Goal: Task Accomplishment & Management: Complete application form

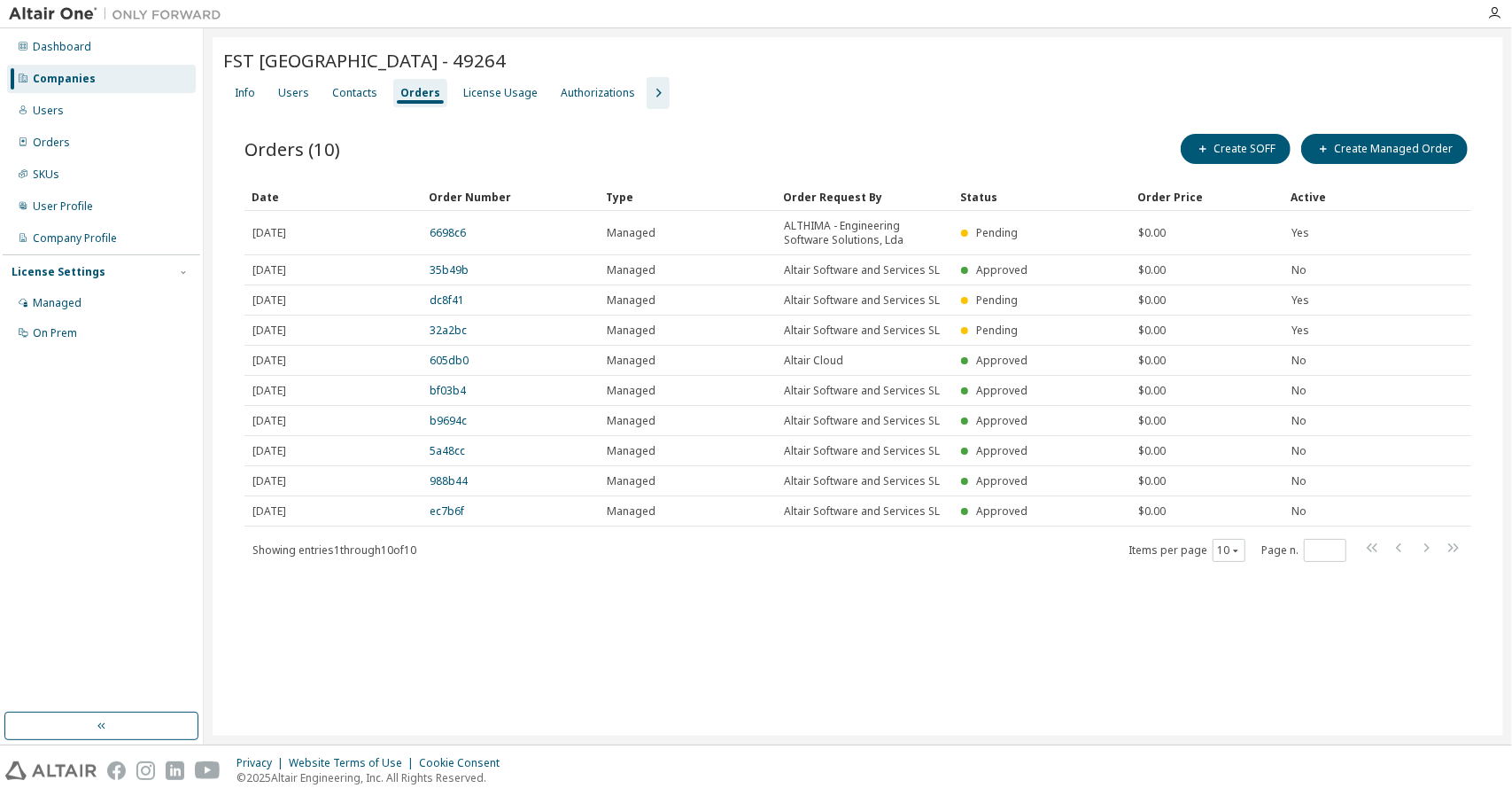
click at [67, 75] on div "Companies" at bounding box center [64, 78] width 63 height 14
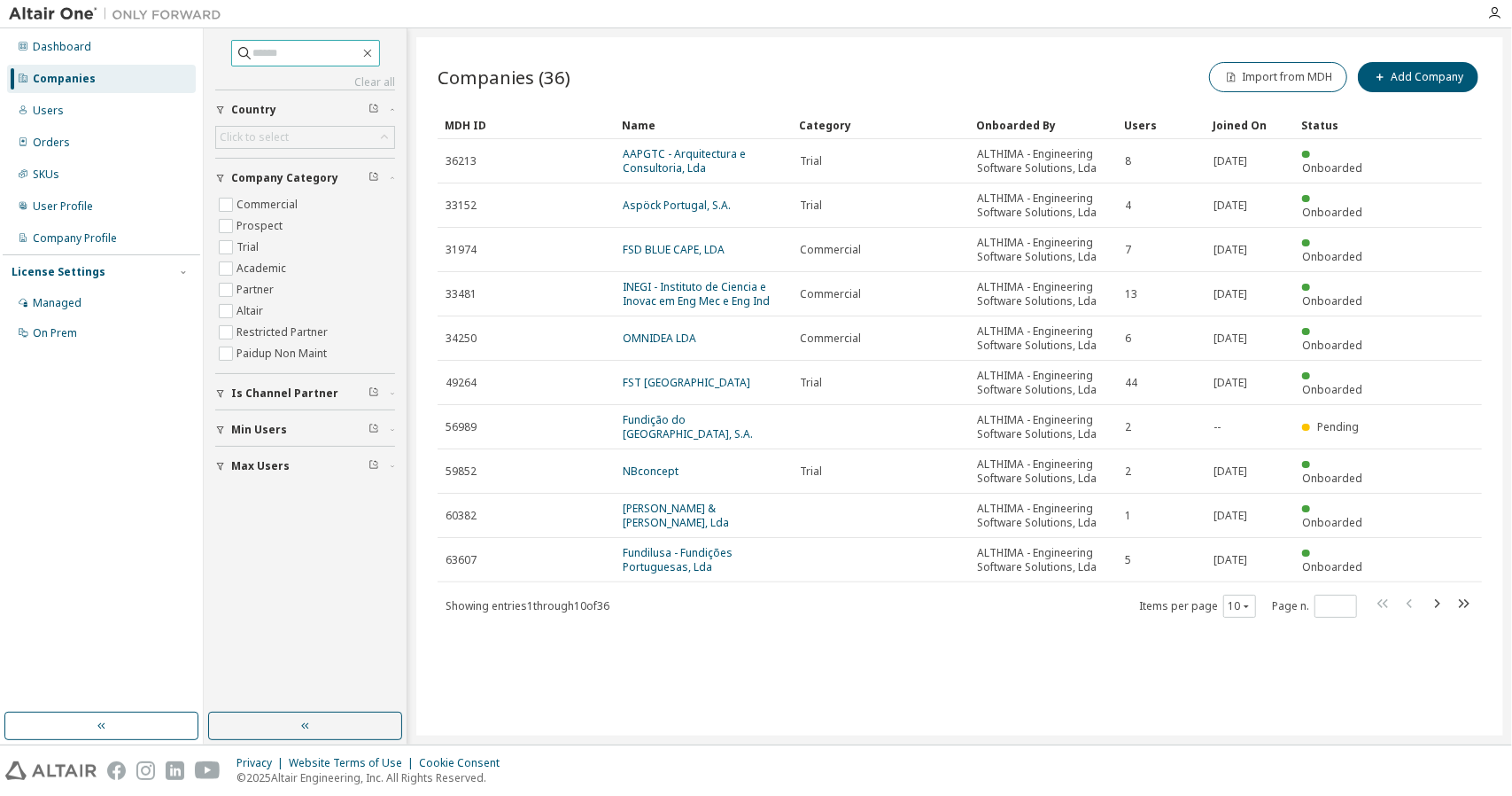
click at [300, 50] on input "text" at bounding box center [306, 53] width 106 height 17
type input "****"
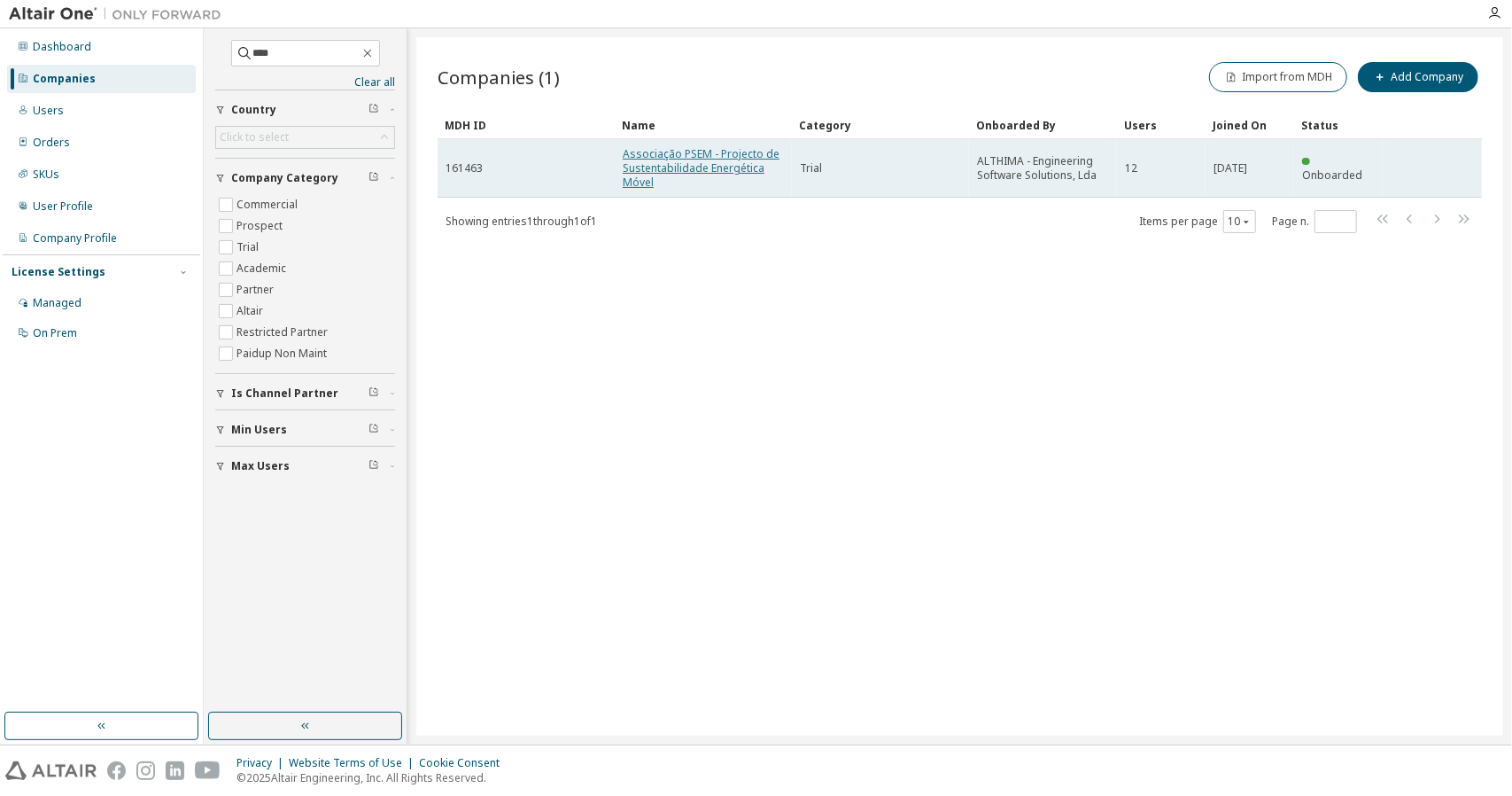
click at [682, 152] on link "Associação PSEM - Projecto de Sustentabilidade Energética Móvel" at bounding box center [701, 168] width 157 height 43
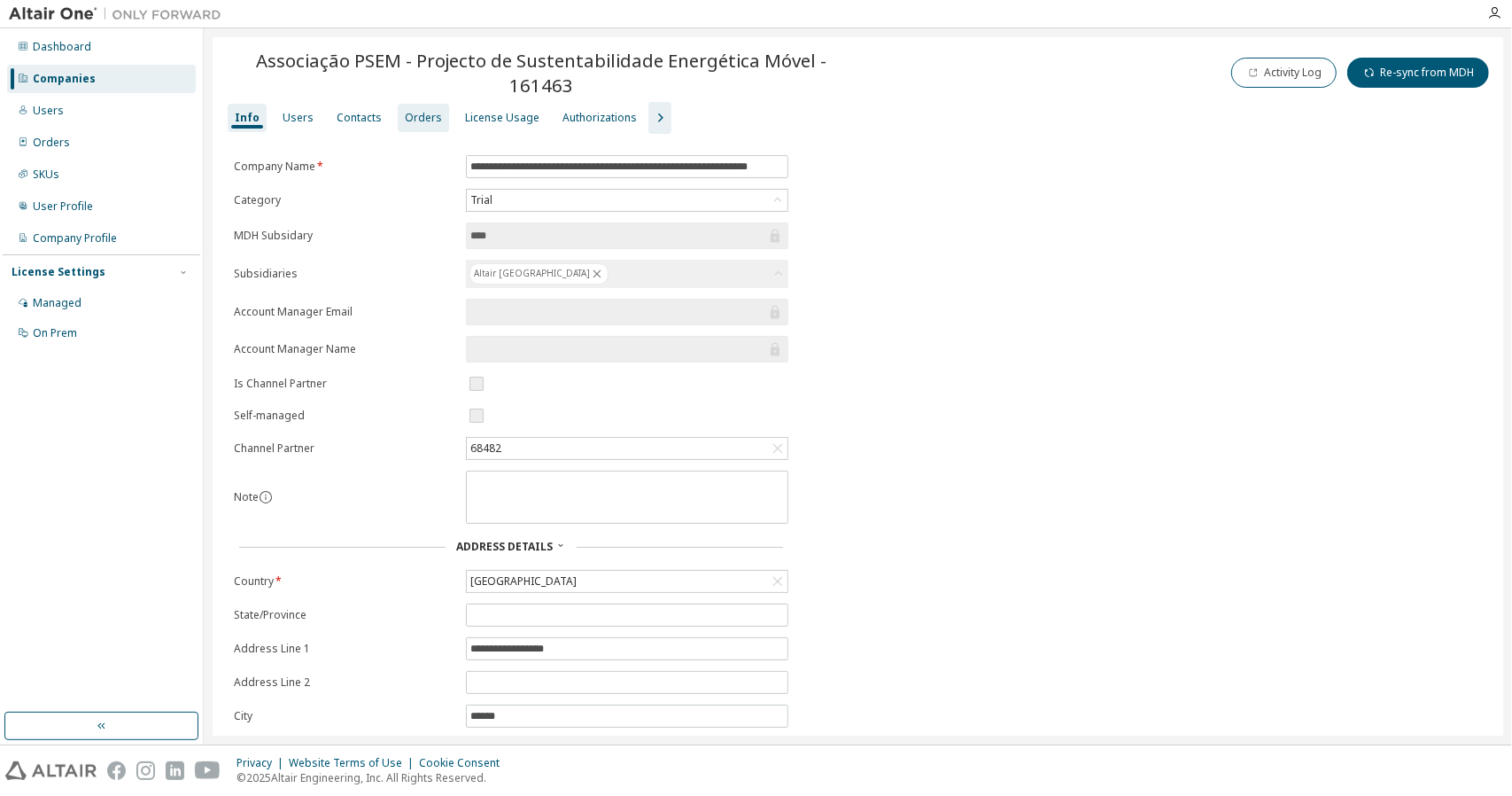
click at [410, 111] on div "Orders" at bounding box center [423, 118] width 38 height 14
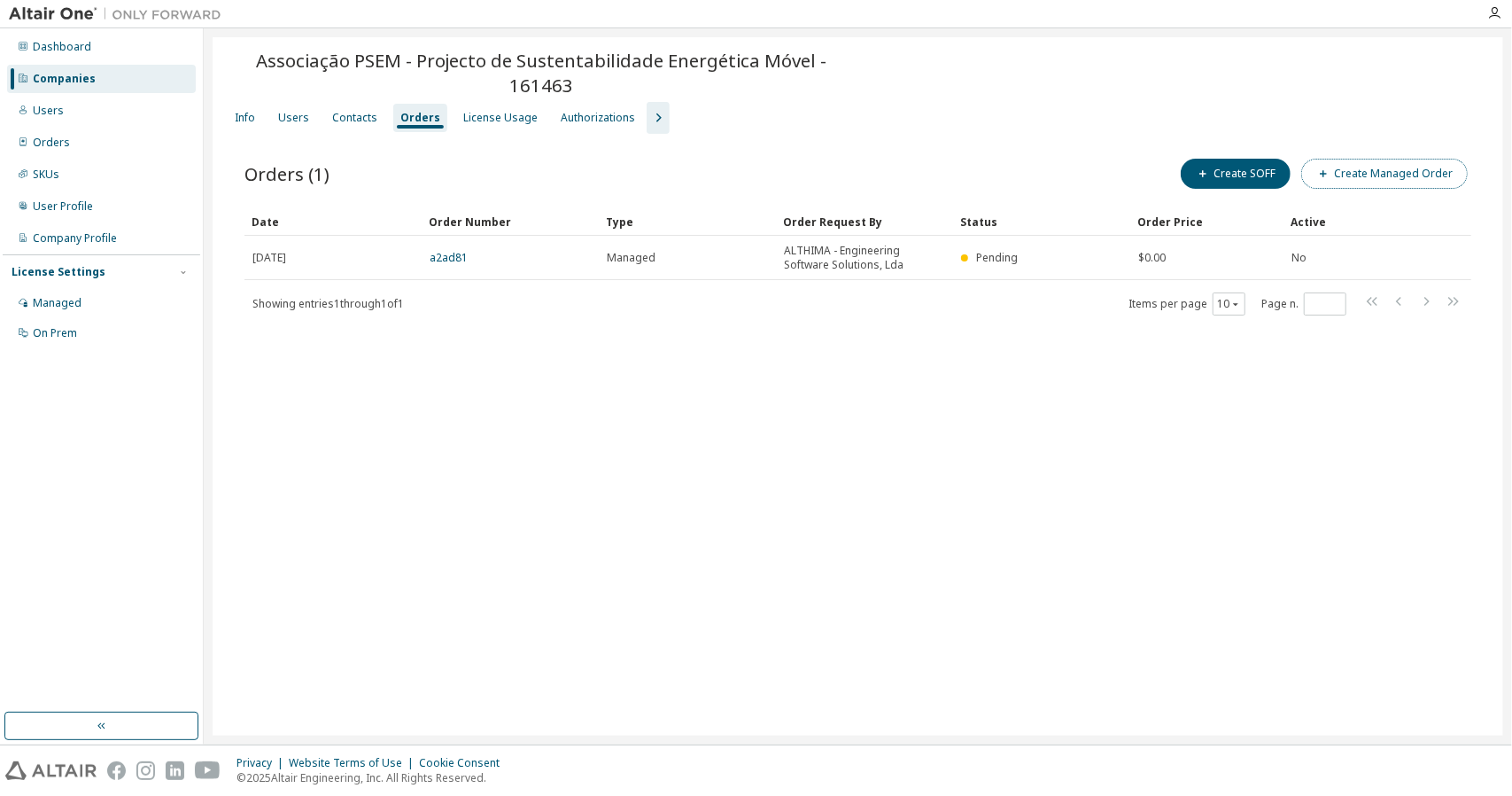
click at [1354, 159] on button "Create Managed Order" at bounding box center [1385, 173] width 167 height 30
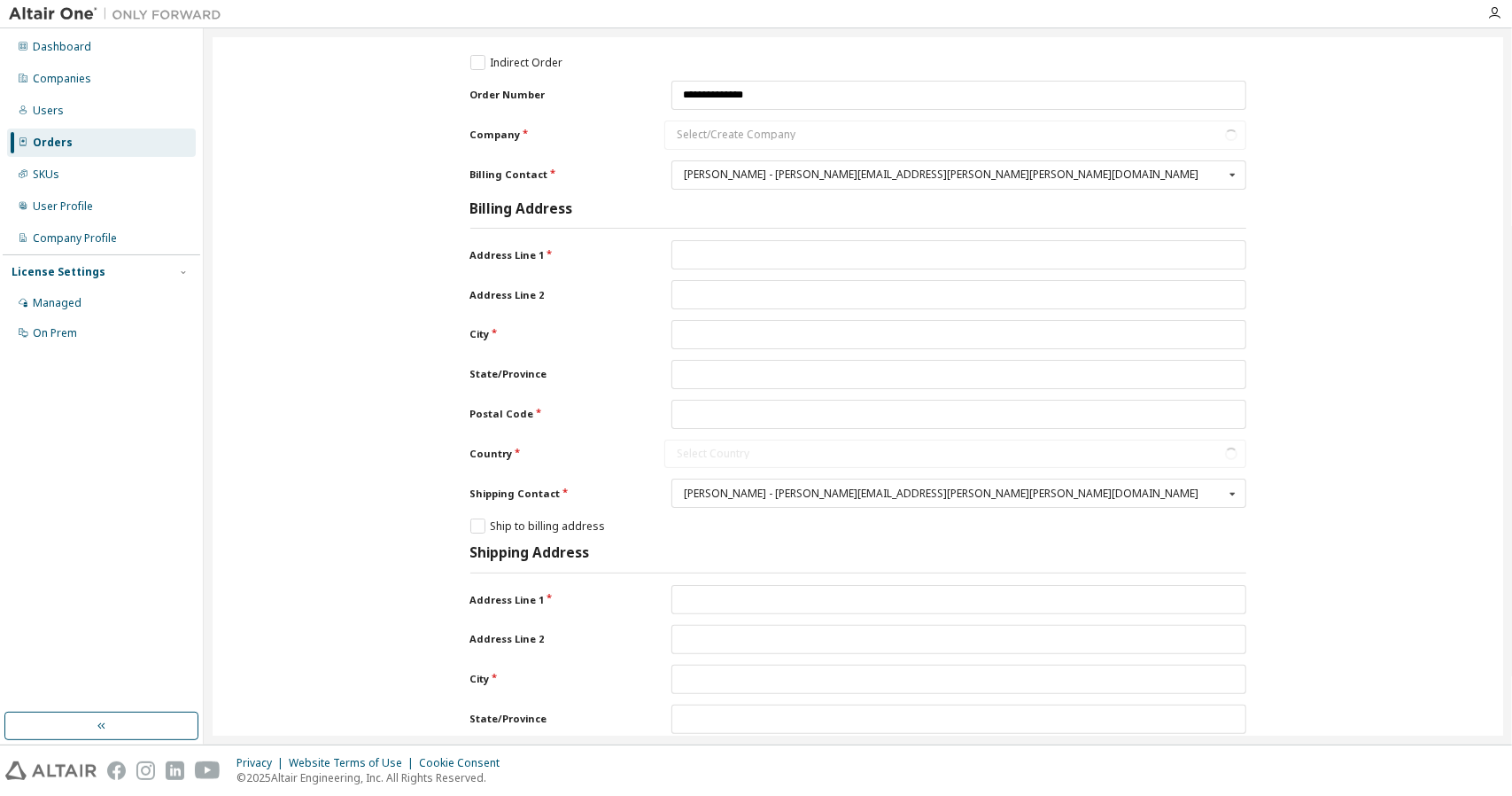
type input "**********"
type input "******"
type input "********"
type input "**********"
type input "******"
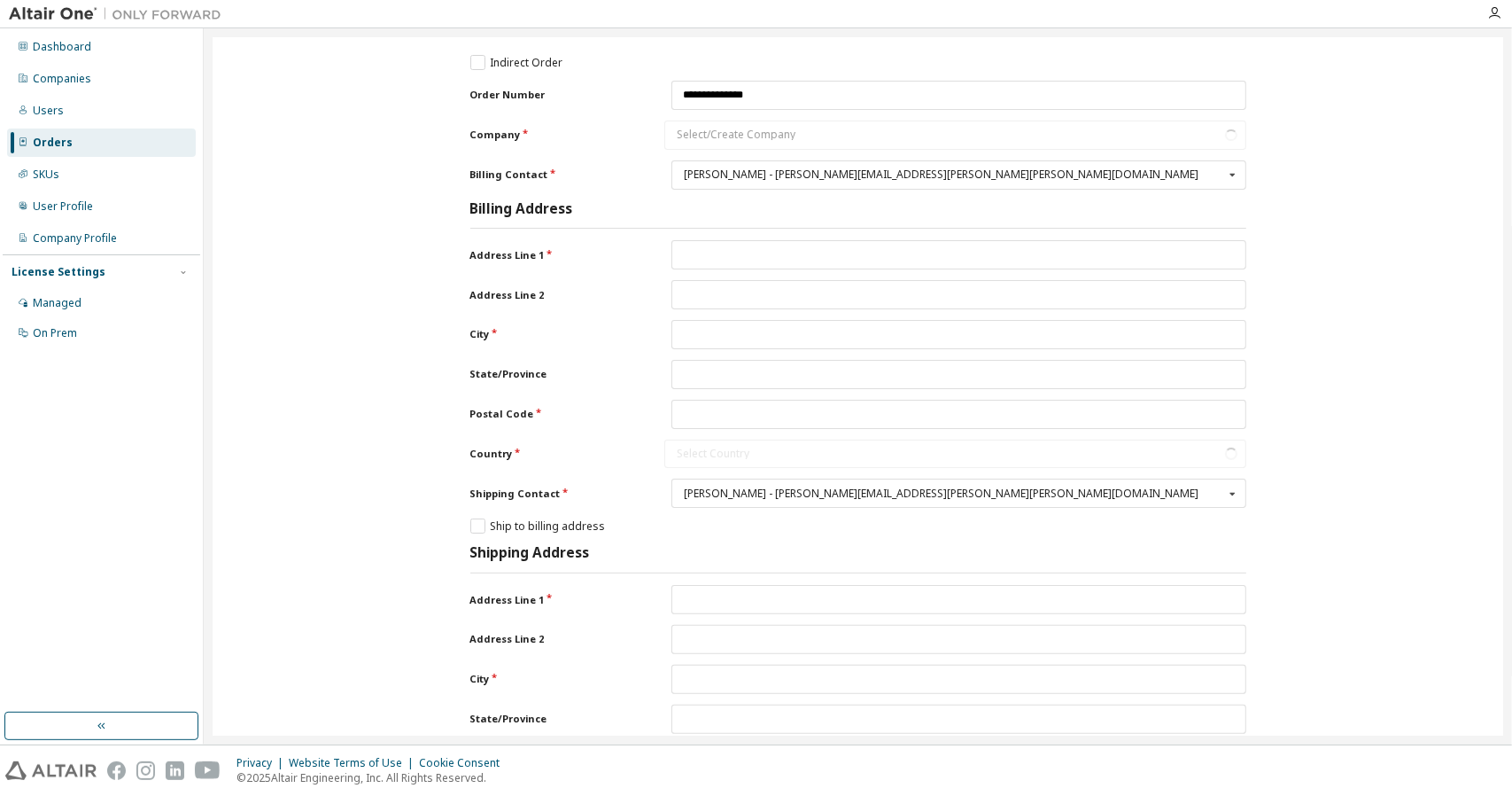
type input "********"
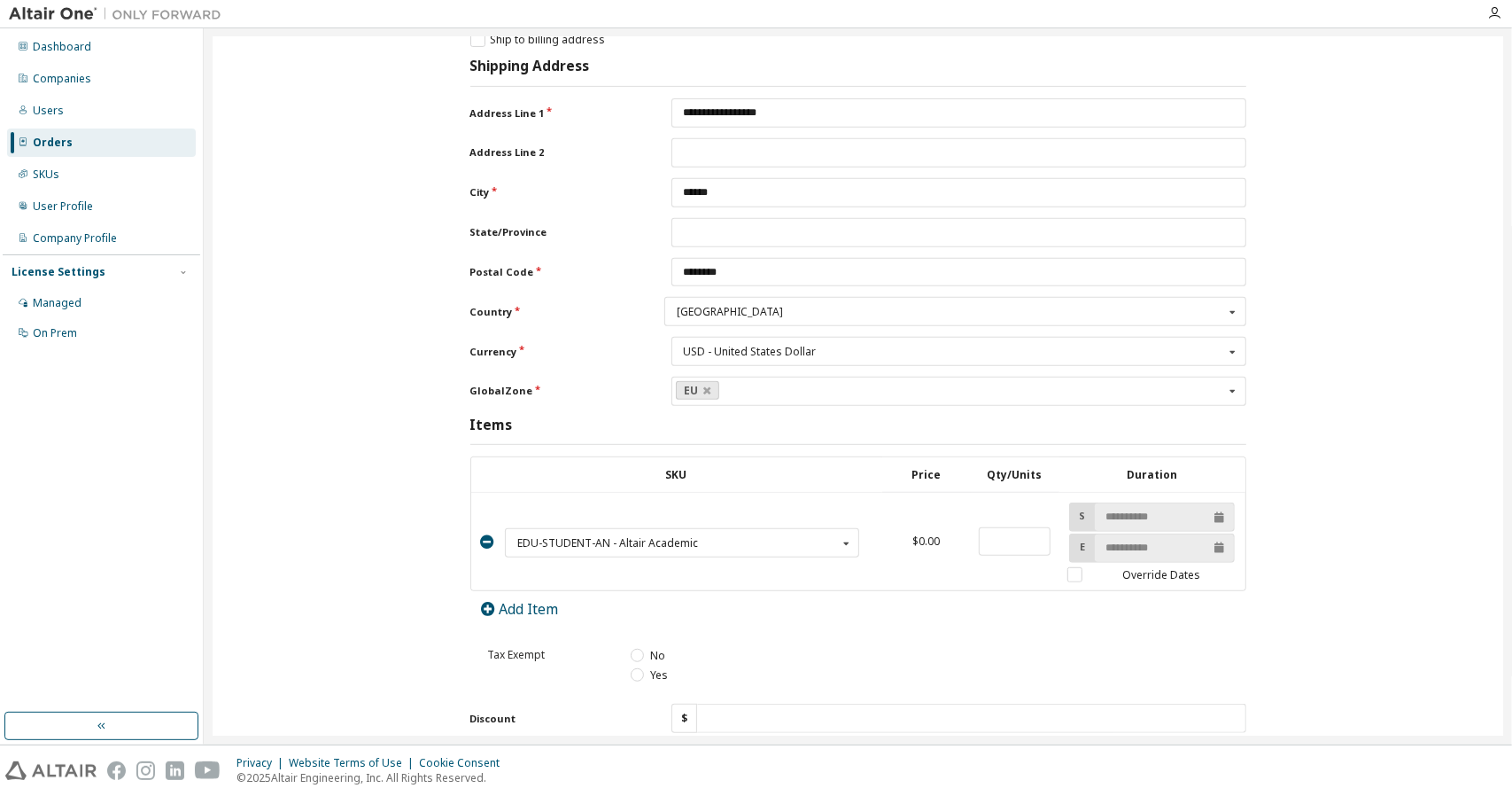
scroll to position [532, 0]
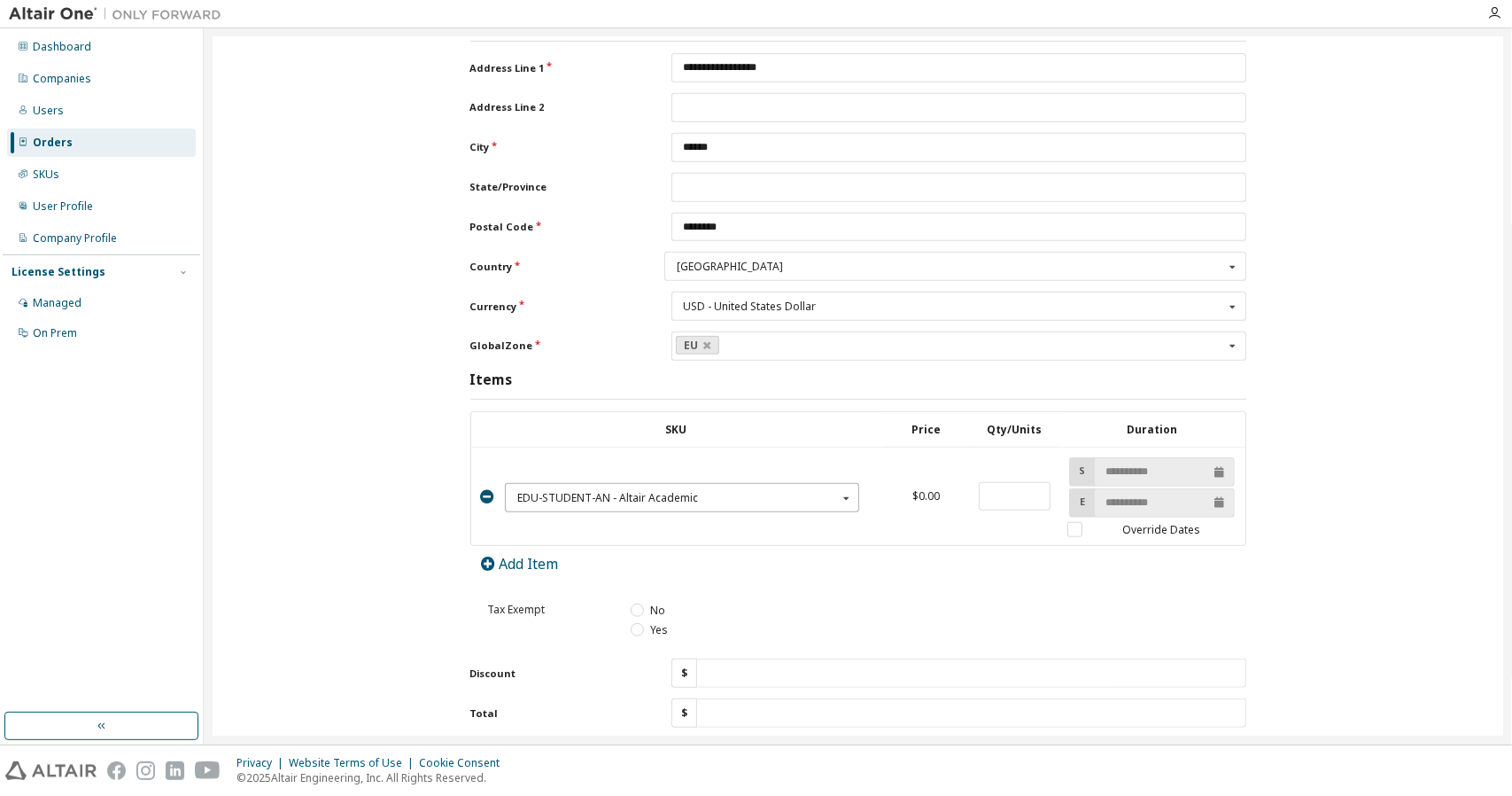
click at [698, 491] on input "text" at bounding box center [683, 497] width 354 height 28
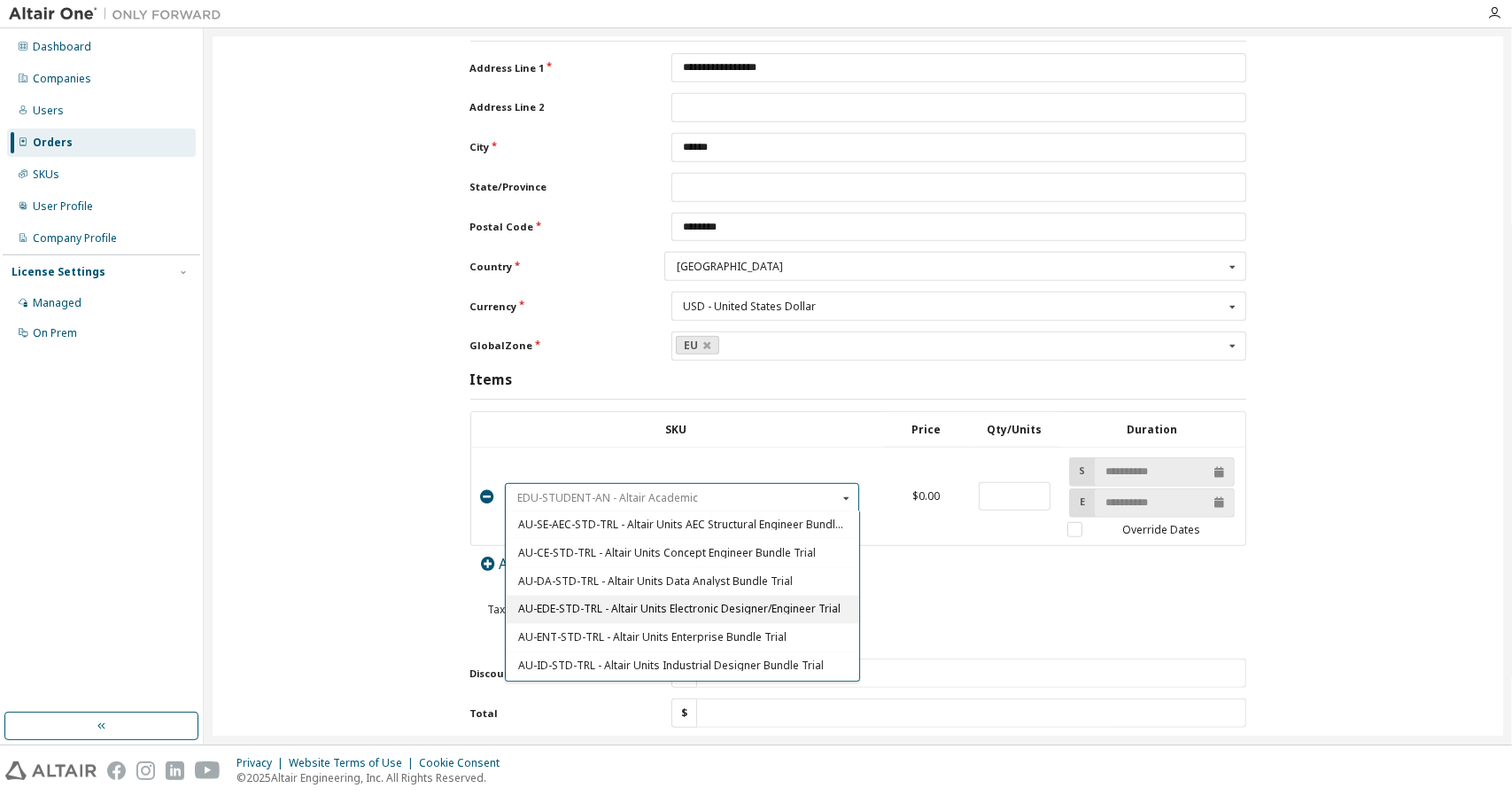
scroll to position [89, 0]
click at [687, 628] on div "AU-ENT-STD-TRL - Altair Units Enterprise Bundle Trial" at bounding box center [682, 634] width 354 height 28
type input "****"
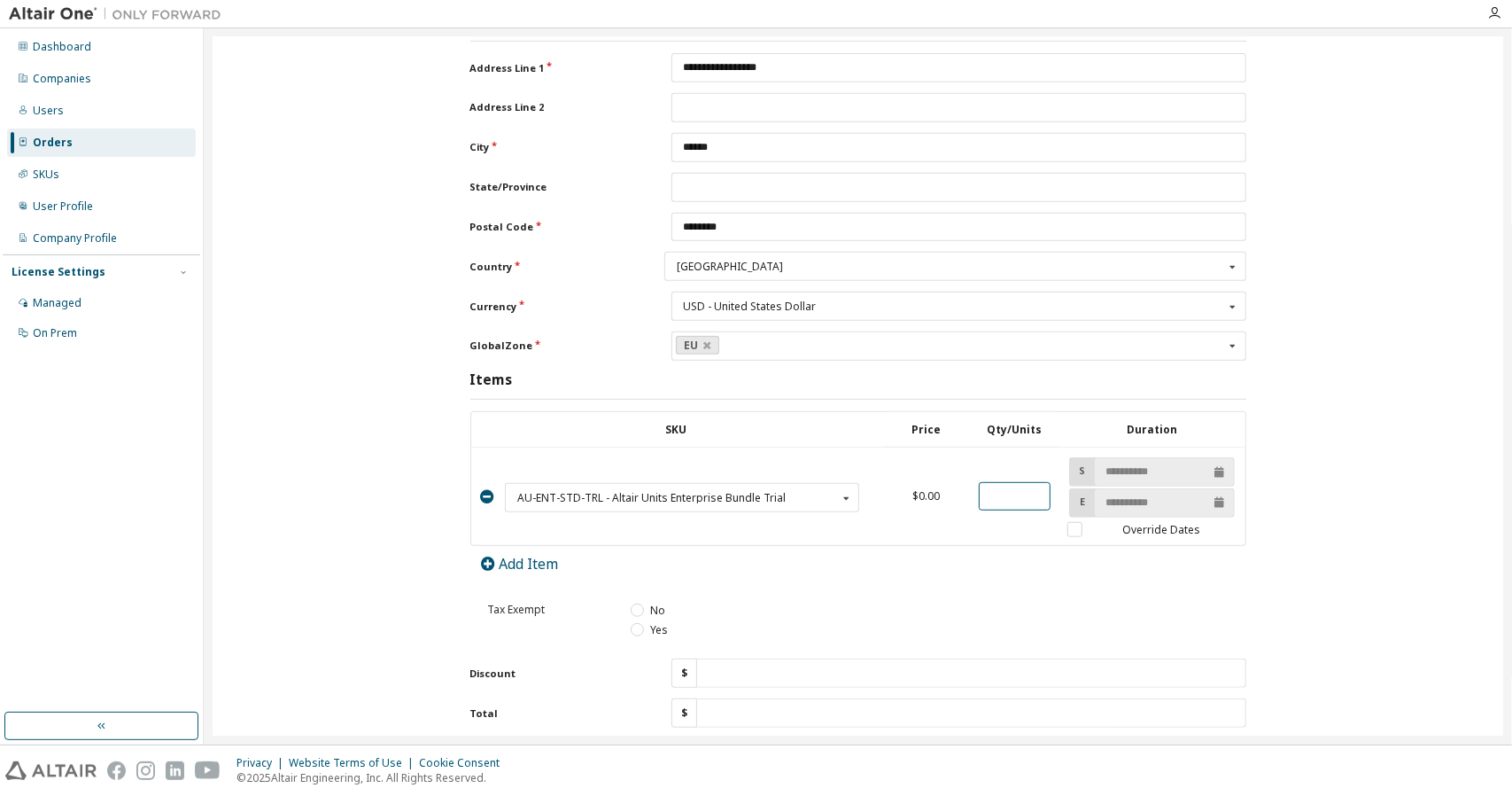
drag, startPoint x: 993, startPoint y: 484, endPoint x: 961, endPoint y: 483, distance: 32.0
click at [961, 483] on tr "AU-ENT-STD-TRL - Altair Units Enterprise Bundle Trial EDU-STUDENT-AN - Altair A…" at bounding box center [859, 496] width 775 height 98
type input "***"
click at [1075, 522] on label "Override Dates" at bounding box center [1153, 530] width 170 height 15
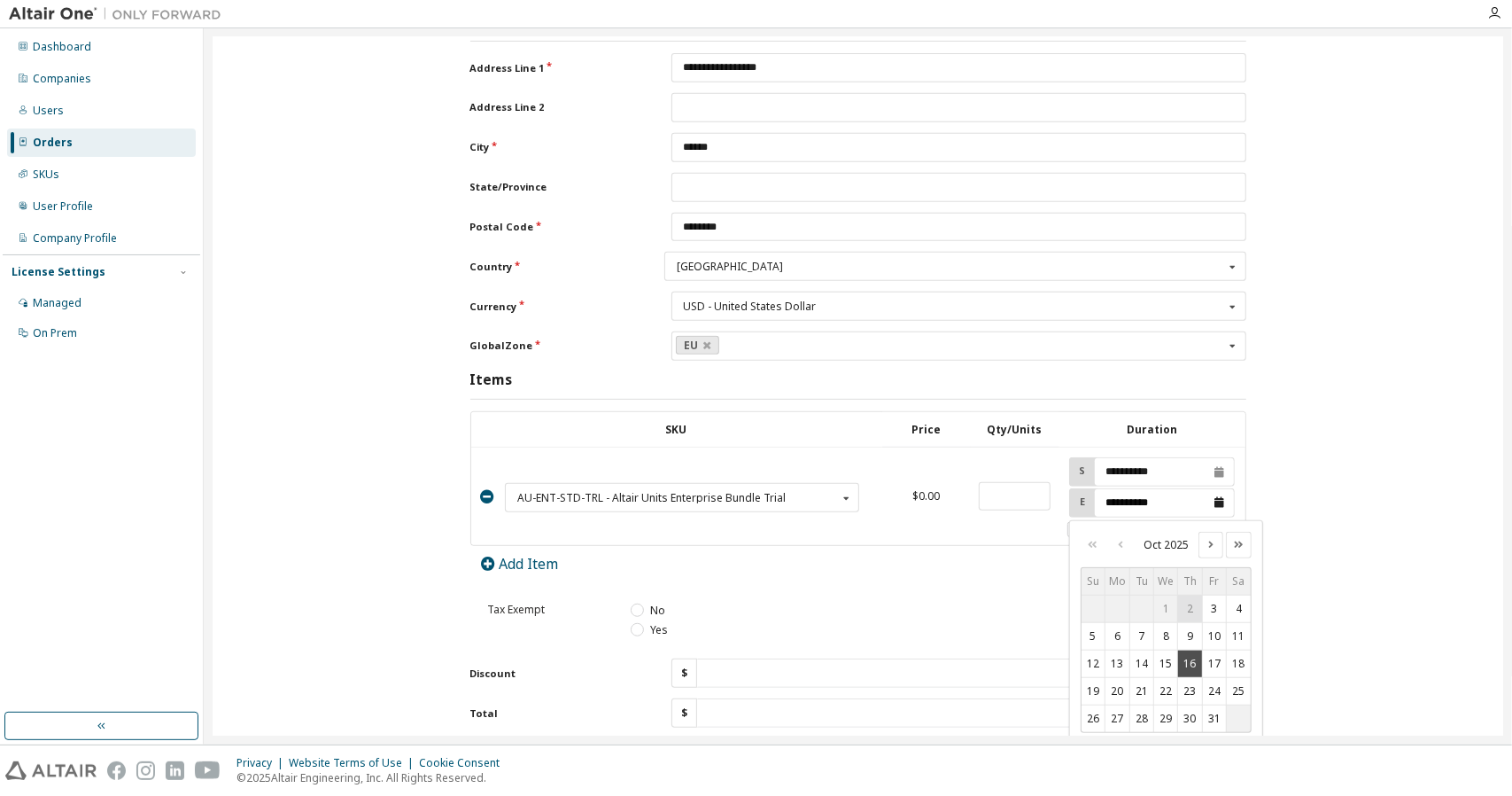
click at [1213, 491] on input "**********" at bounding box center [1164, 503] width 139 height 28
click at [1207, 540] on icon "Next month" at bounding box center [1210, 544] width 13 height 9
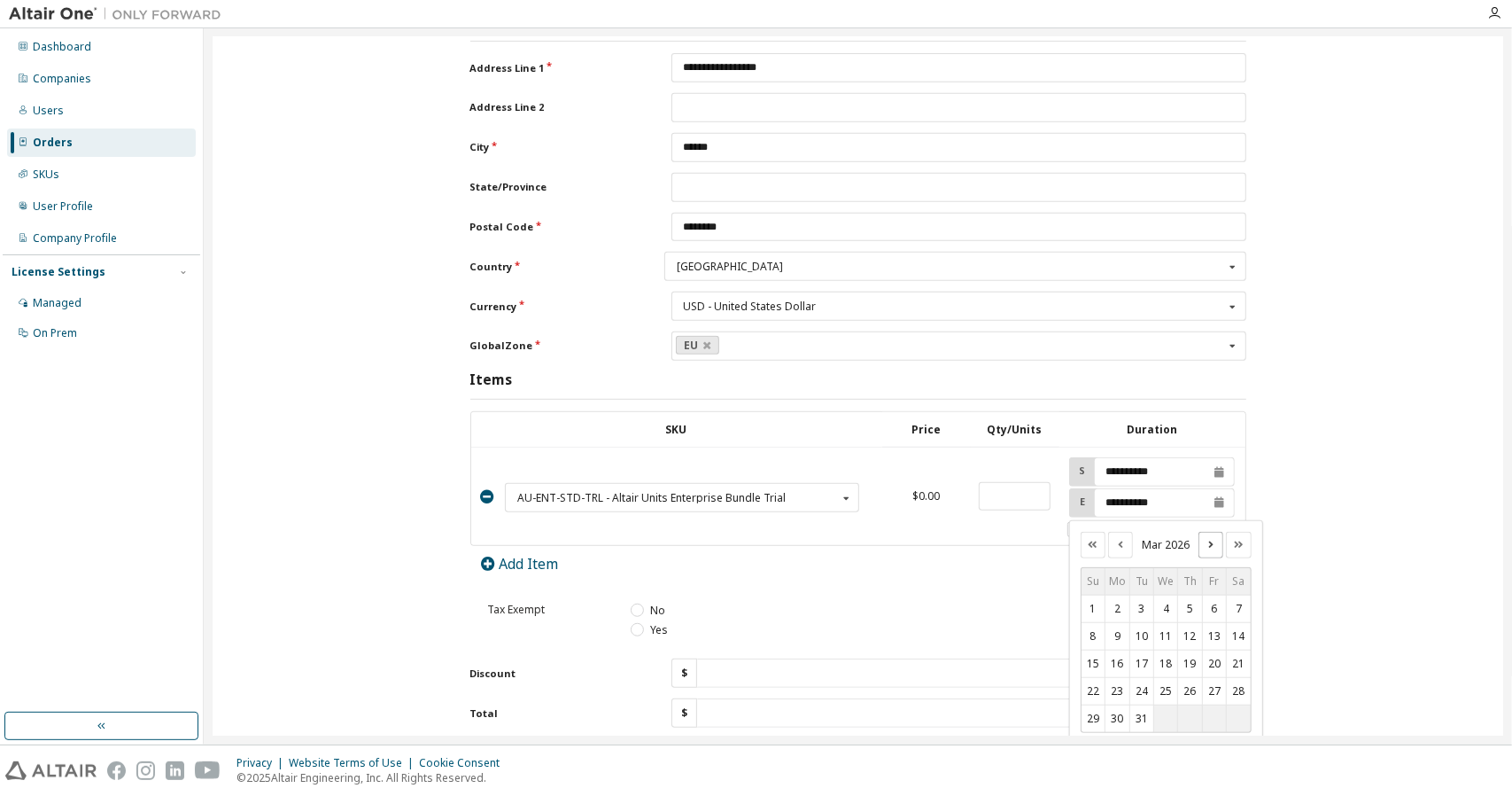
click at [1207, 540] on icon "Next month" at bounding box center [1210, 544] width 13 height 9
click at [1207, 541] on icon "Next month" at bounding box center [1210, 544] width 13 height 9
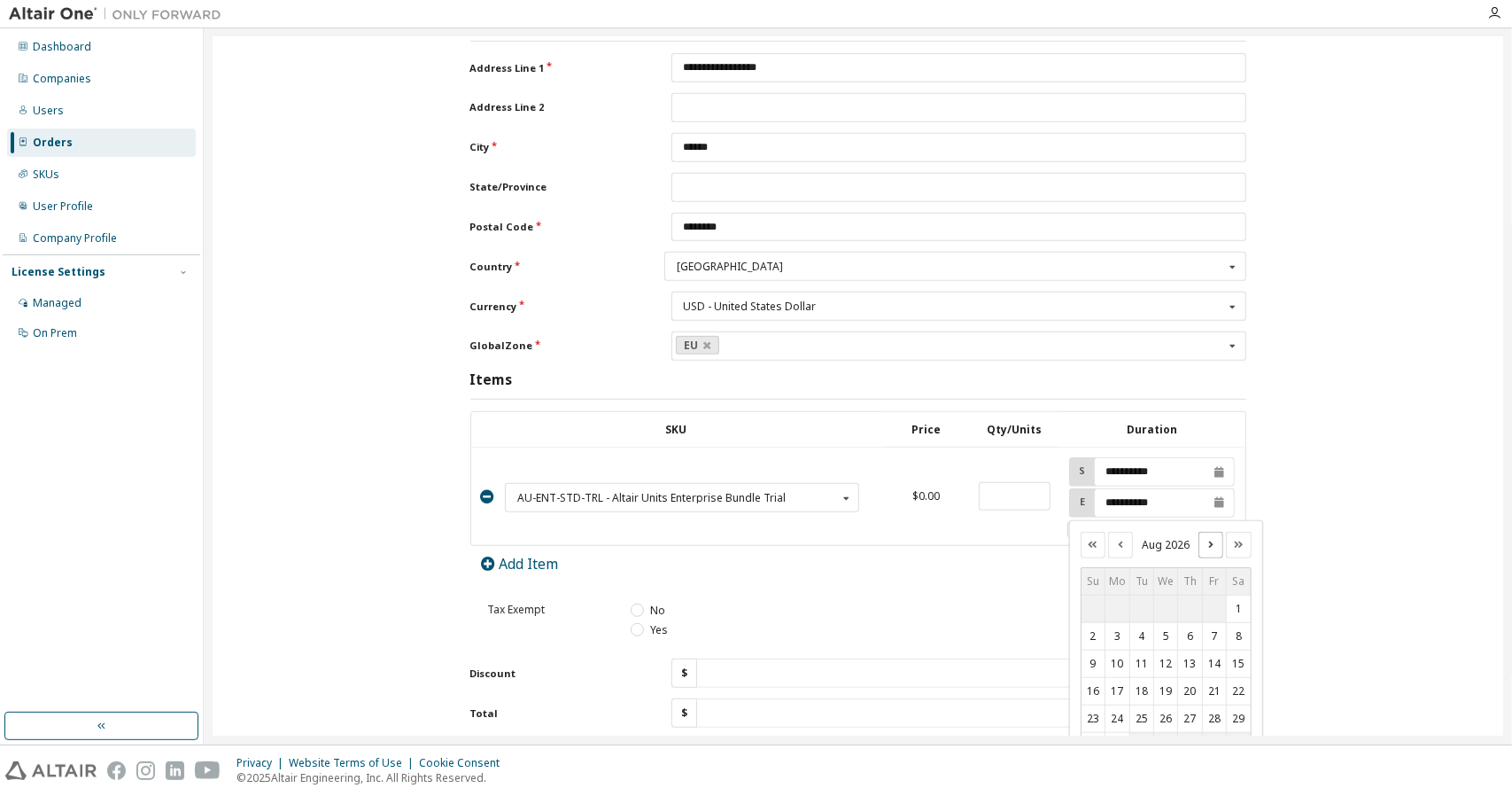
click at [1207, 540] on icon "Next month" at bounding box center [1210, 544] width 13 height 9
click at [1160, 708] on button "30" at bounding box center [1166, 719] width 23 height 27
type input "**********"
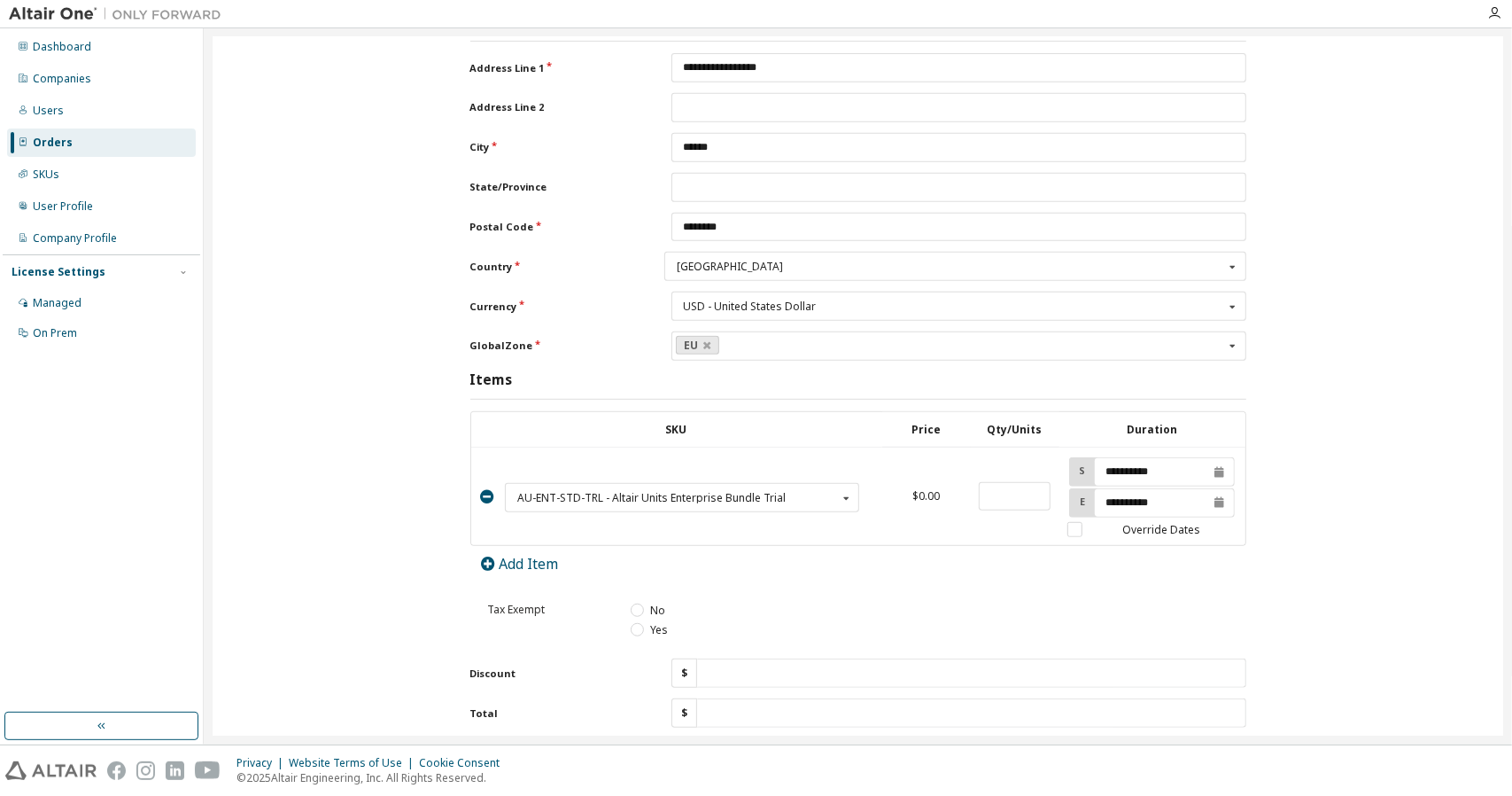
click at [1243, 585] on div "Tax Exempt No Yes" at bounding box center [858, 620] width 797 height 70
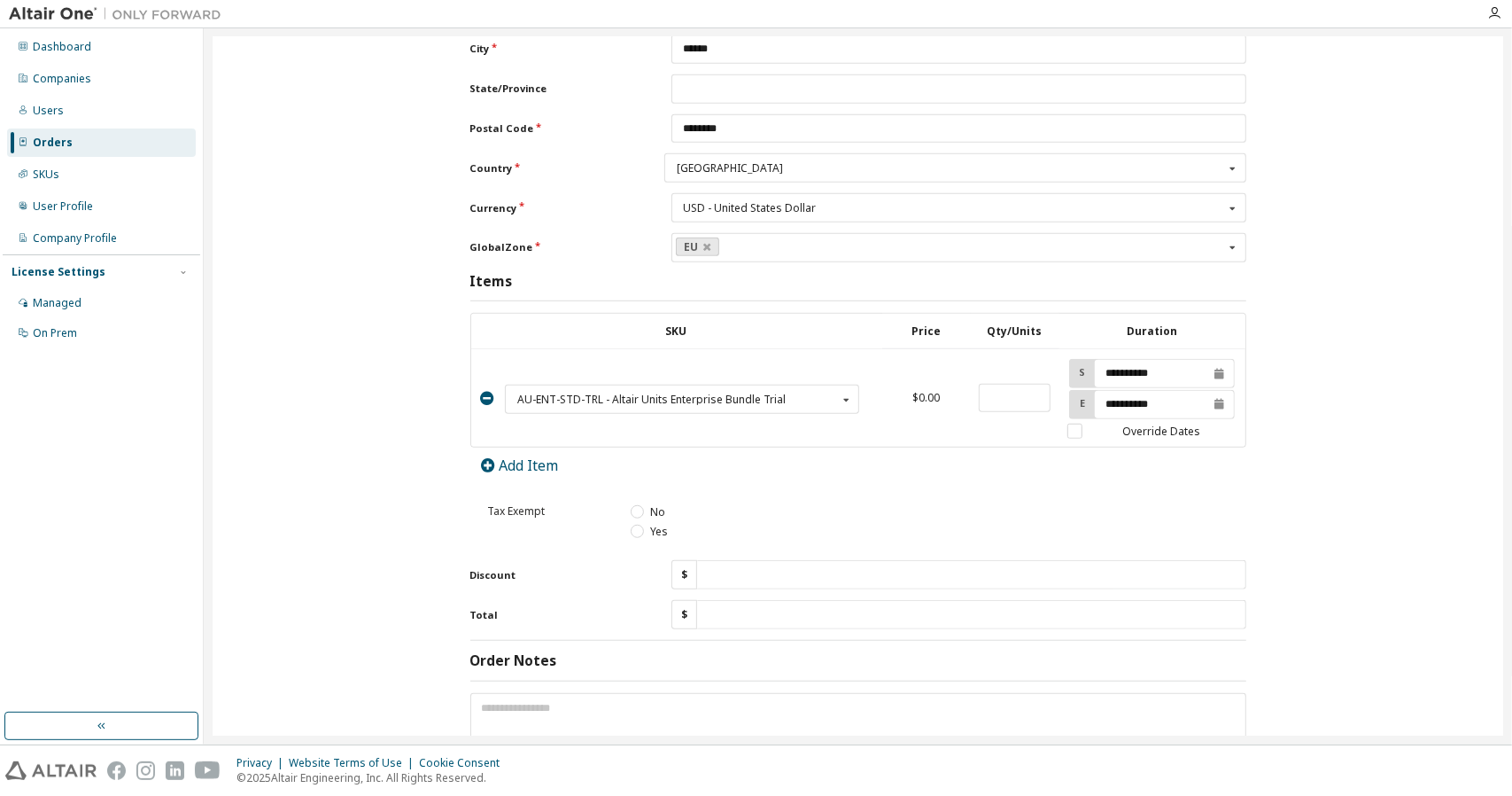
scroll to position [709, 0]
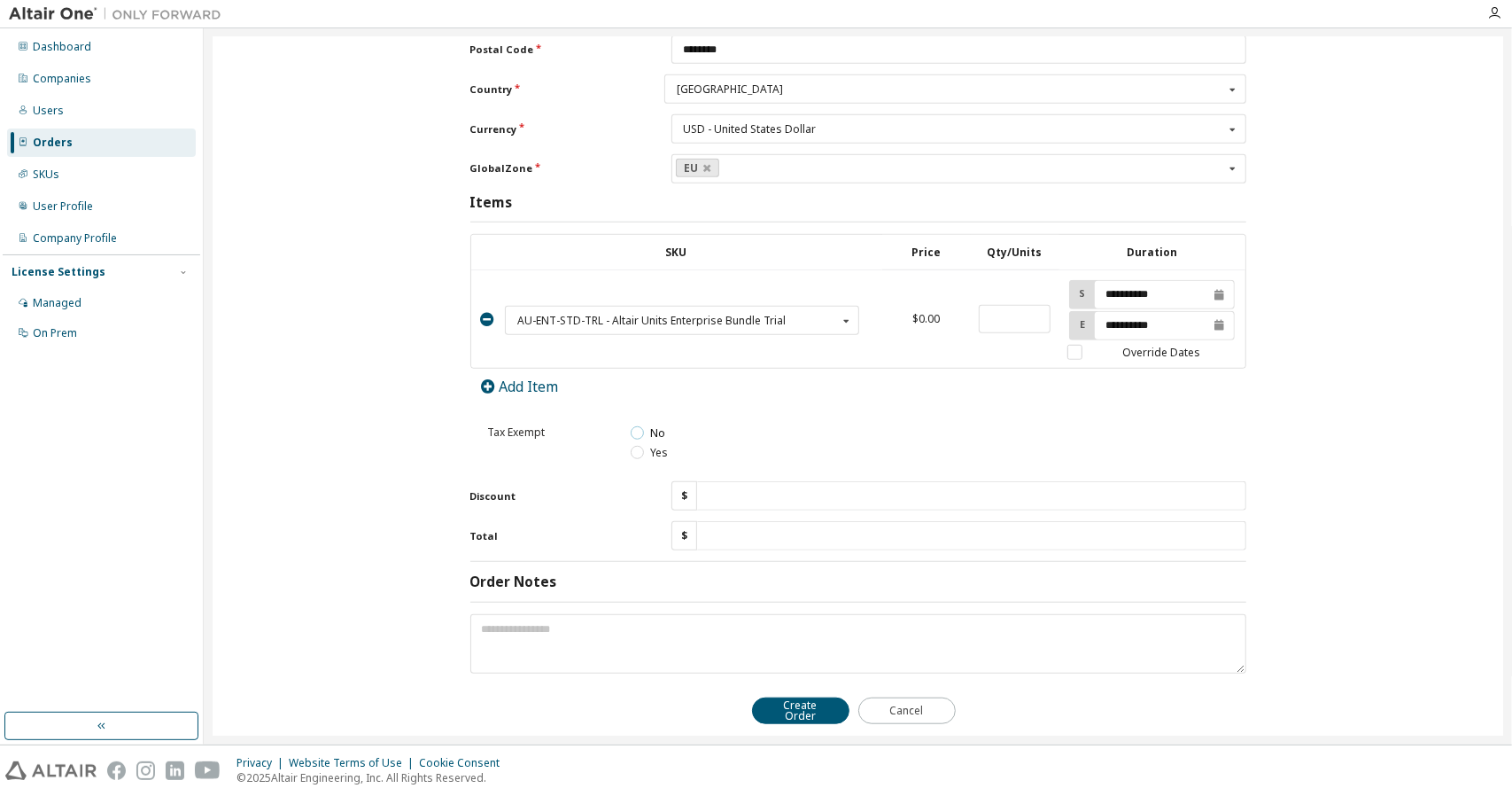
click at [638, 425] on label "No" at bounding box center [649, 433] width 35 height 15
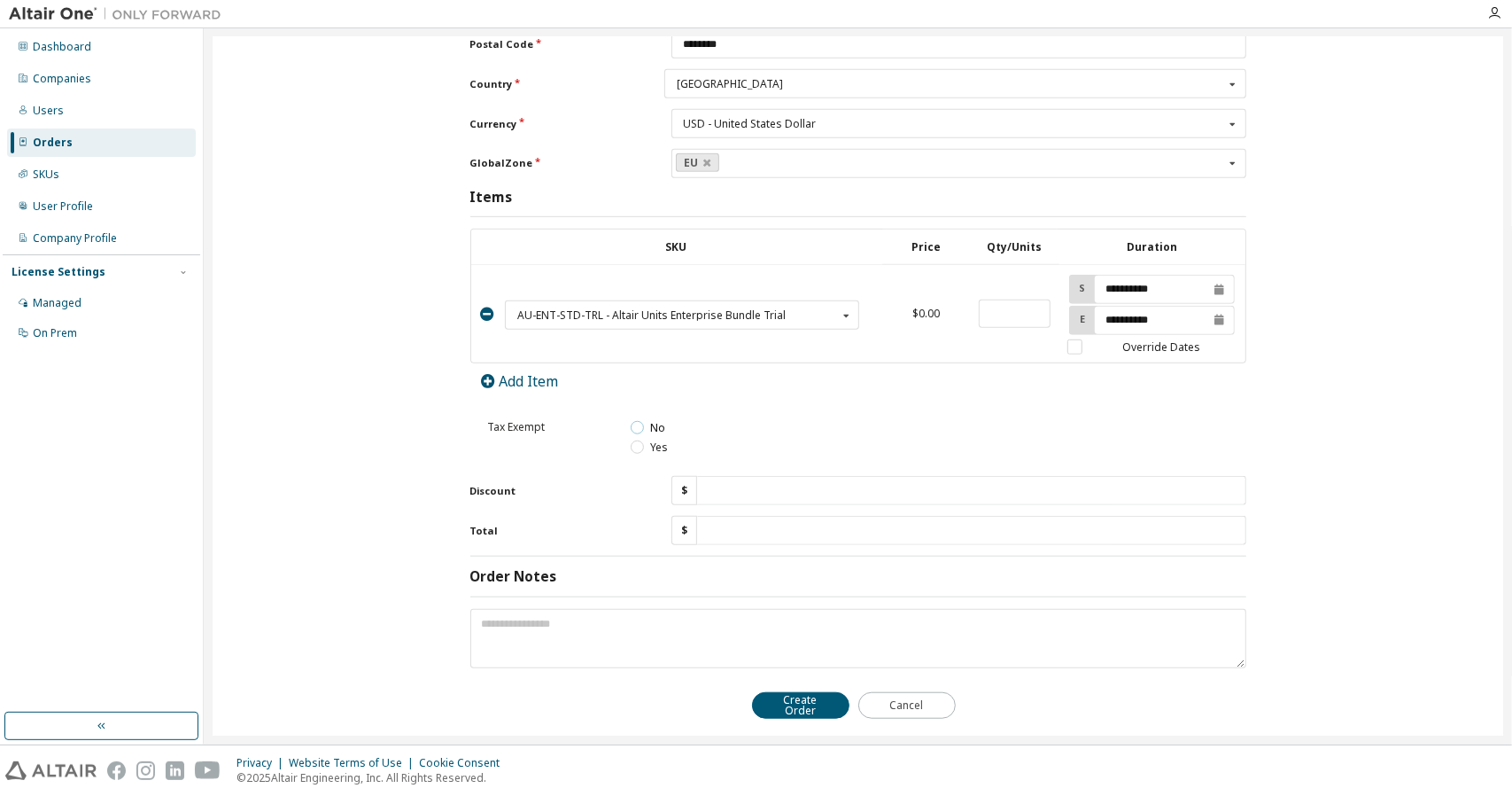
scroll to position [718, 0]
click at [641, 436] on label "Yes" at bounding box center [650, 443] width 38 height 15
click at [782, 436] on div "Yes" at bounding box center [930, 443] width 598 height 15
click at [632, 605] on textarea at bounding box center [858, 635] width 776 height 60
click at [610, 605] on textarea "**********" at bounding box center [858, 634] width 776 height 59
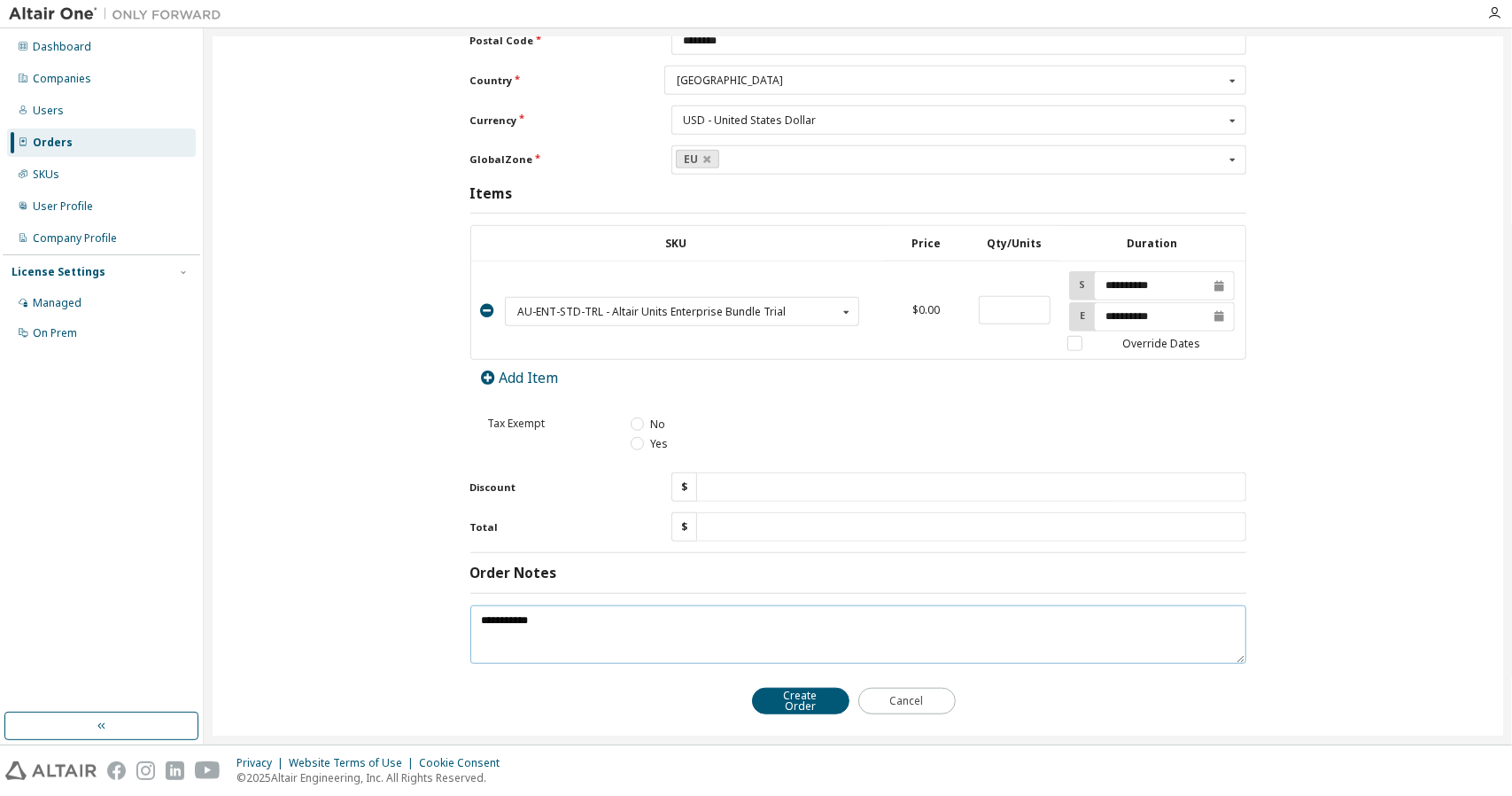
click at [556, 606] on textarea "**********" at bounding box center [858, 634] width 776 height 59
click at [608, 622] on textarea "**********" at bounding box center [858, 634] width 776 height 59
type textarea "**********"
click at [793, 687] on button "Create Order" at bounding box center [801, 701] width 97 height 27
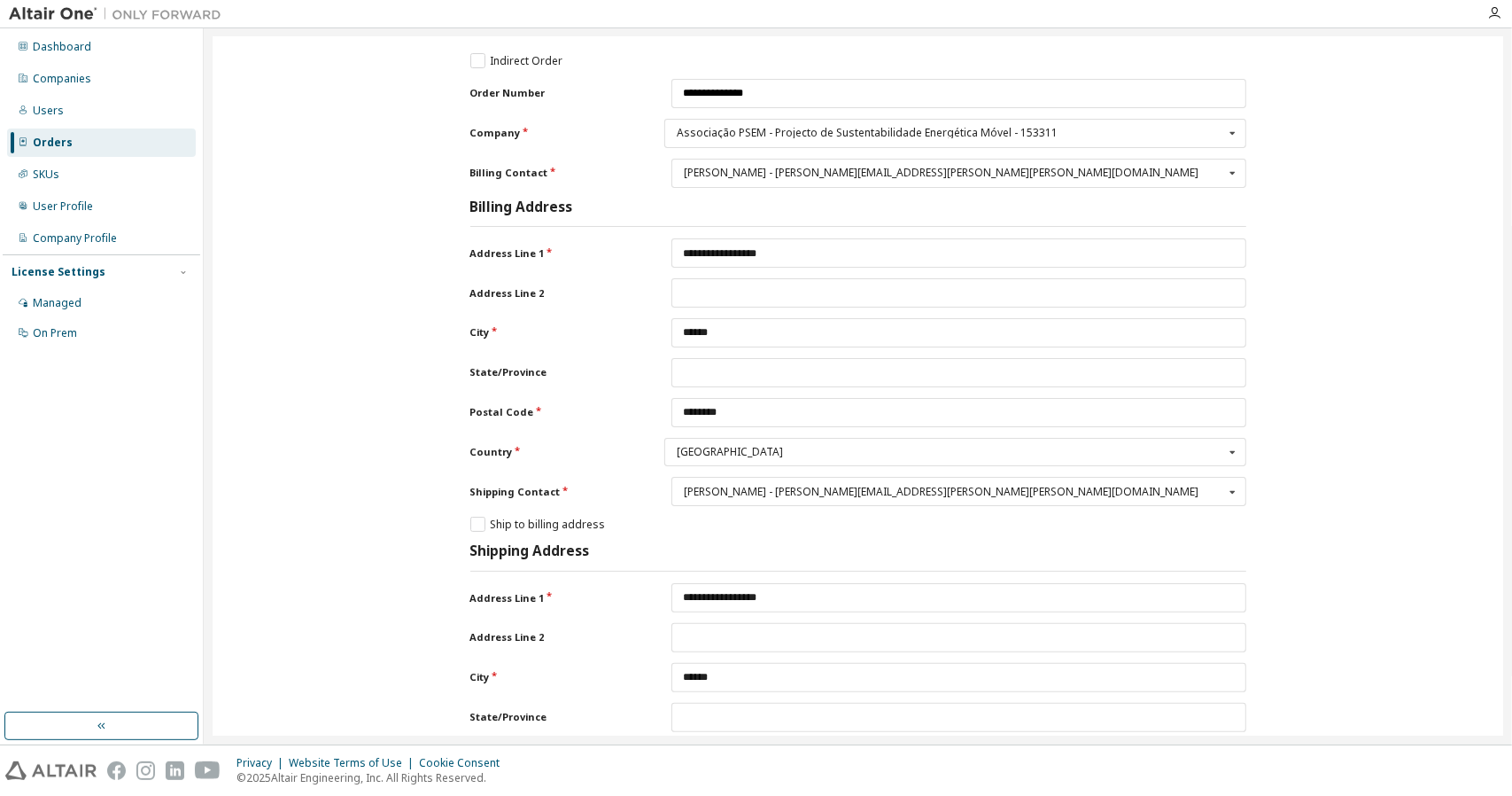
scroll to position [0, 0]
click at [110, 86] on div "Companies" at bounding box center [101, 78] width 189 height 28
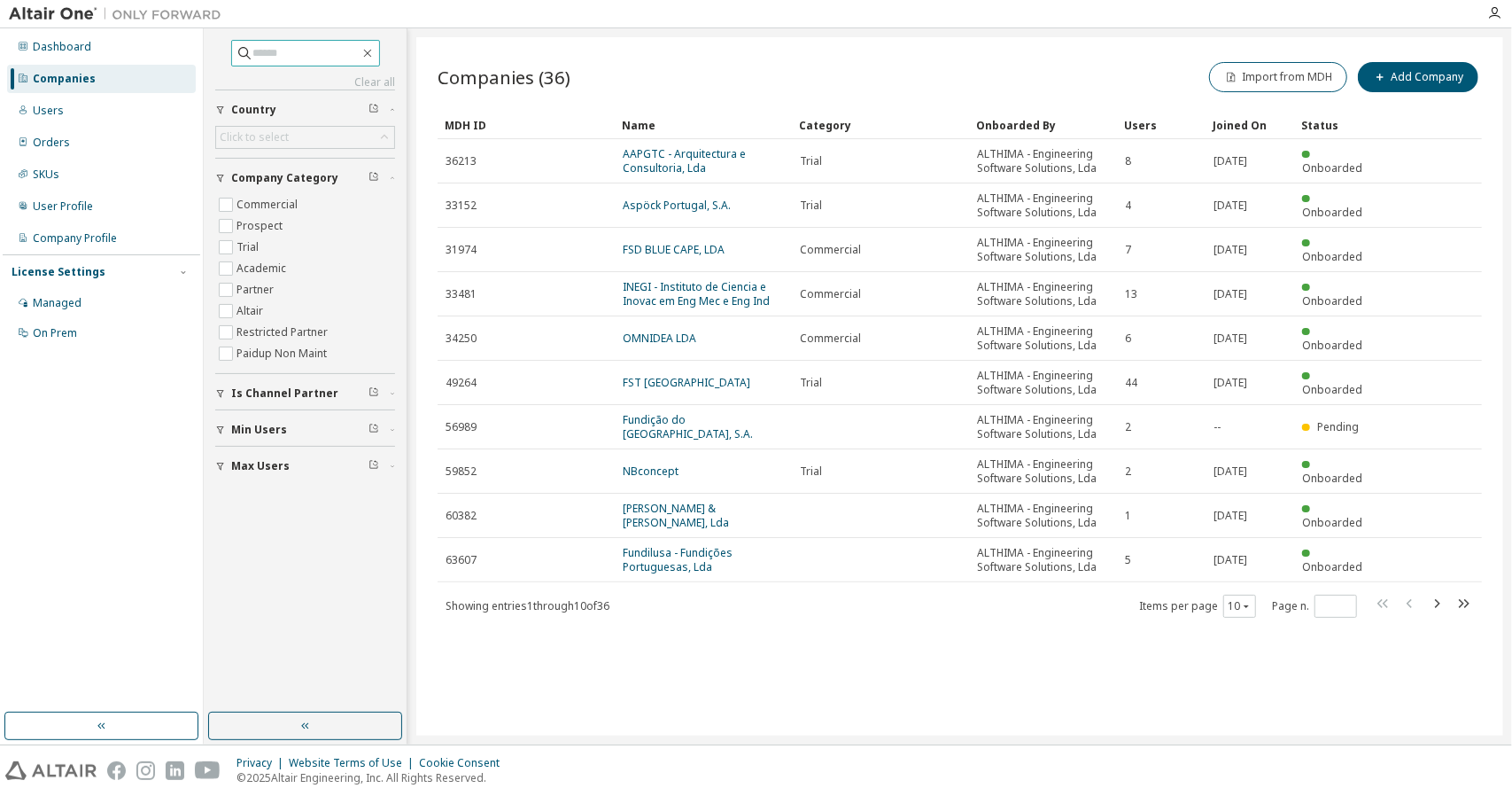
click at [325, 47] on input "text" at bounding box center [306, 53] width 106 height 17
click at [285, 55] on input "****" at bounding box center [306, 53] width 106 height 17
type input "****"
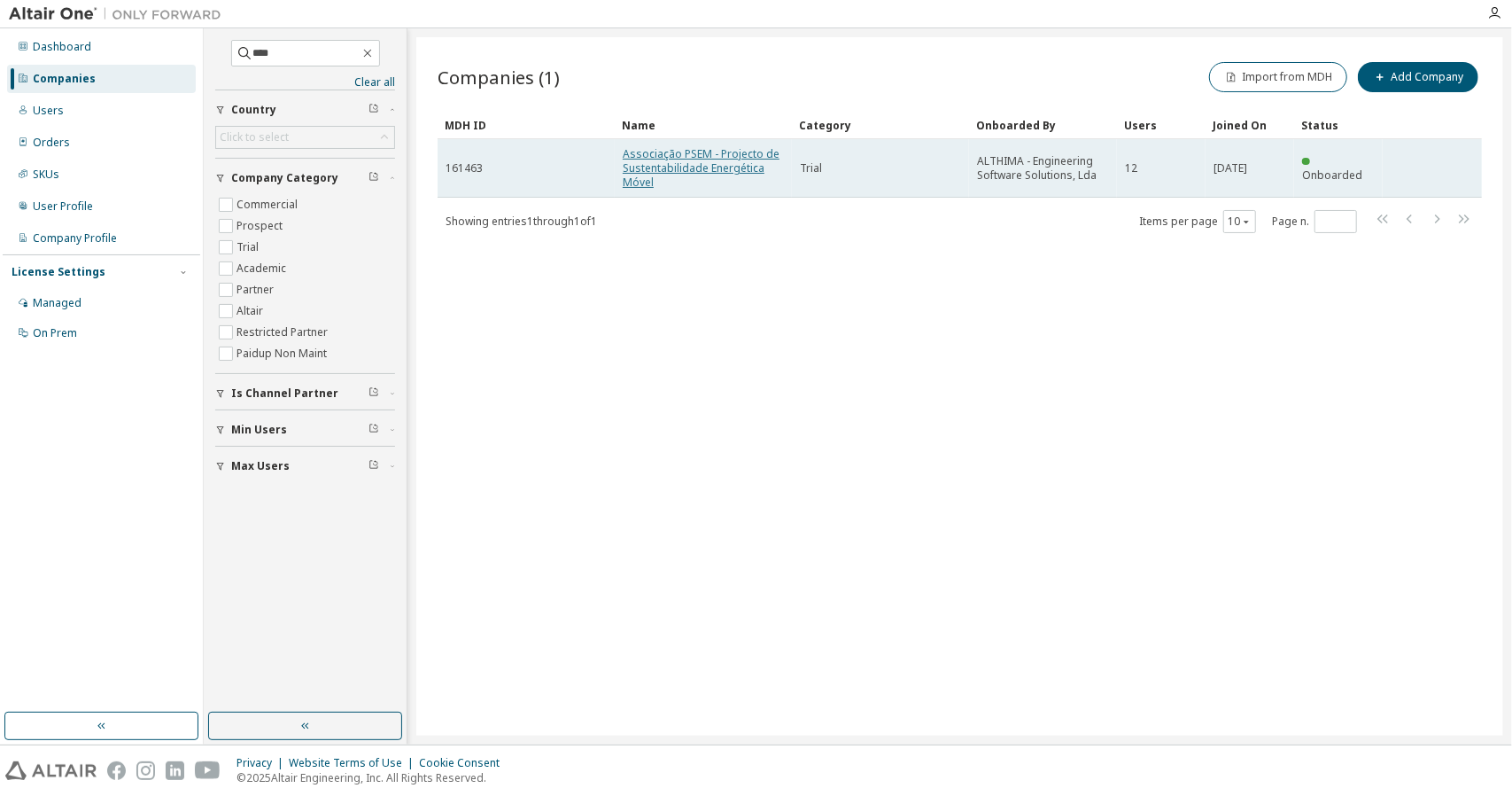
click at [709, 150] on link "Associação PSEM - Projecto de Sustentabilidade Energética Móvel" at bounding box center [701, 168] width 157 height 43
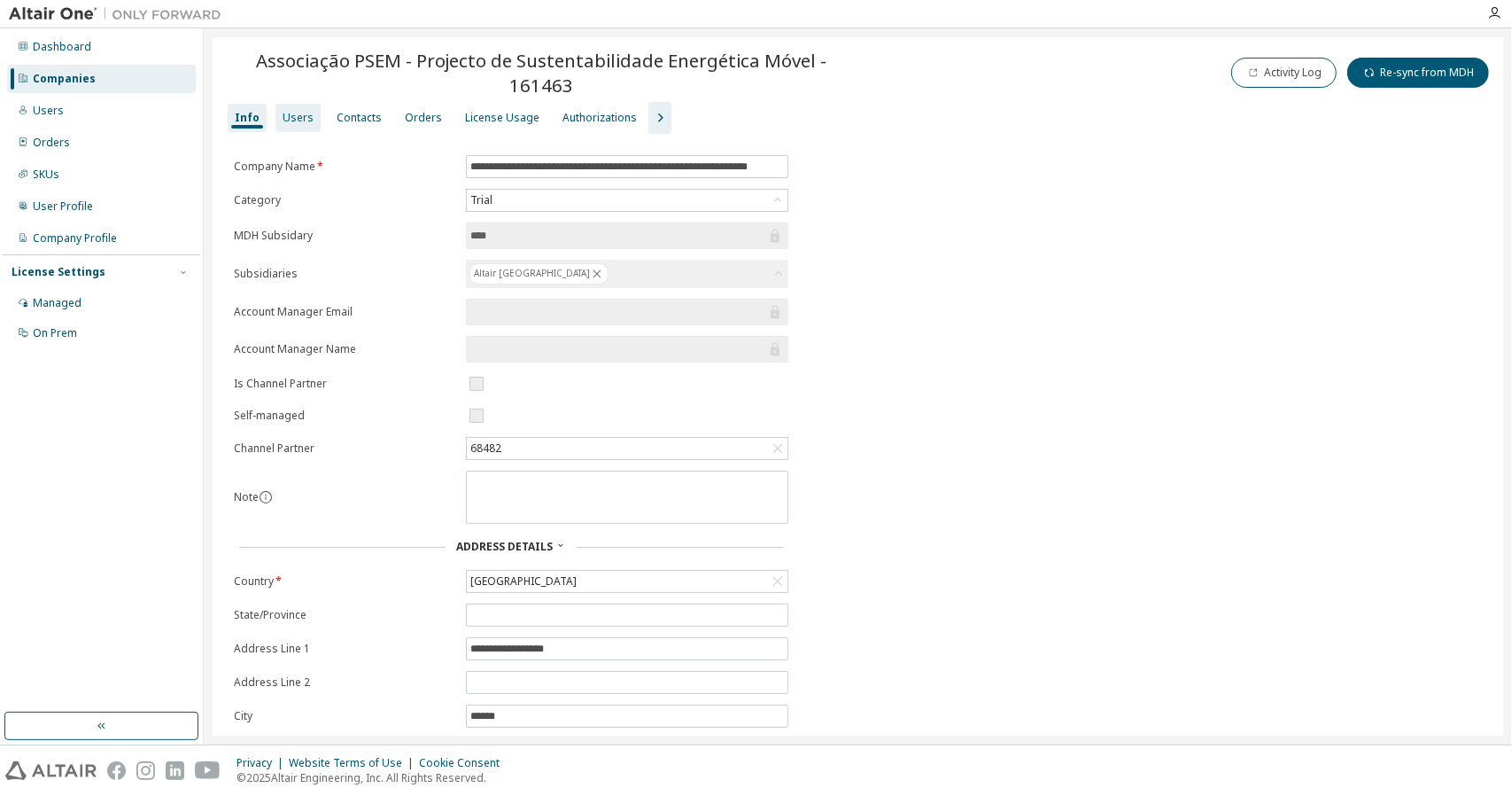
click at [287, 111] on div "Users" at bounding box center [298, 118] width 31 height 14
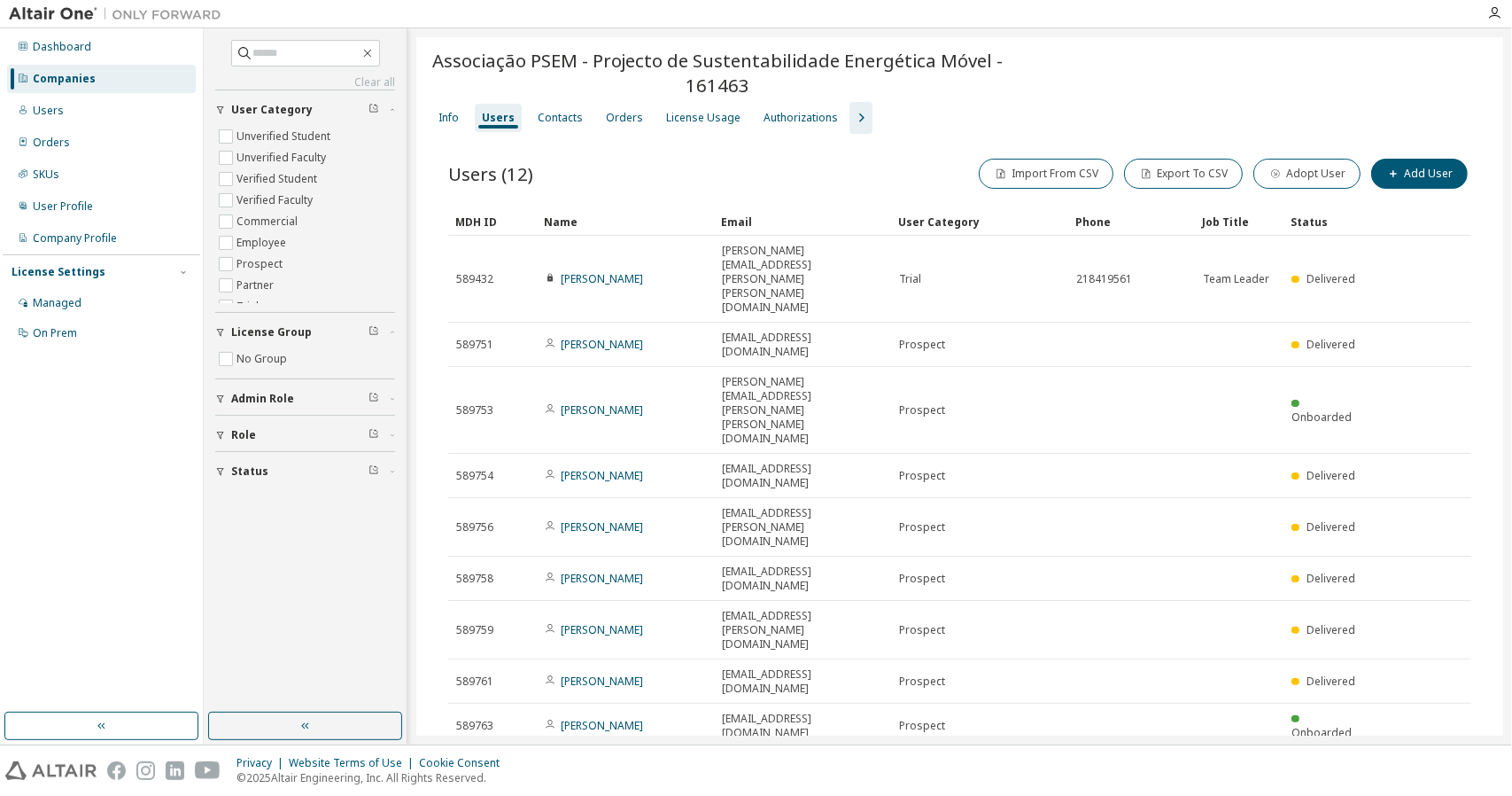
click at [1238, 575] on div "Users (12) Import From CSV Export To CSV Adopt User Add User Clear Load Save Sa…" at bounding box center [960, 525] width 1066 height 783
click at [1237, 665] on div "100" at bounding box center [1286, 669] width 142 height 21
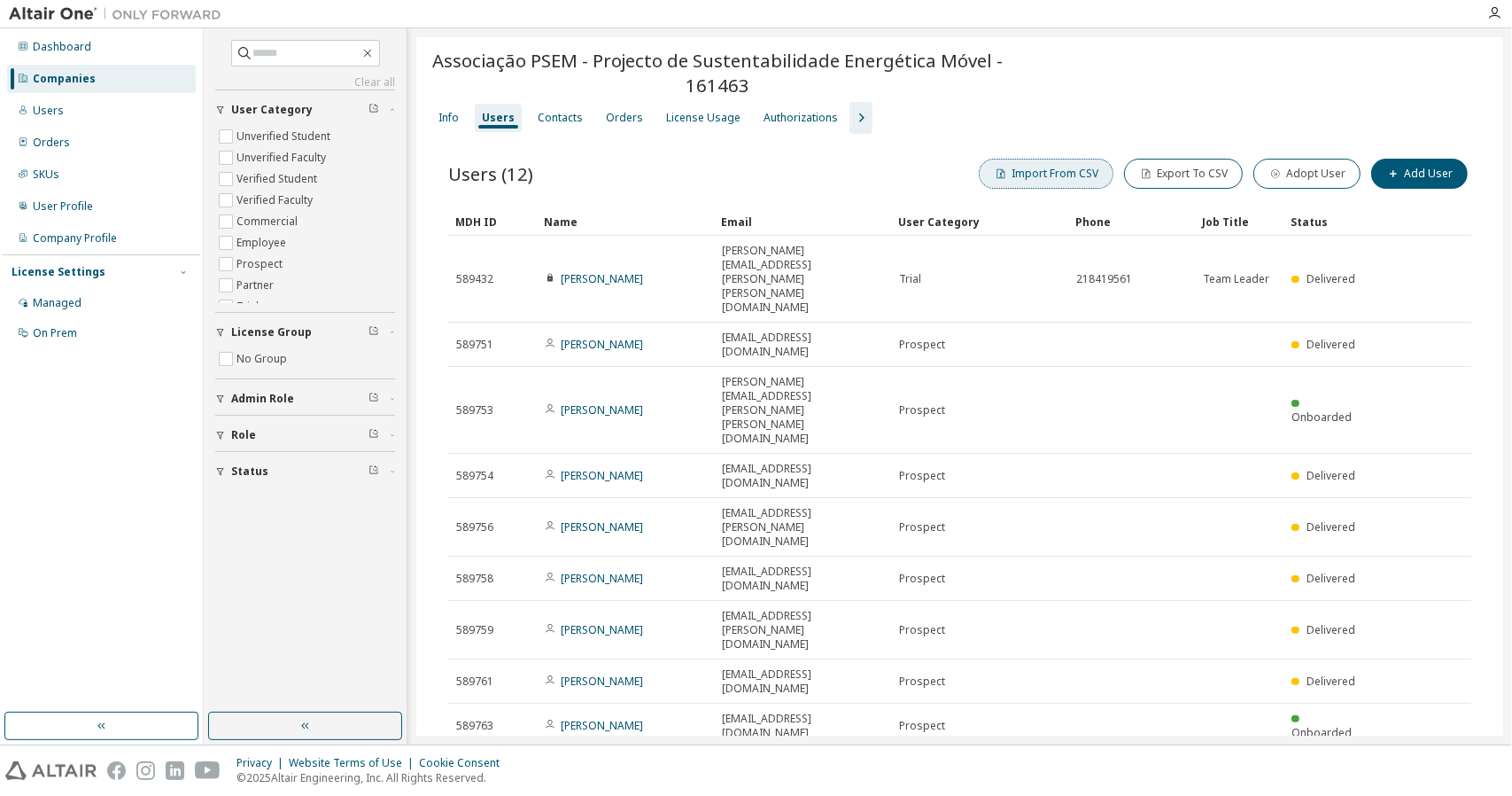
click at [1074, 170] on button "Import From CSV" at bounding box center [1047, 173] width 135 height 30
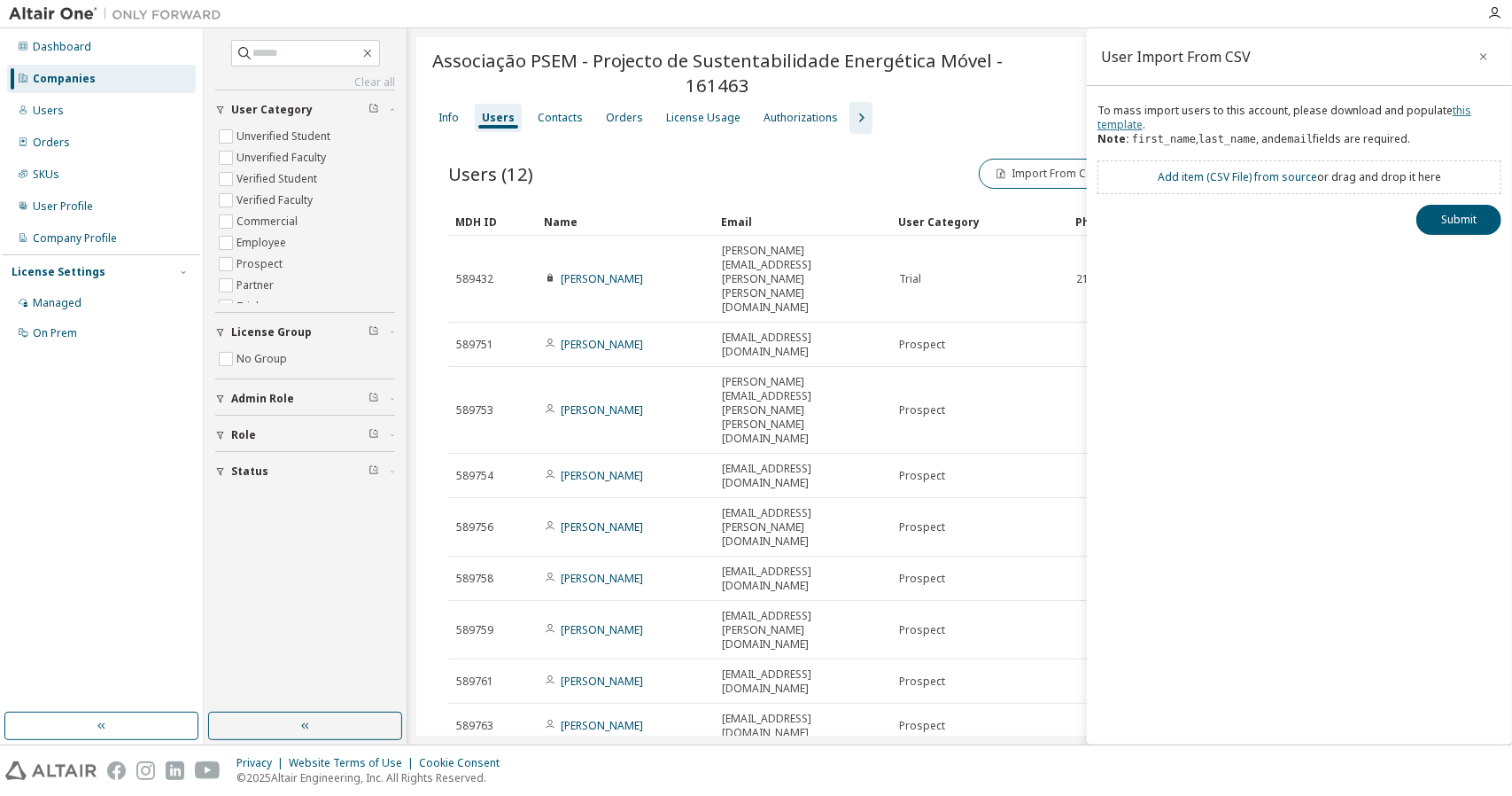
click at [1453, 111] on link "this template" at bounding box center [1285, 118] width 374 height 29
click at [1490, 56] on button "button" at bounding box center [1483, 56] width 28 height 28
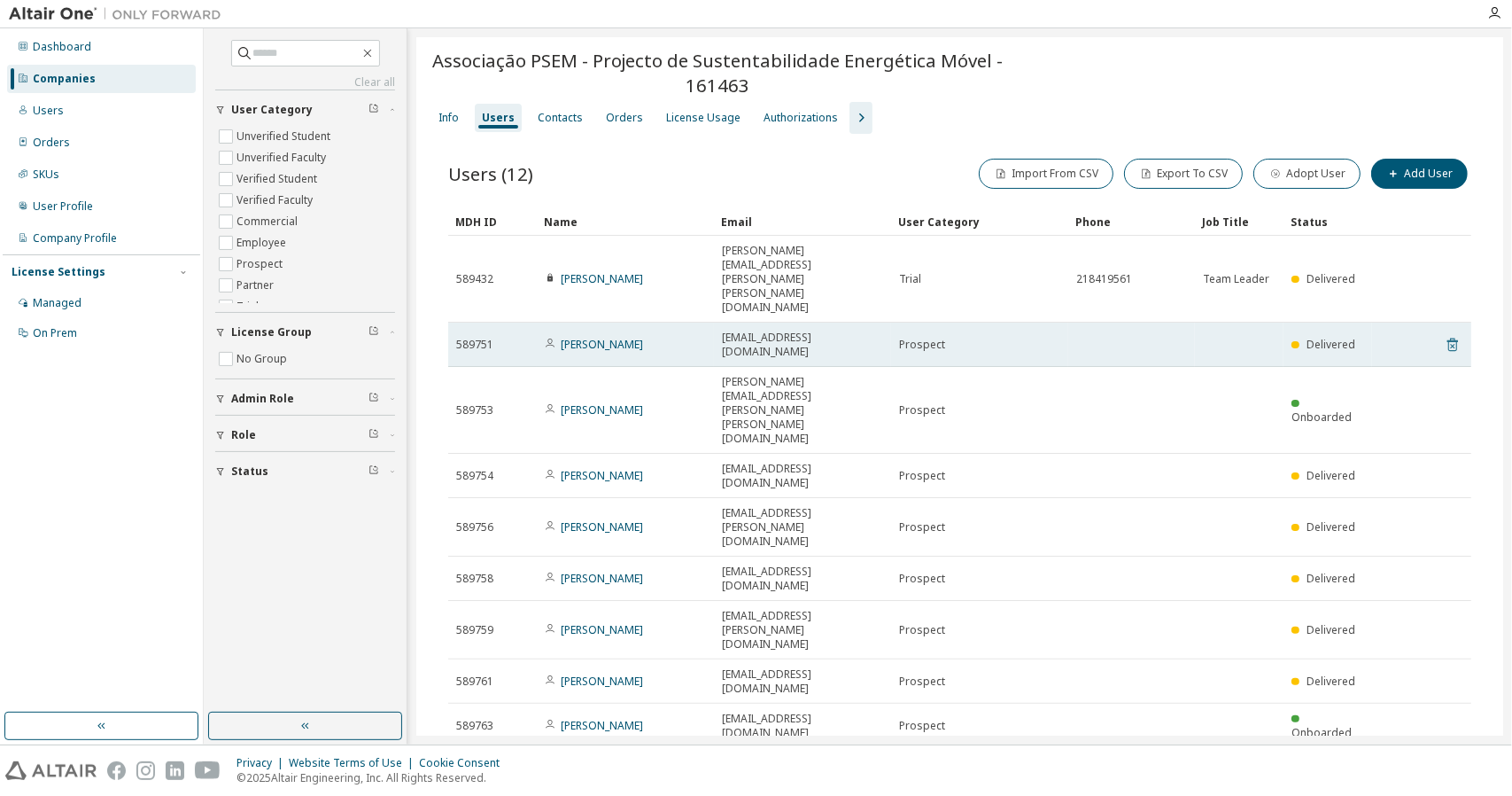
click at [1453, 344] on icon at bounding box center [1452, 346] width 5 height 5
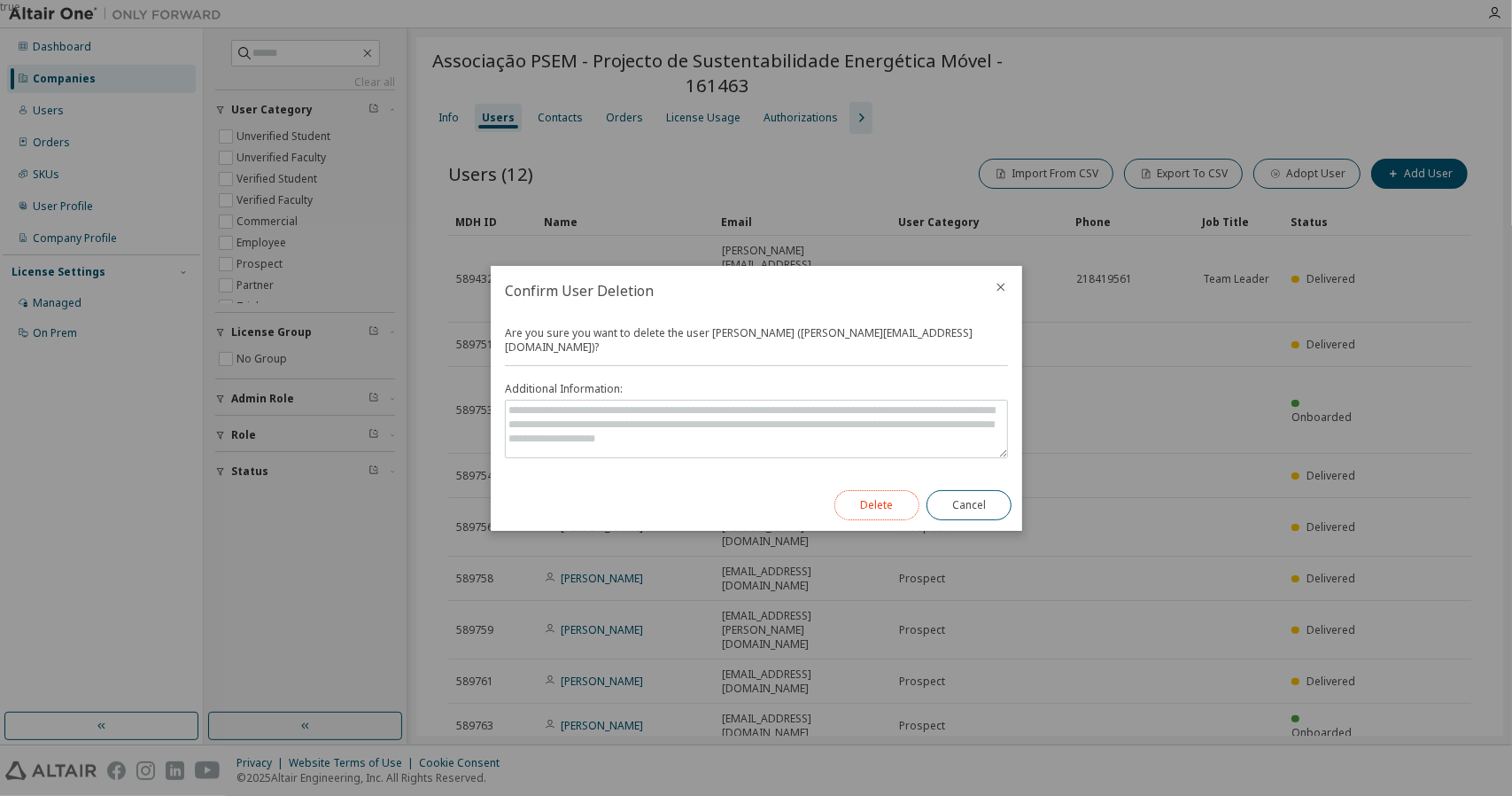
click at [888, 504] on button "Delete" at bounding box center [877, 504] width 85 height 30
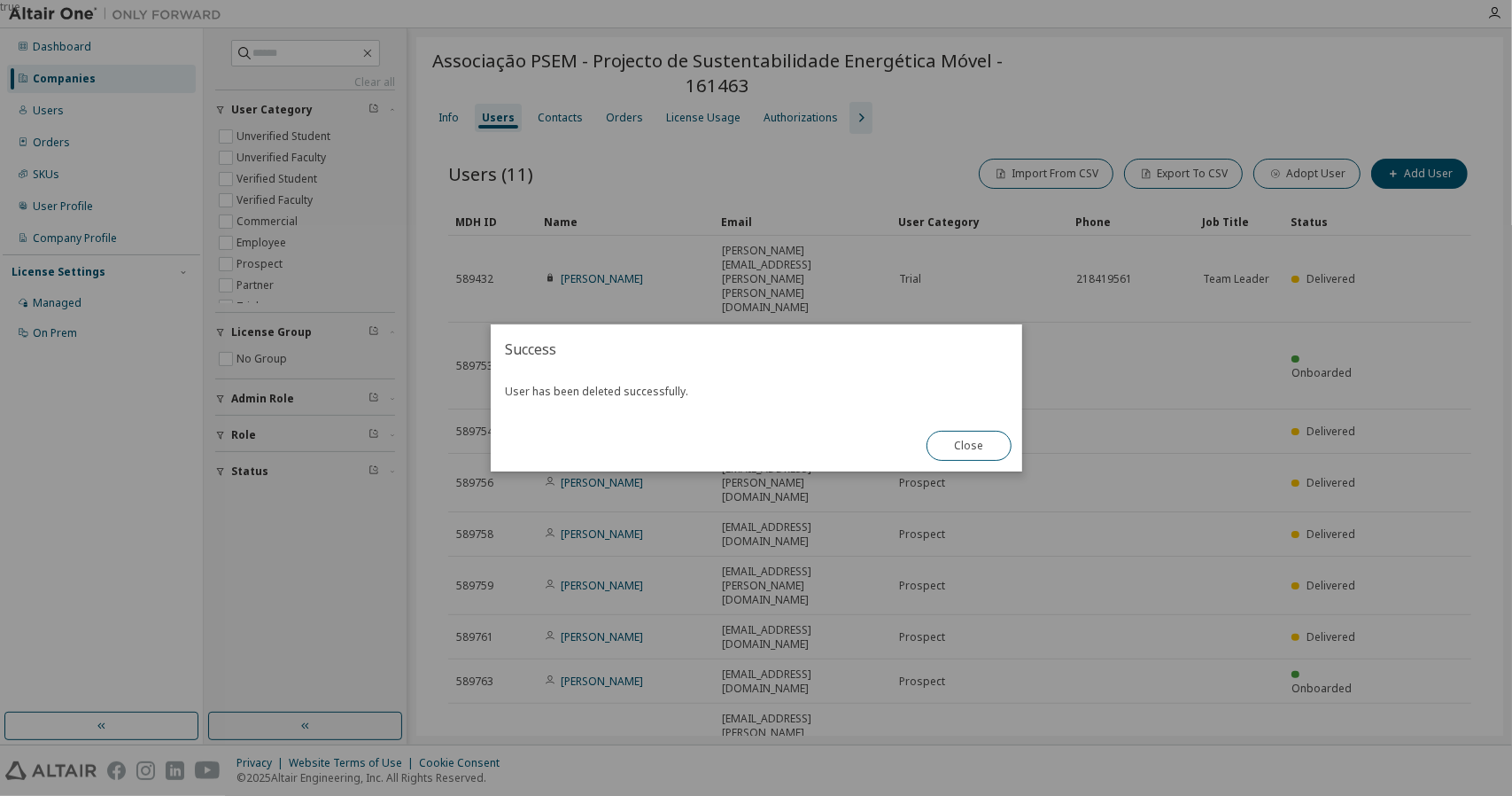
click at [1016, 451] on div "Close" at bounding box center [969, 445] width 106 height 51
click at [987, 449] on button "Close" at bounding box center [969, 445] width 85 height 30
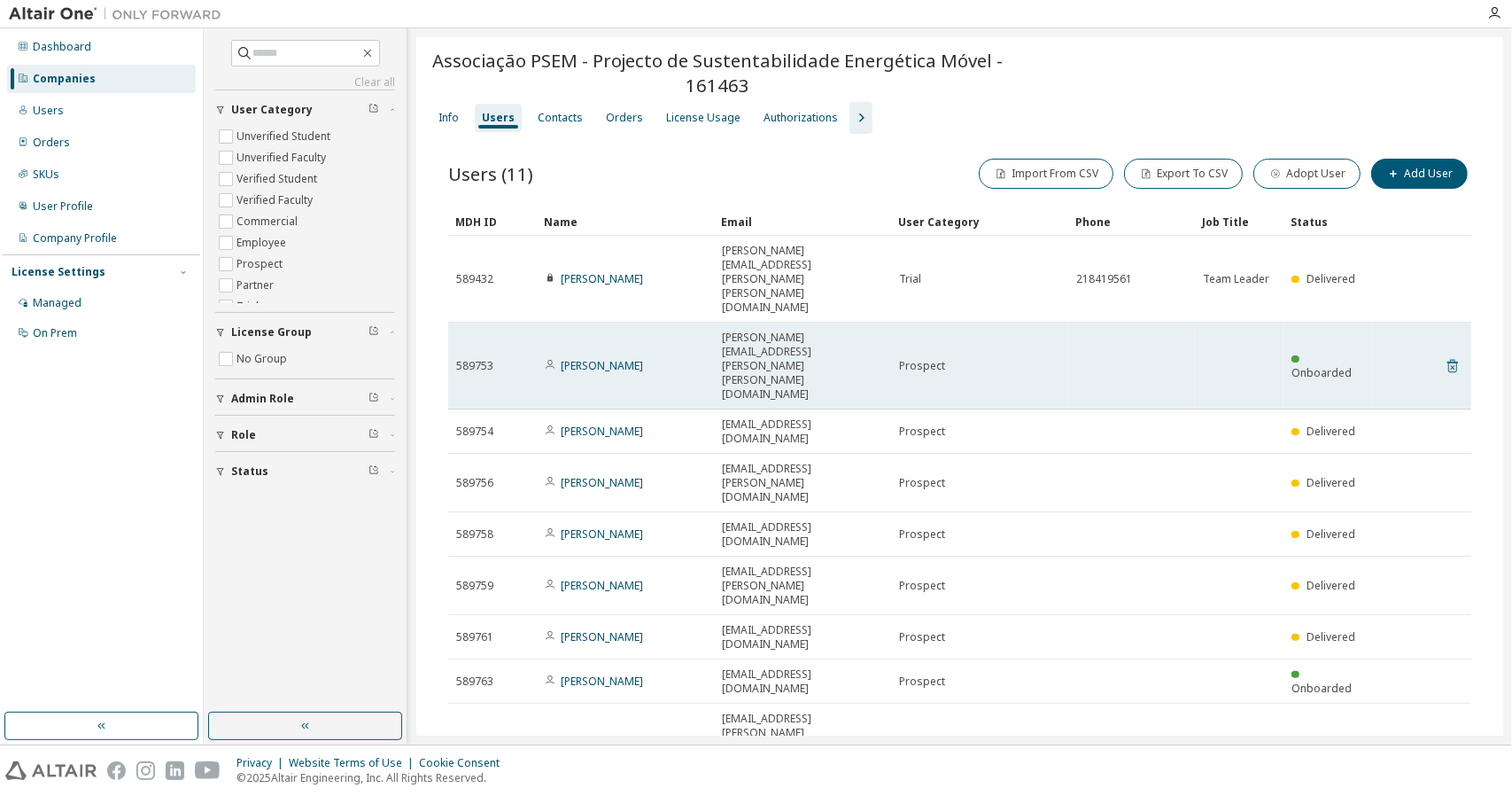
click at [1457, 359] on icon at bounding box center [1452, 366] width 11 height 13
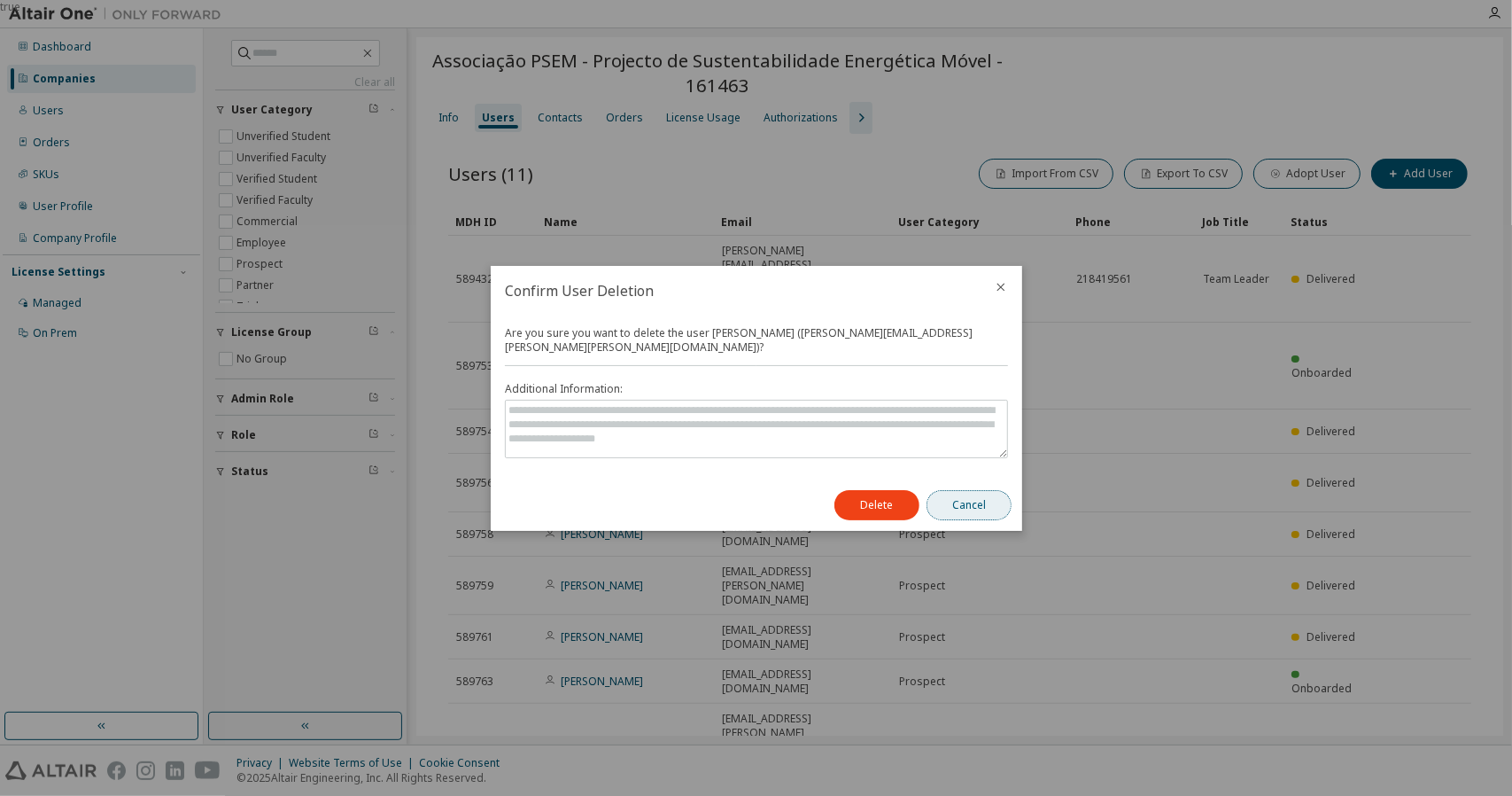
click at [993, 498] on button "Cancel" at bounding box center [969, 504] width 85 height 30
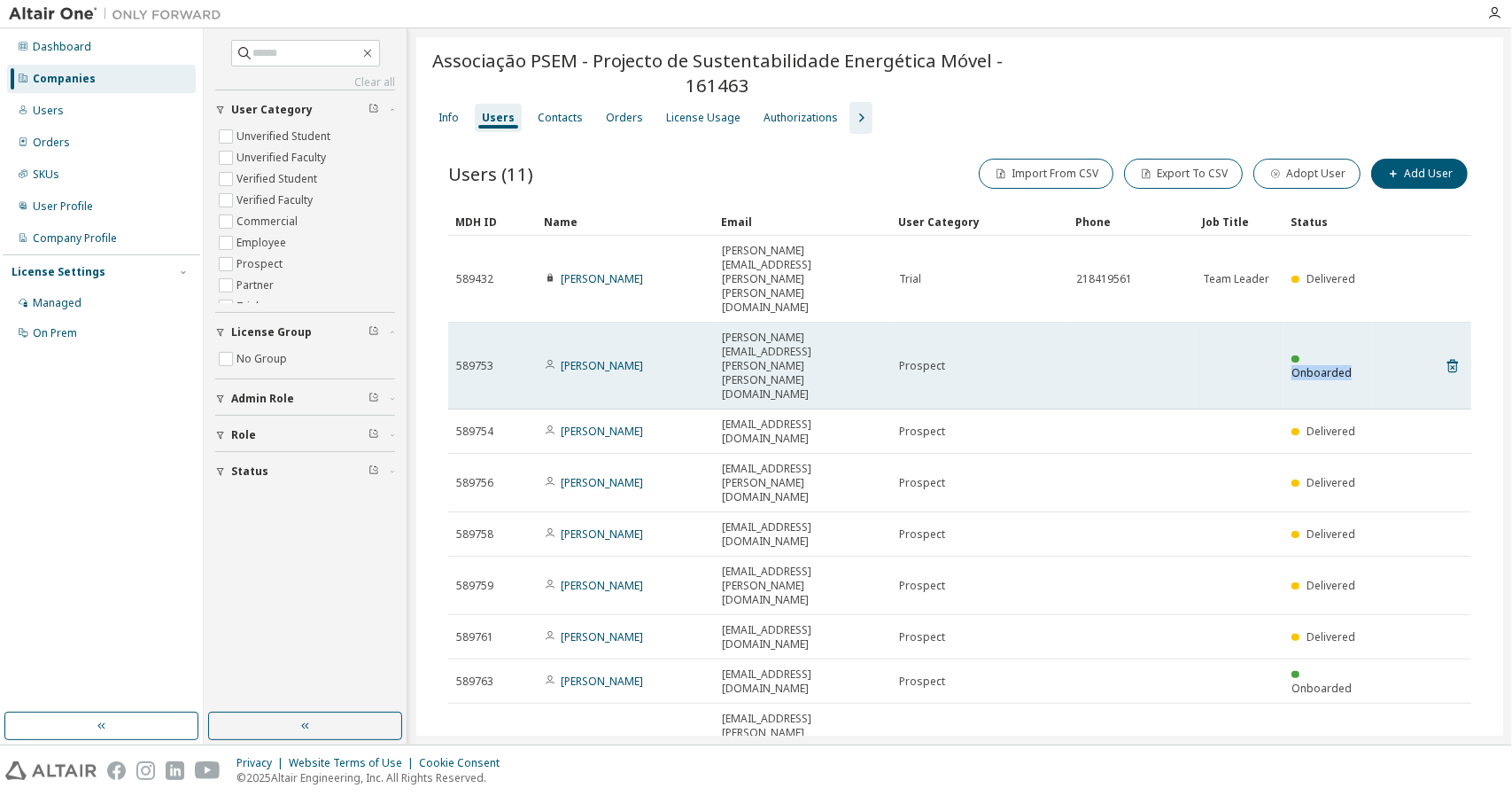
drag, startPoint x: 1369, startPoint y: 282, endPoint x: 1285, endPoint y: 282, distance: 84.0
click at [1285, 323] on td "Onboarded" at bounding box center [1328, 366] width 89 height 87
copy div "Onboarded"
click at [1451, 356] on icon at bounding box center [1453, 366] width 16 height 21
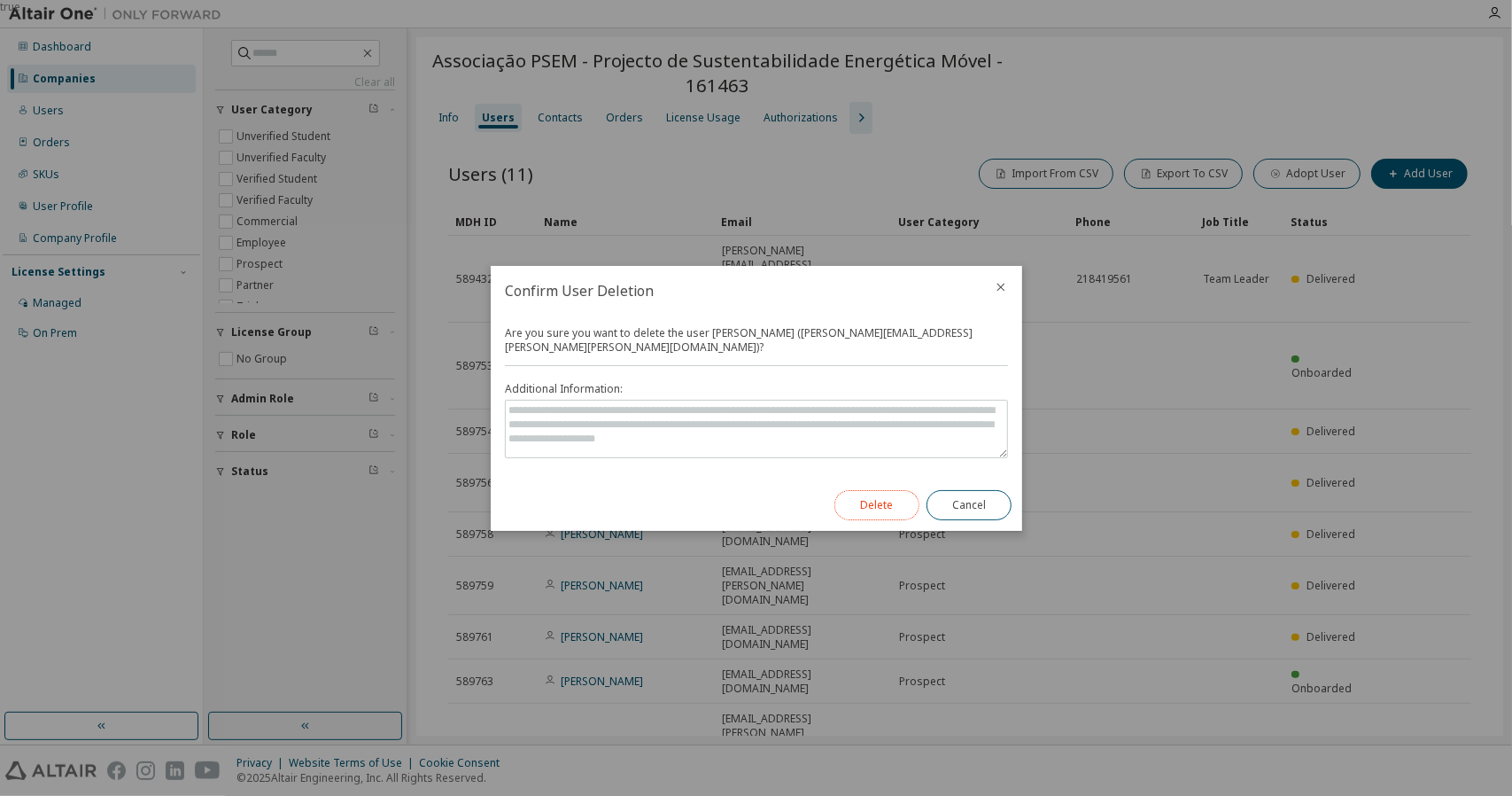
click at [889, 496] on button "Delete" at bounding box center [877, 504] width 85 height 30
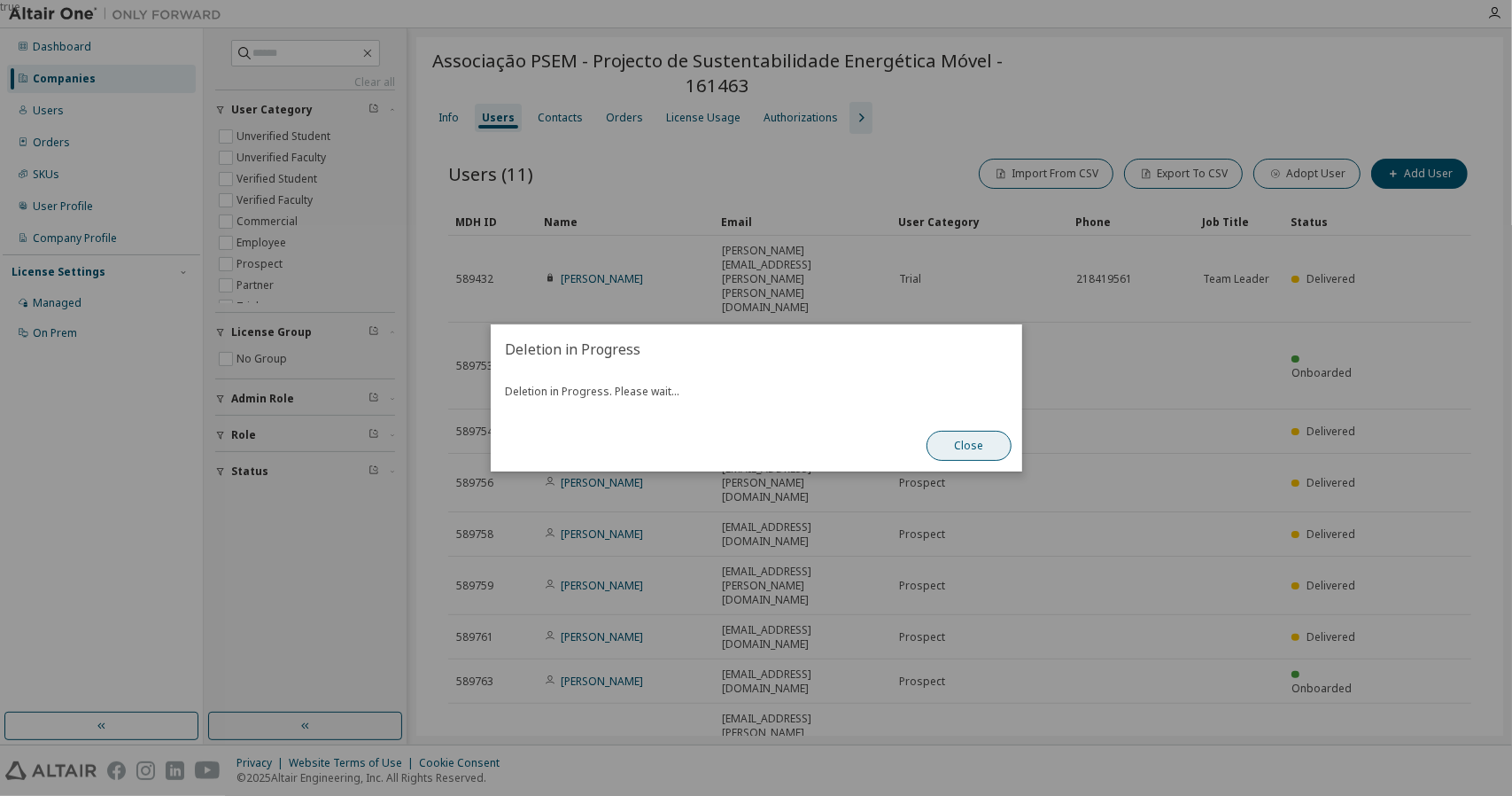
click at [993, 456] on button "Close" at bounding box center [969, 445] width 85 height 30
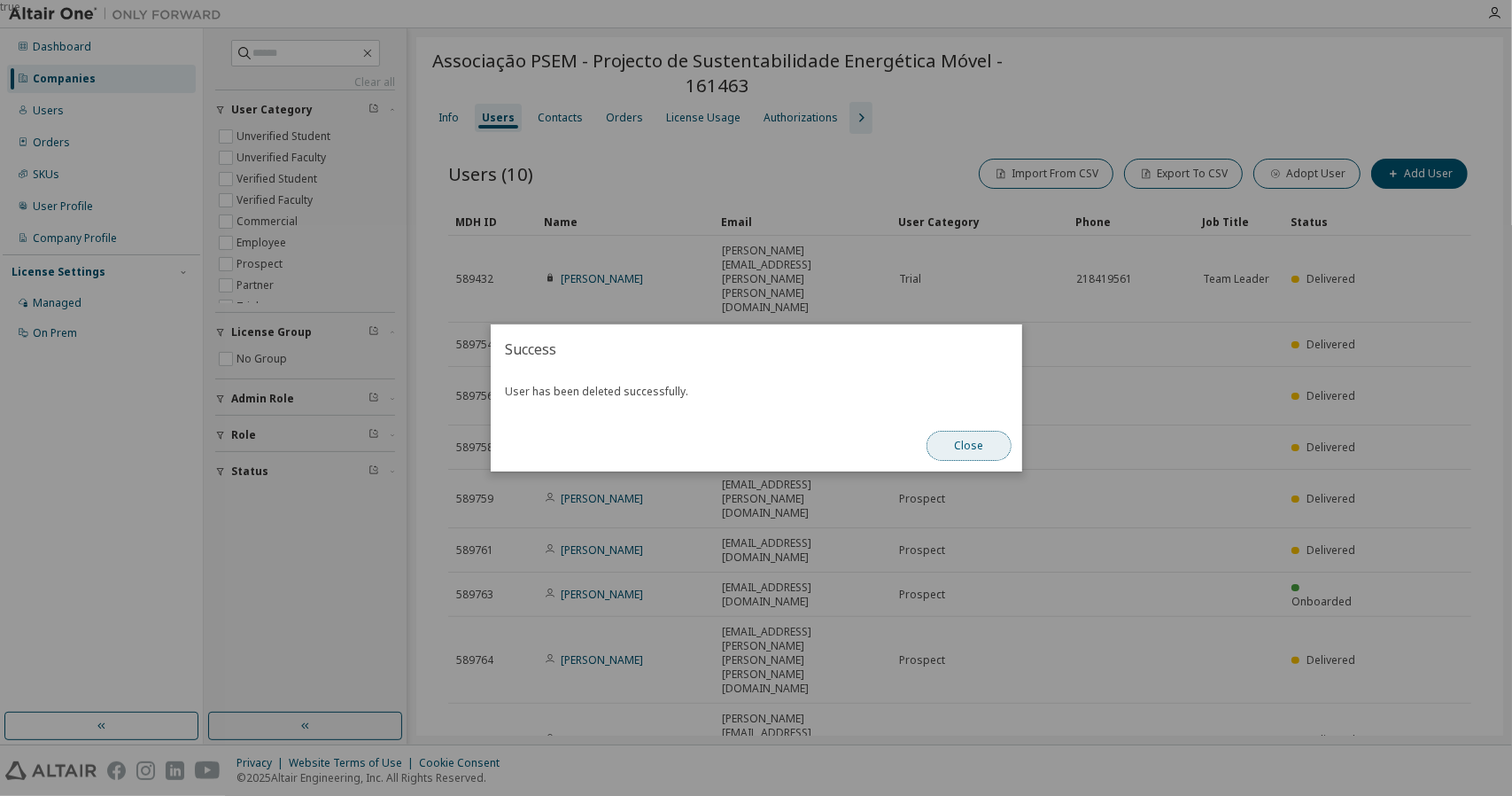
click at [982, 438] on button "Close" at bounding box center [969, 445] width 85 height 30
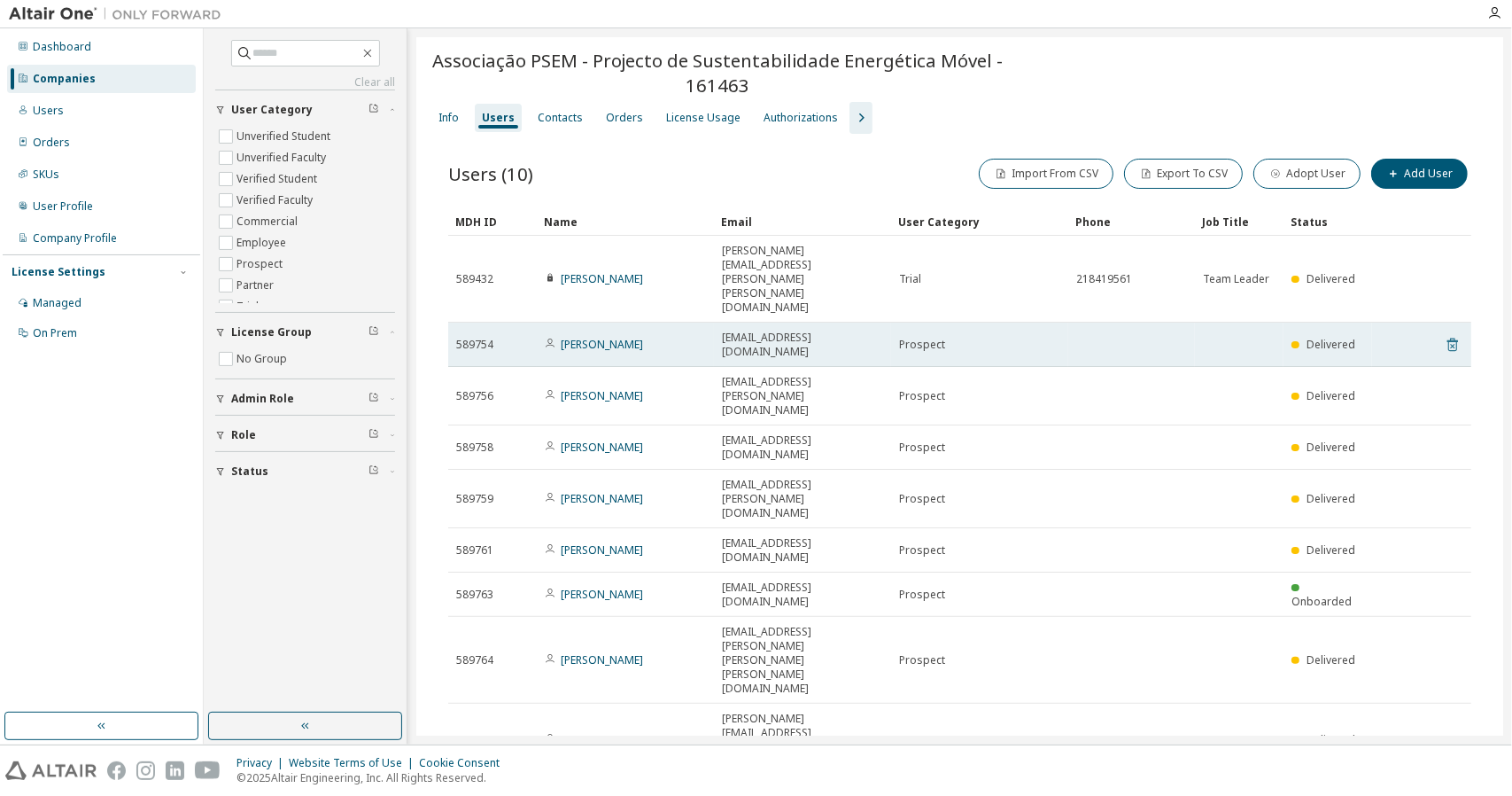
click at [1450, 334] on icon at bounding box center [1453, 345] width 16 height 21
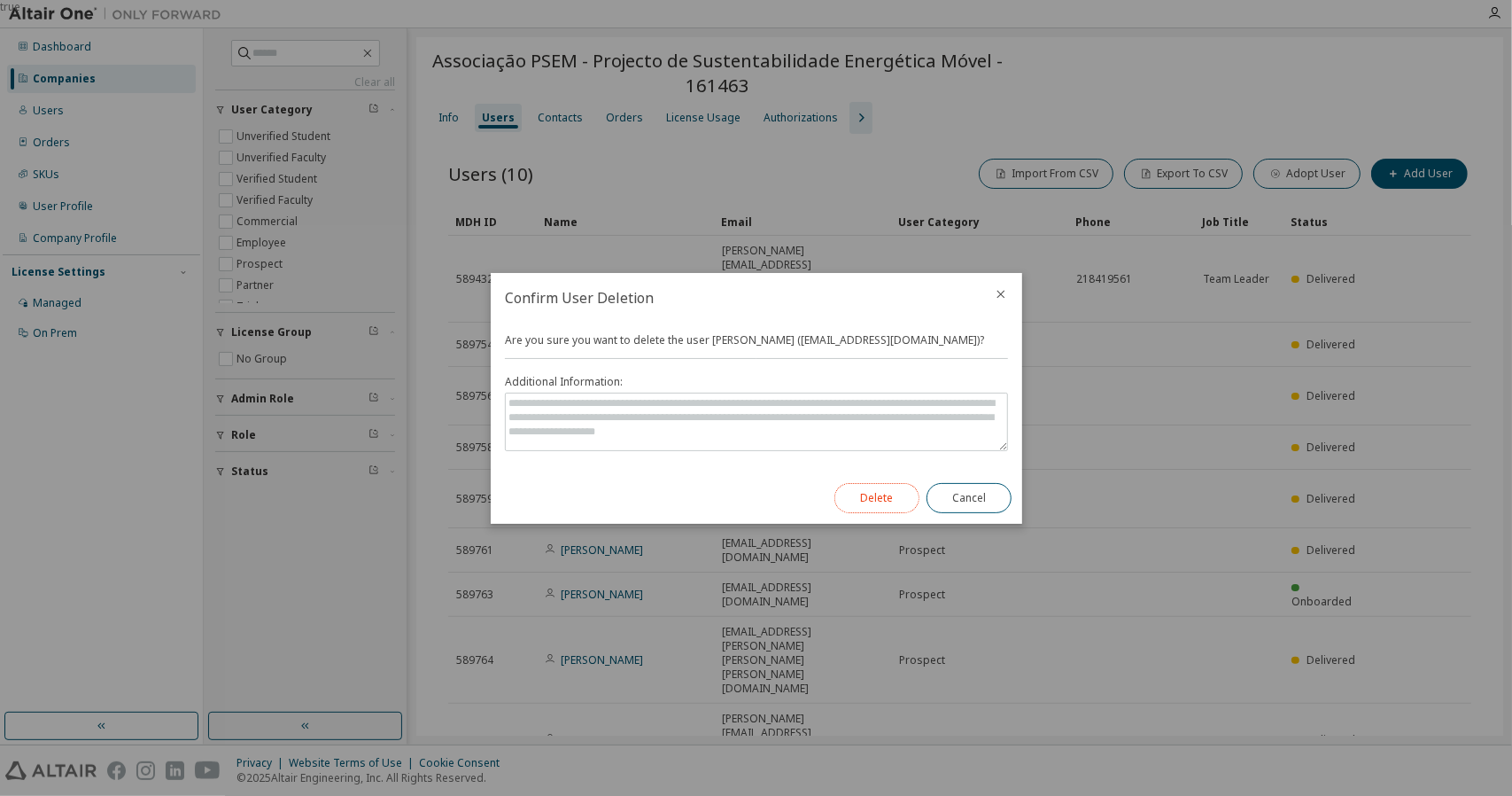
click at [885, 491] on button "Delete" at bounding box center [877, 497] width 85 height 30
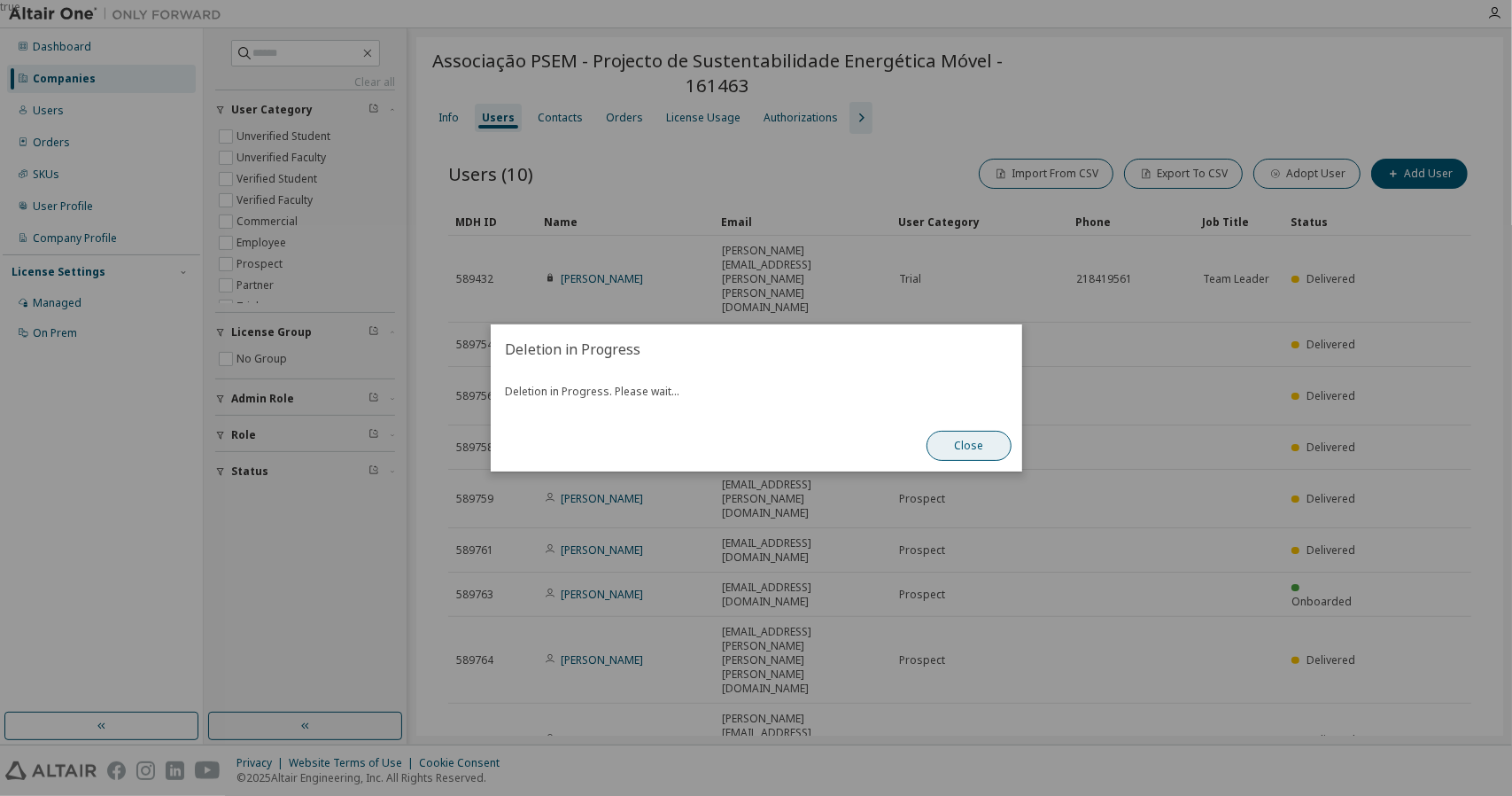
click at [978, 443] on button "Close" at bounding box center [969, 445] width 85 height 30
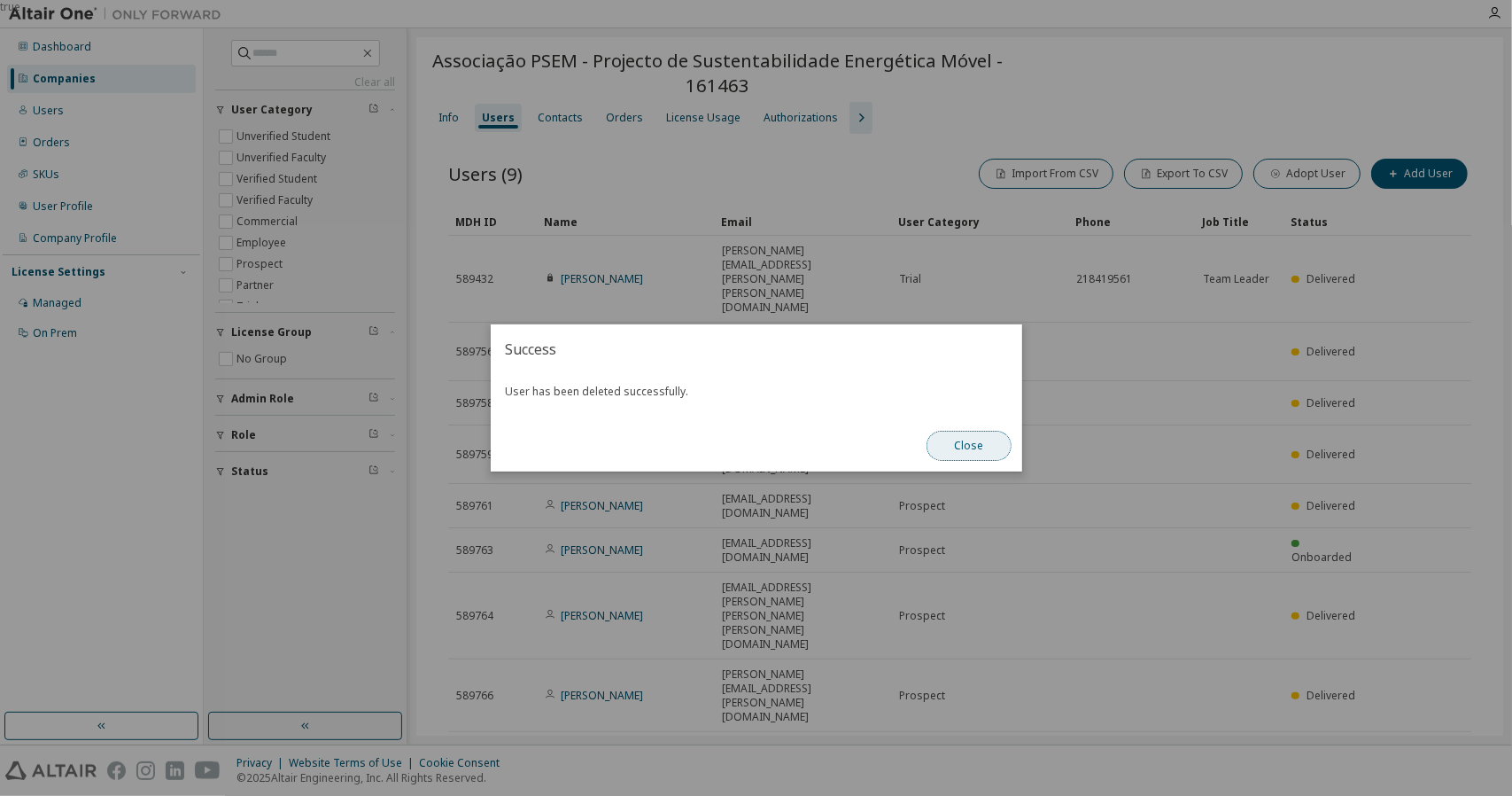
click at [951, 438] on button "Close" at bounding box center [969, 445] width 85 height 30
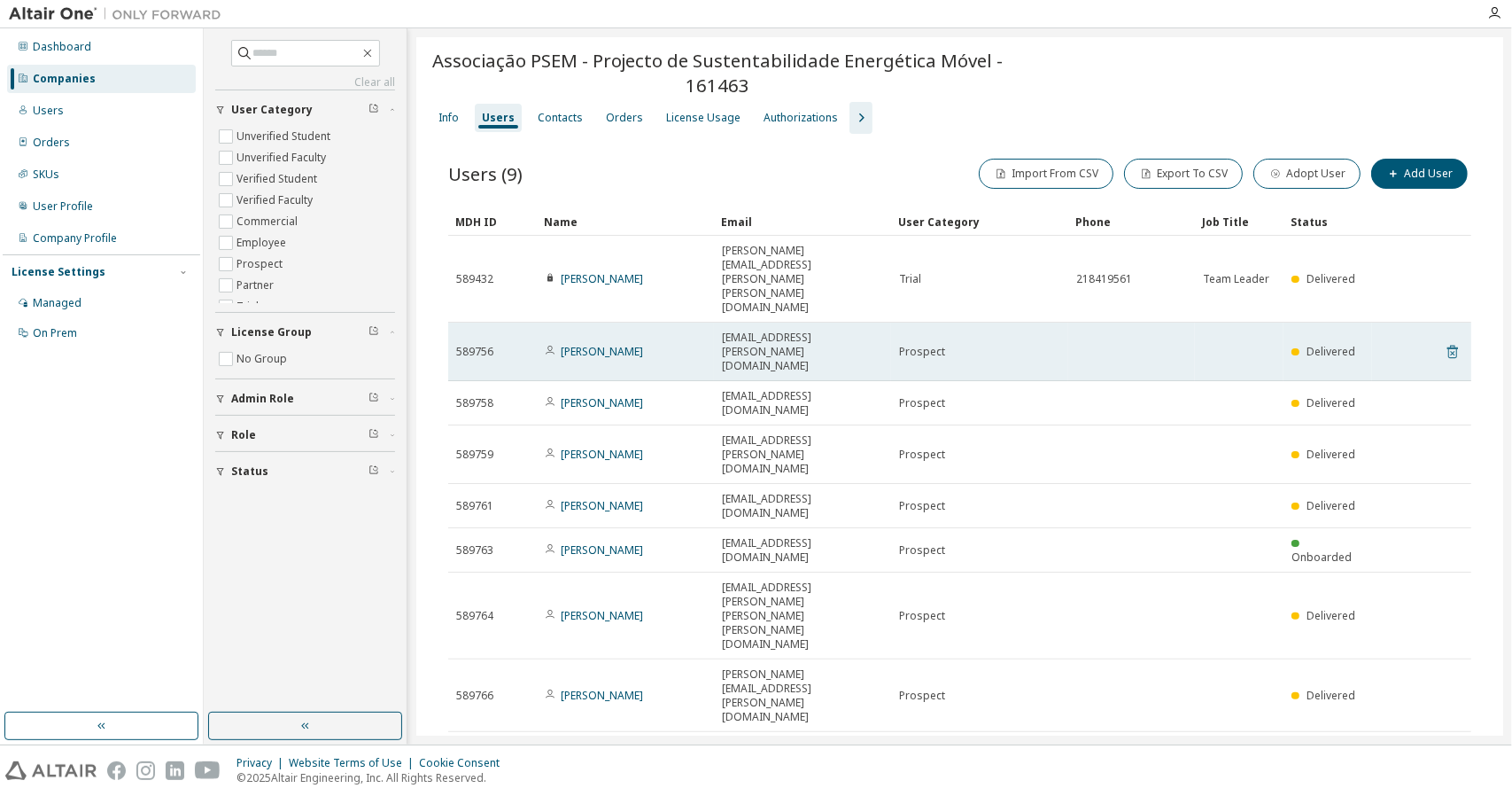
click at [1457, 346] on icon at bounding box center [1452, 353] width 11 height 13
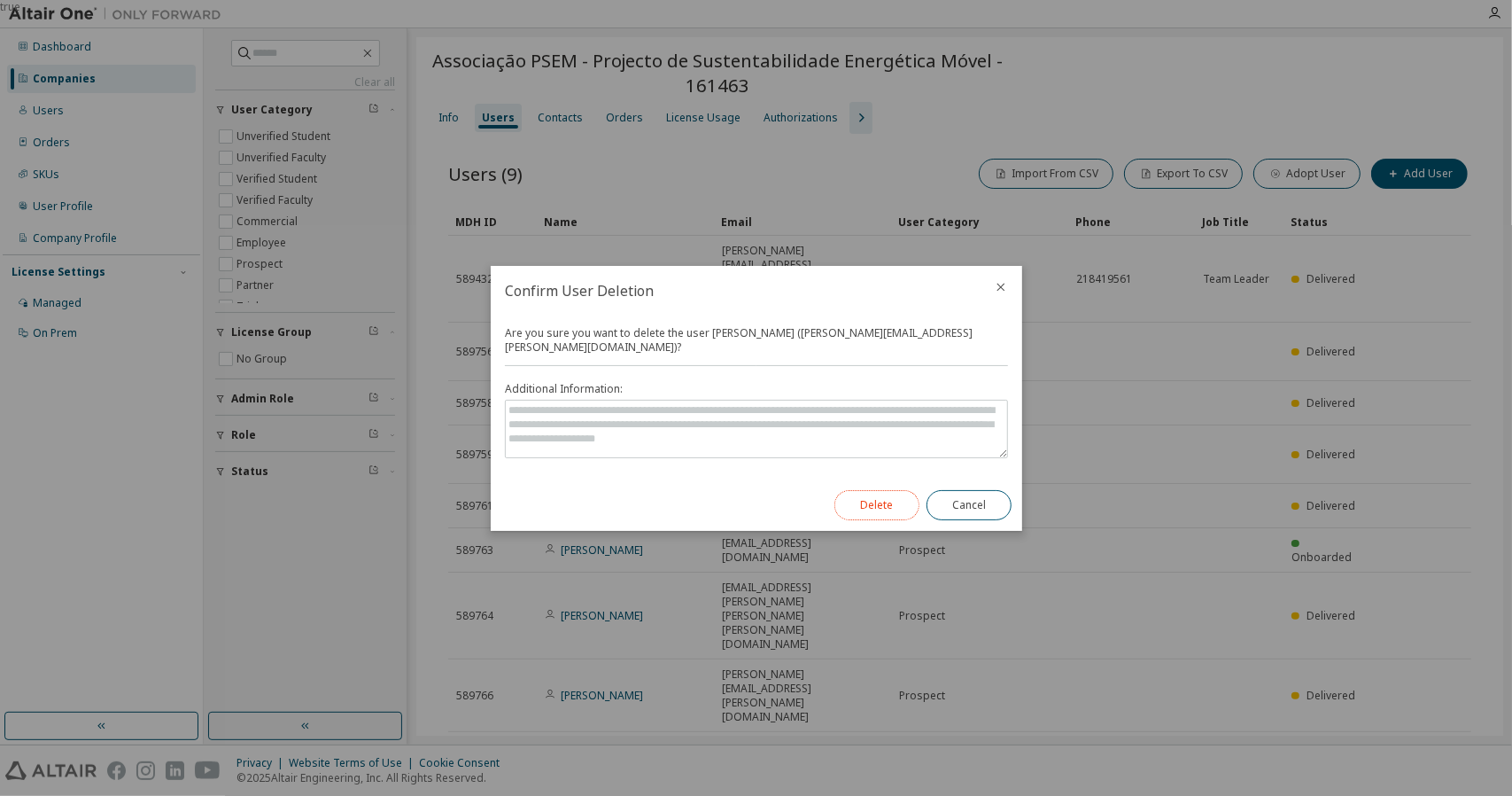
click at [900, 502] on button "Delete" at bounding box center [877, 504] width 85 height 30
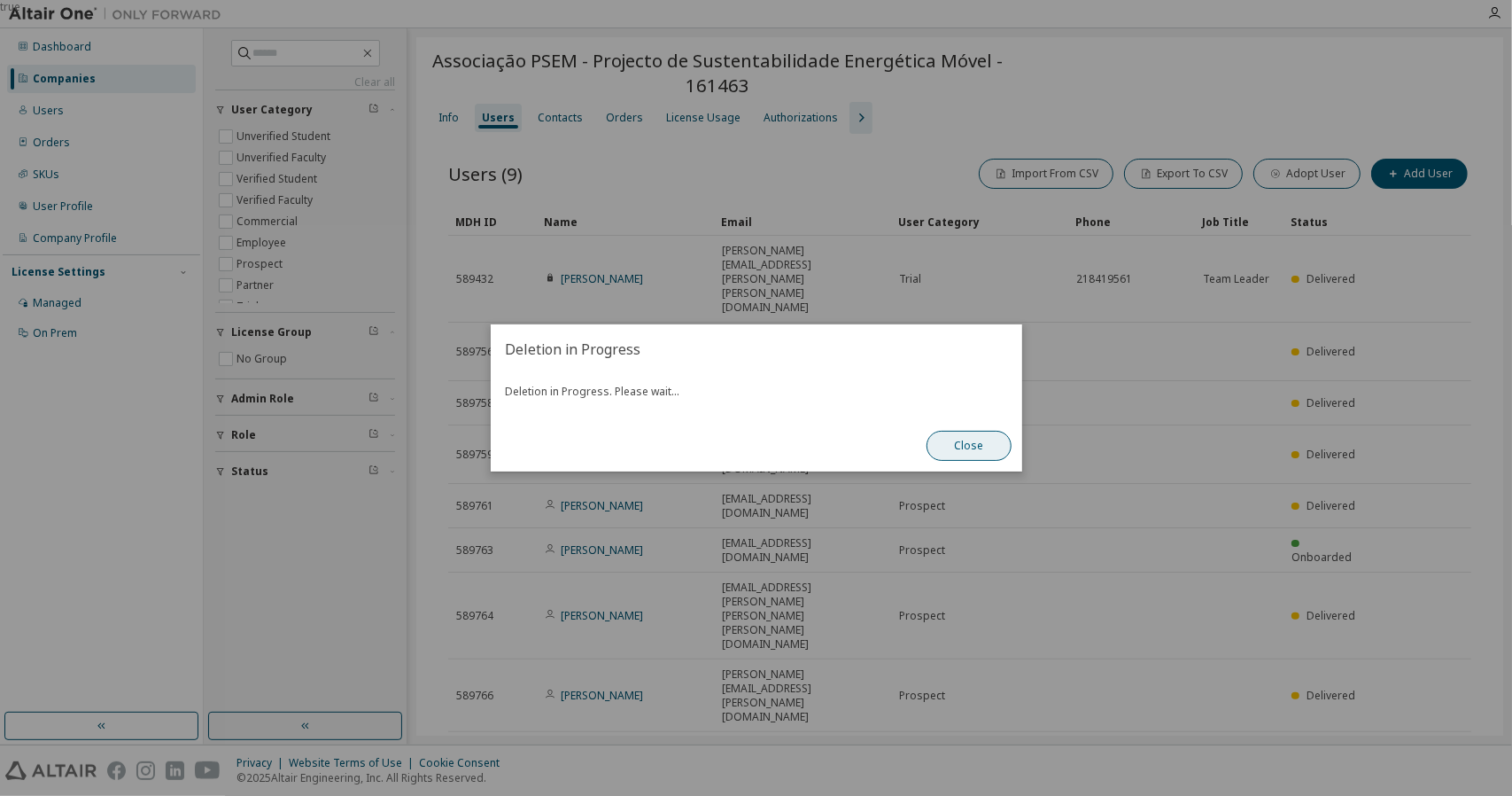
click at [973, 446] on button "Close" at bounding box center [969, 445] width 85 height 30
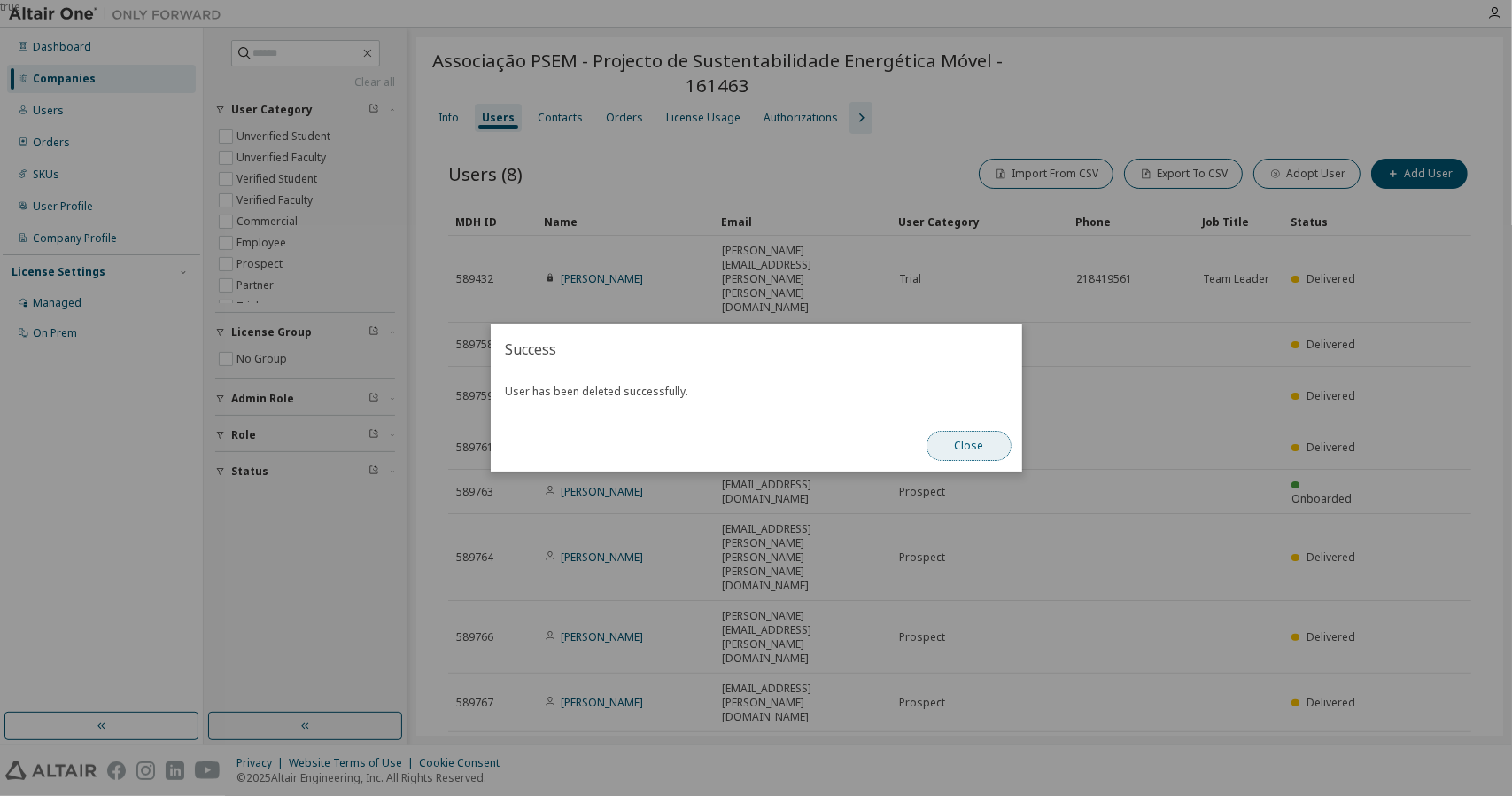
click at [973, 446] on button "Close" at bounding box center [969, 445] width 85 height 30
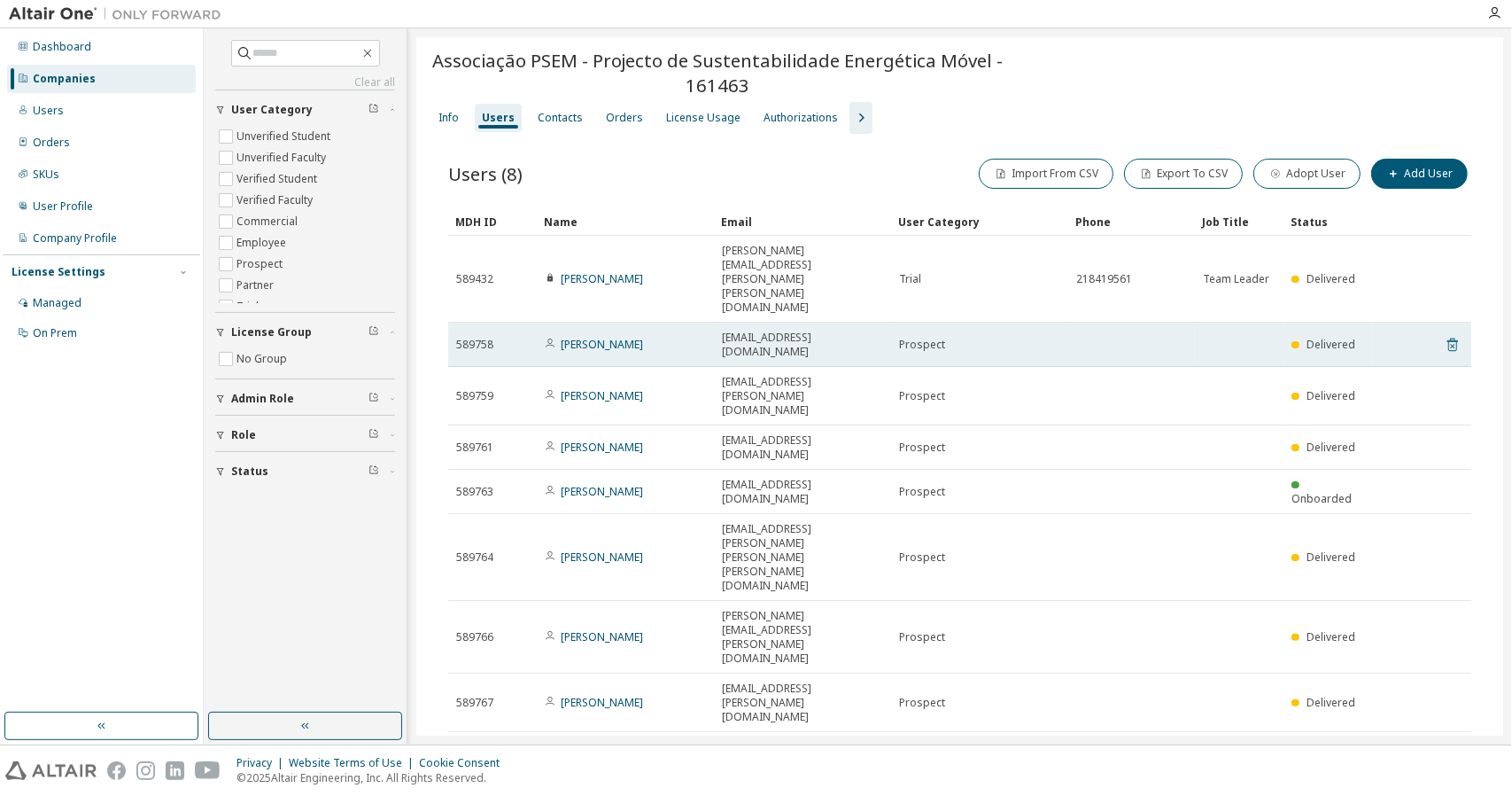
click at [1453, 334] on icon at bounding box center [1453, 345] width 16 height 21
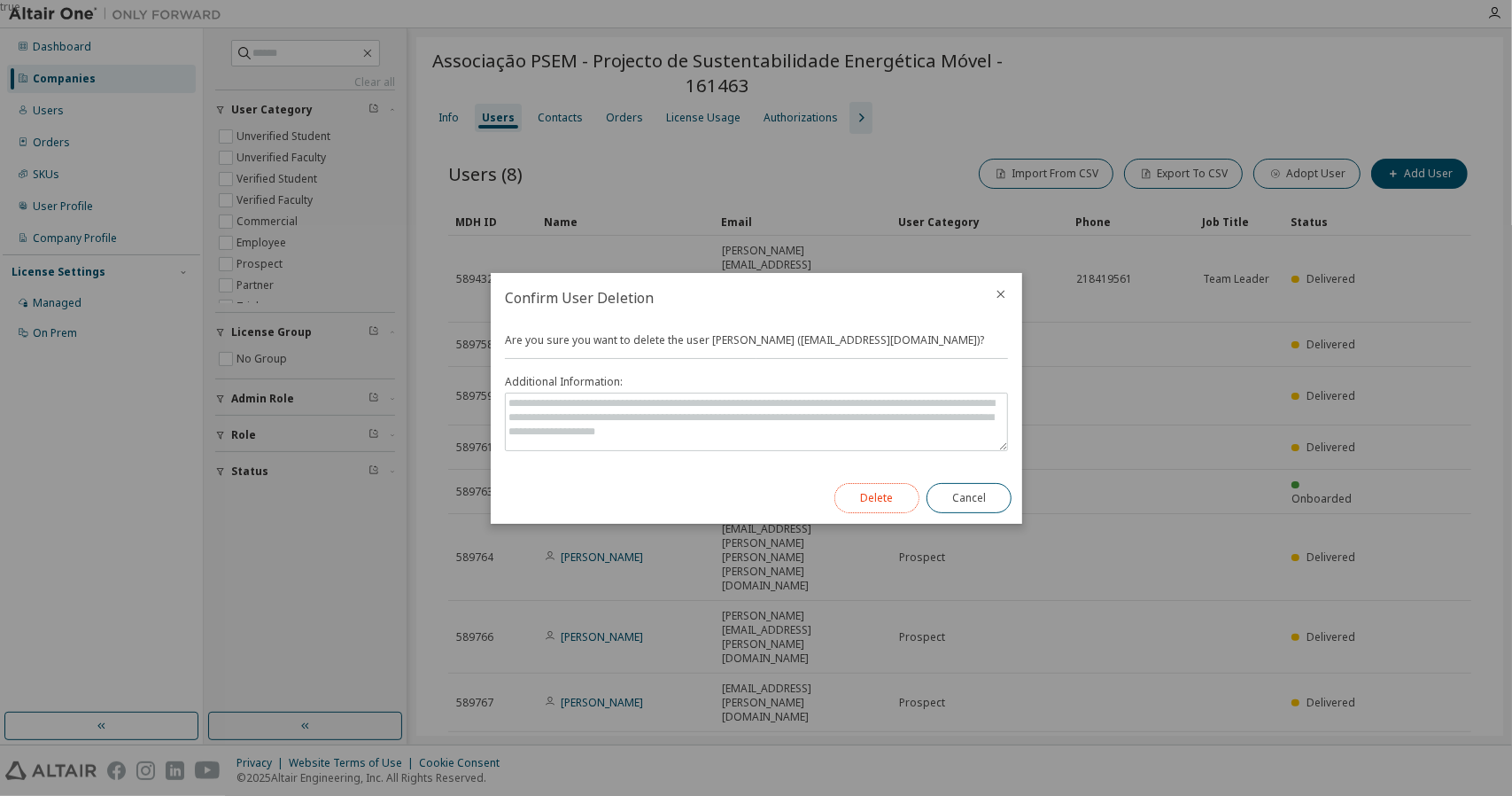
click at [880, 491] on button "Delete" at bounding box center [877, 497] width 85 height 30
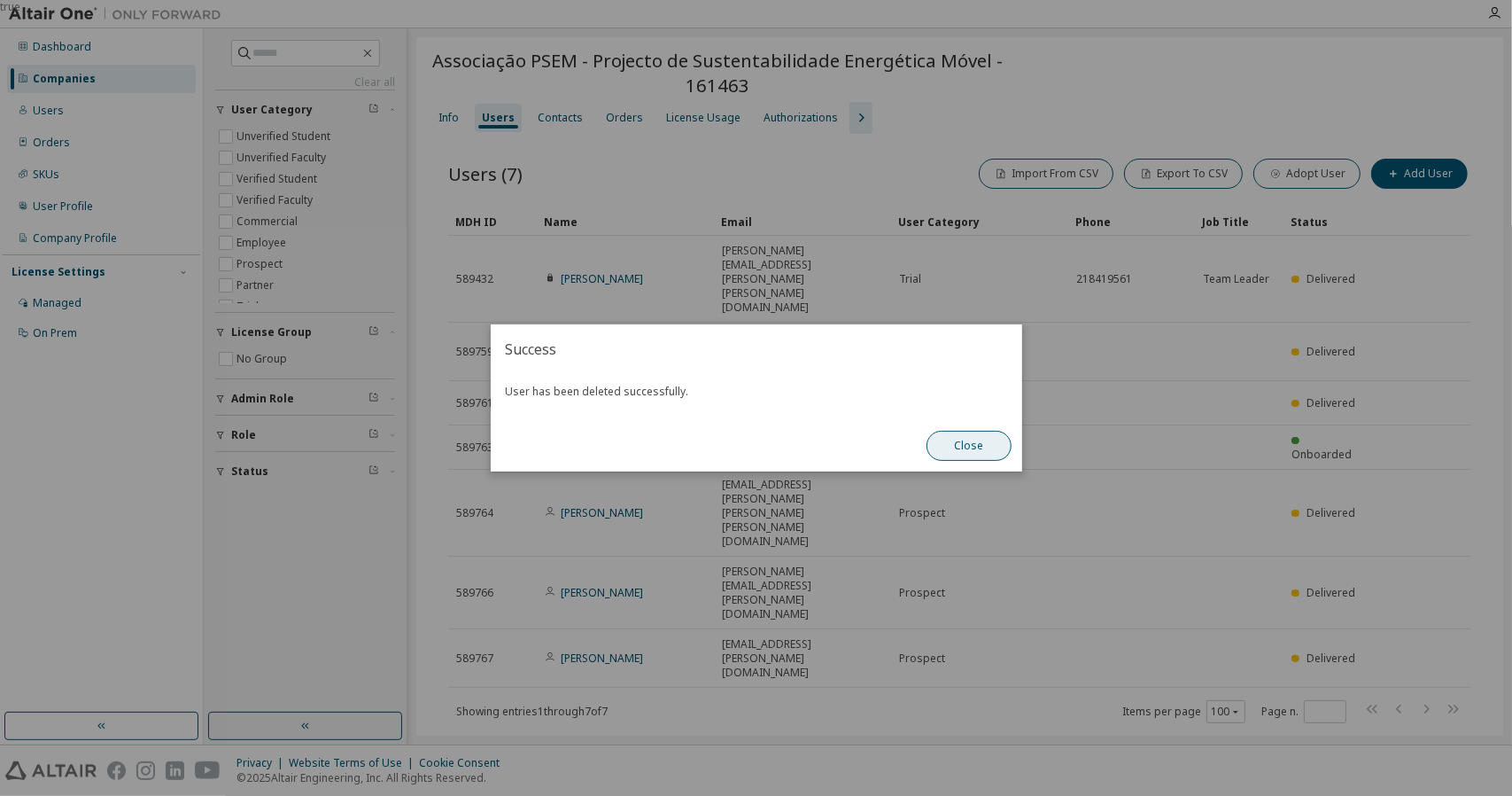
click at [968, 443] on button "Close" at bounding box center [969, 445] width 85 height 30
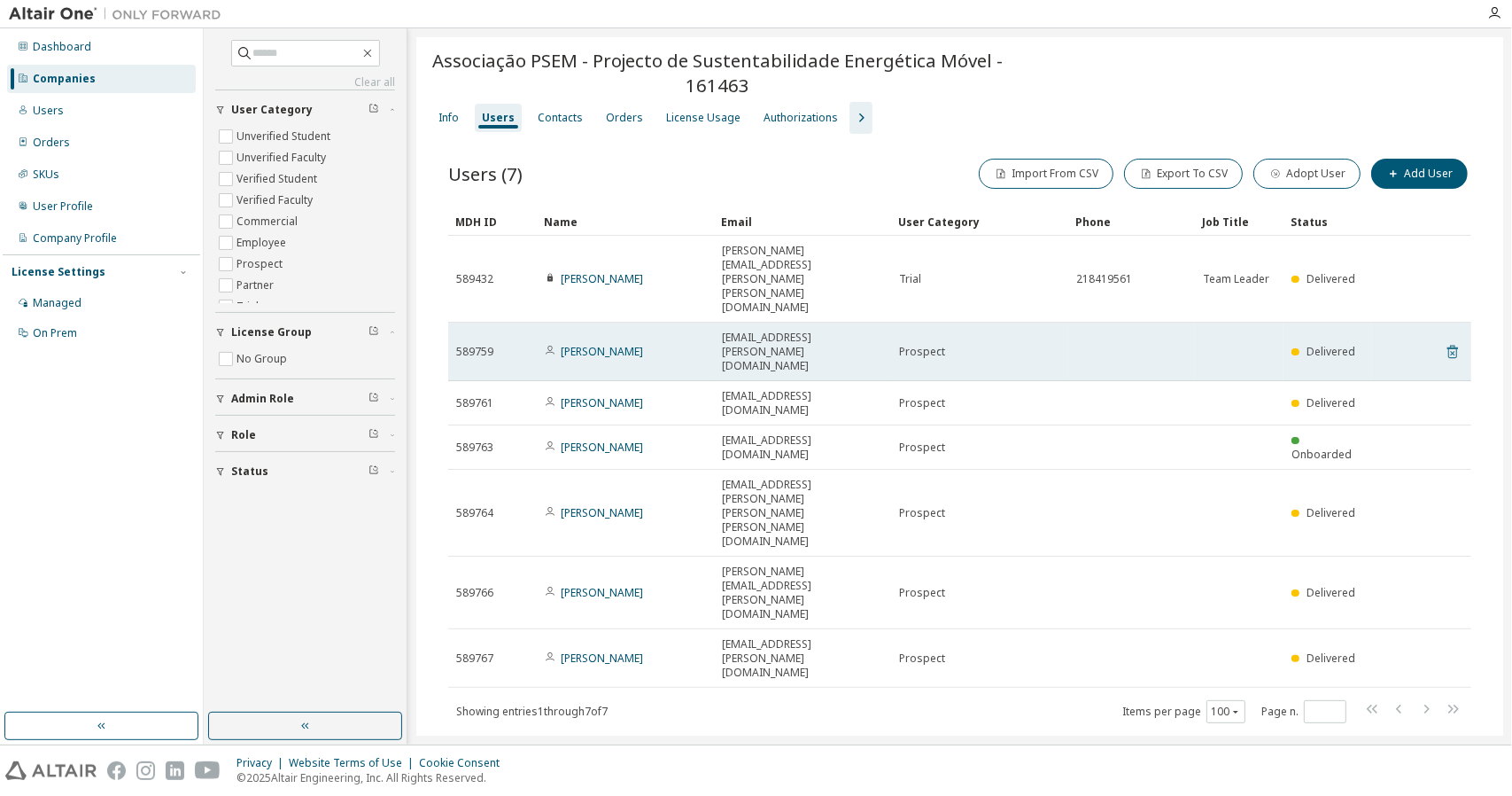
click at [1450, 341] on icon at bounding box center [1453, 352] width 16 height 21
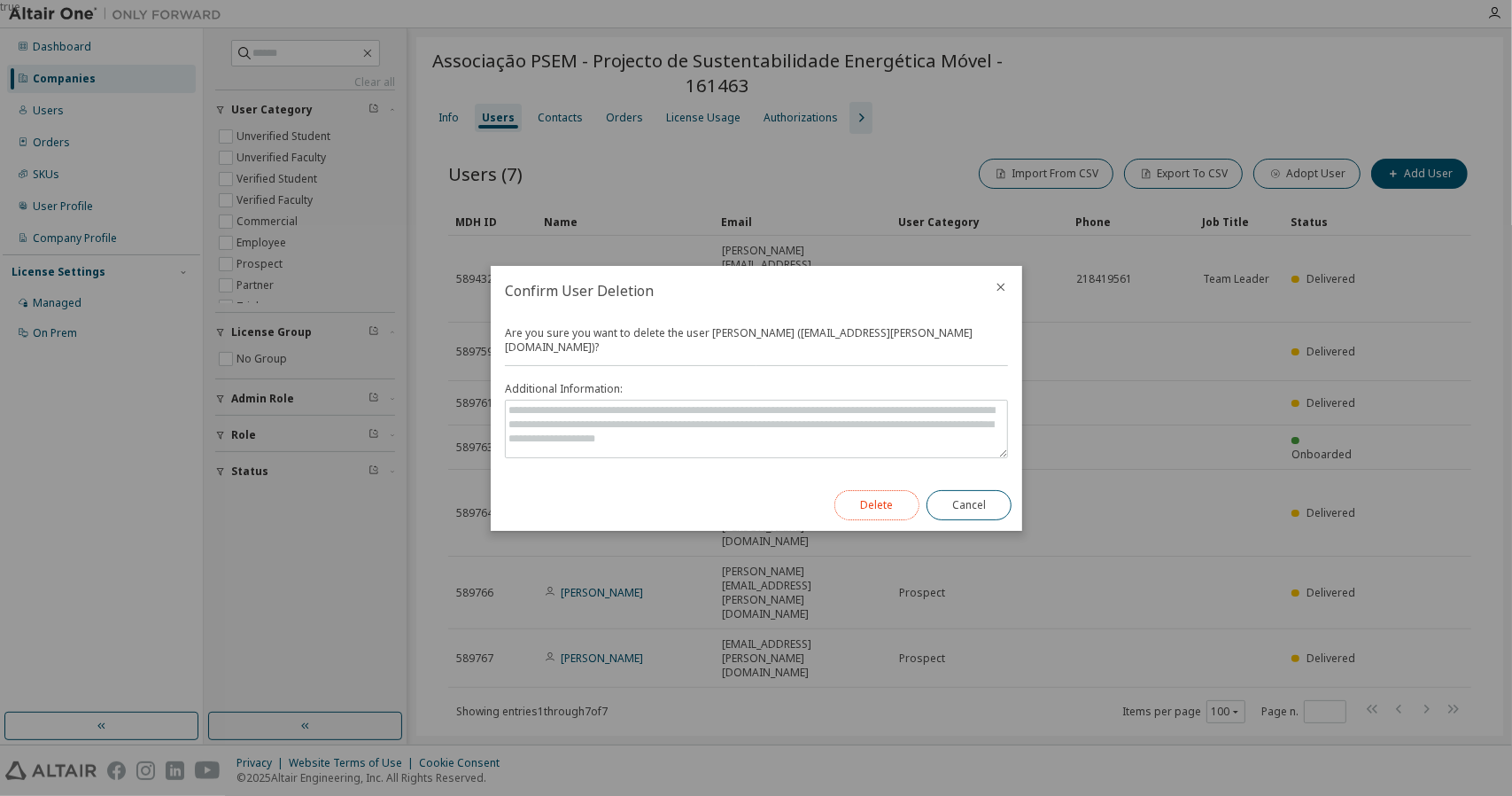
click at [896, 499] on button "Delete" at bounding box center [877, 504] width 85 height 30
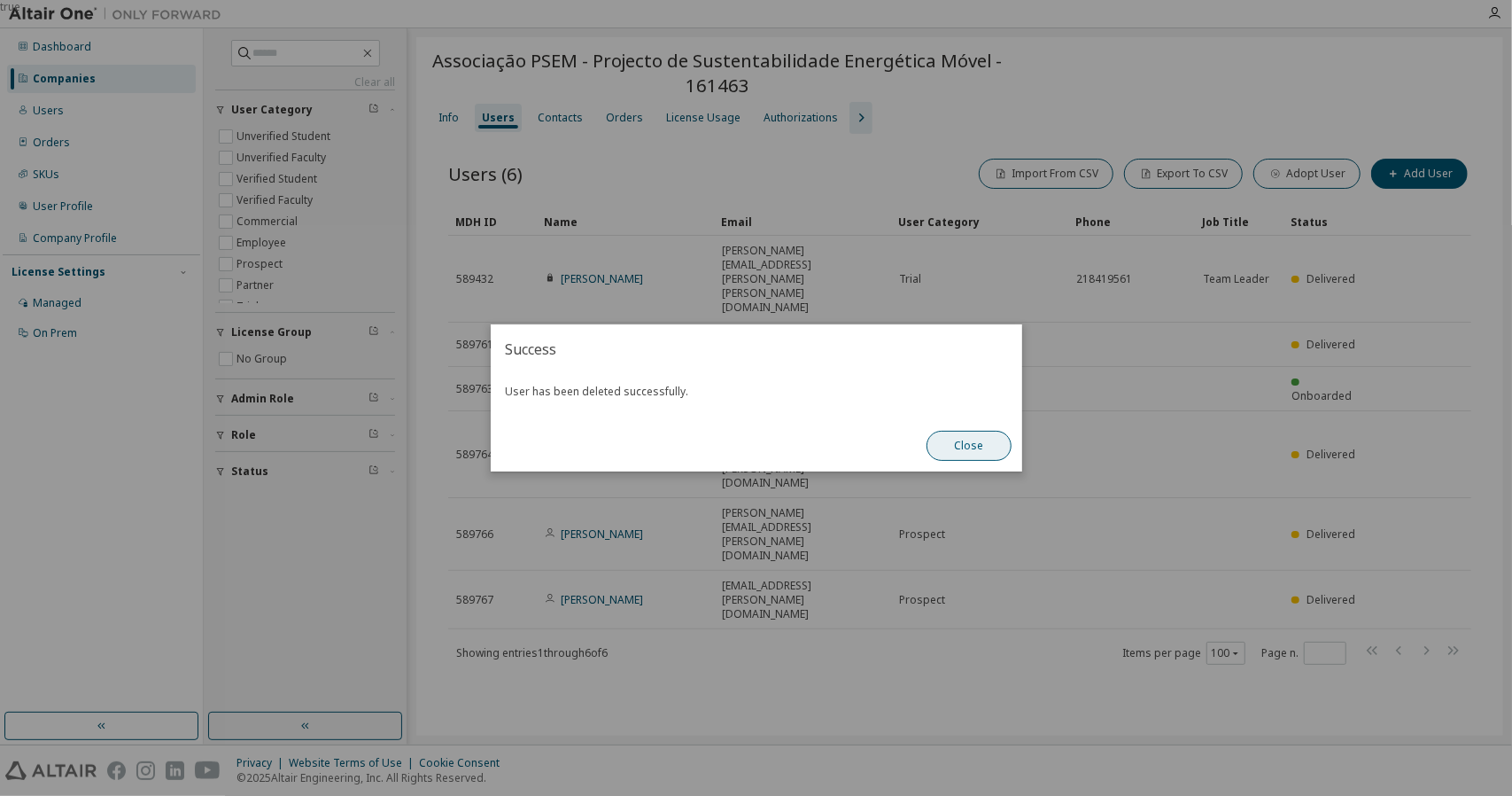
click at [968, 459] on button "Close" at bounding box center [969, 445] width 85 height 30
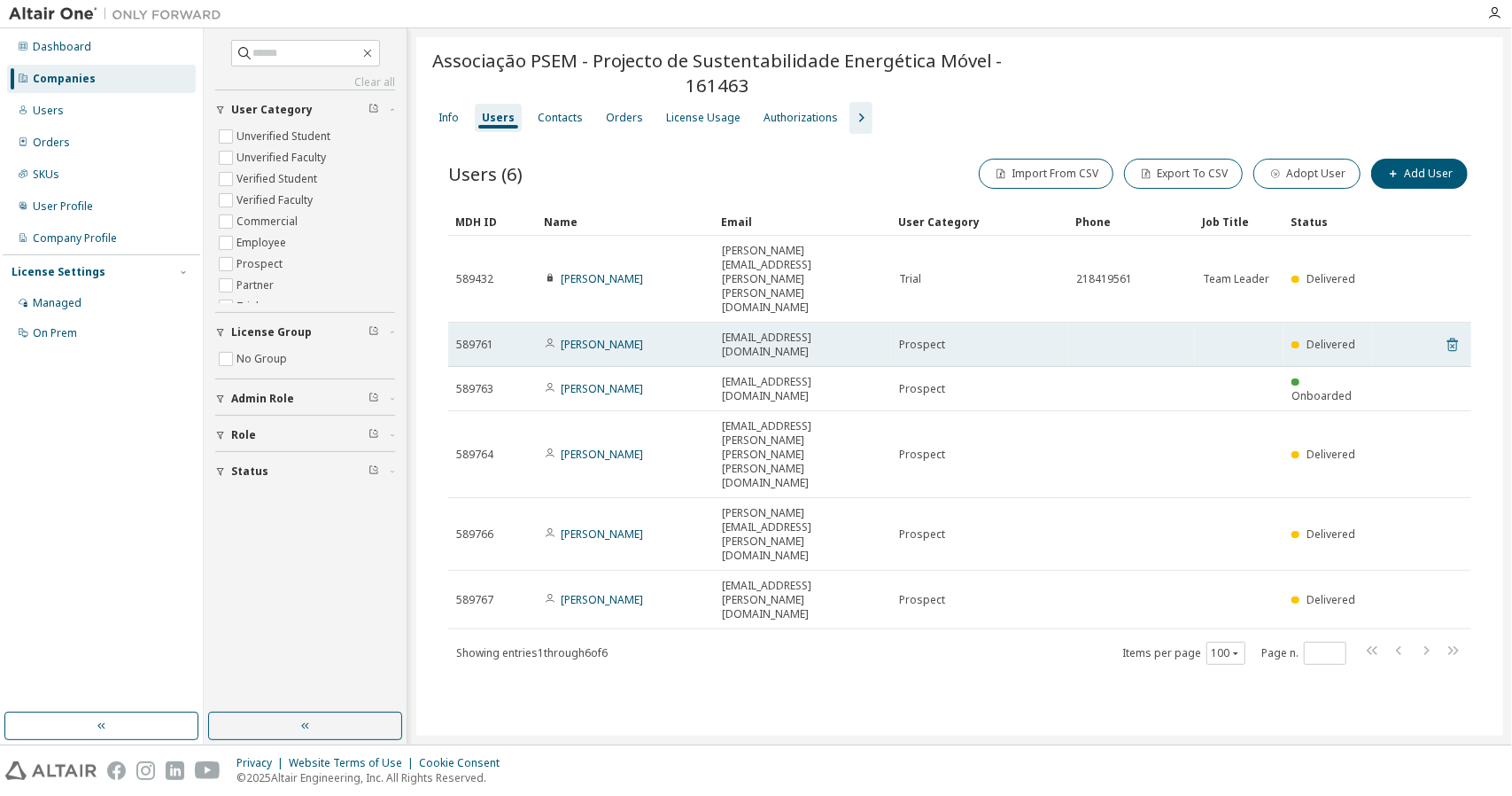
click at [1451, 334] on icon at bounding box center [1453, 345] width 16 height 21
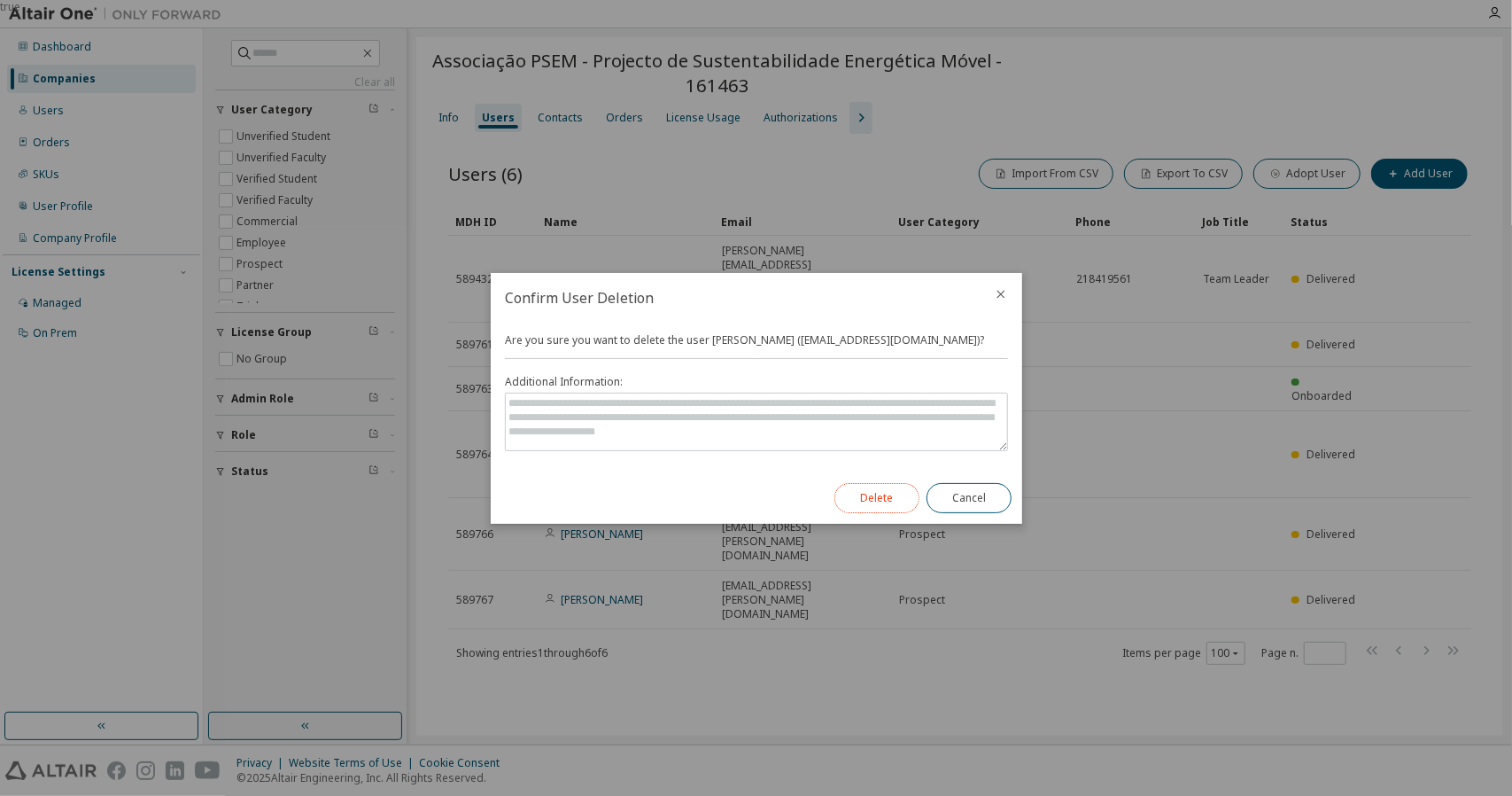
click at [891, 497] on button "Delete" at bounding box center [877, 497] width 85 height 30
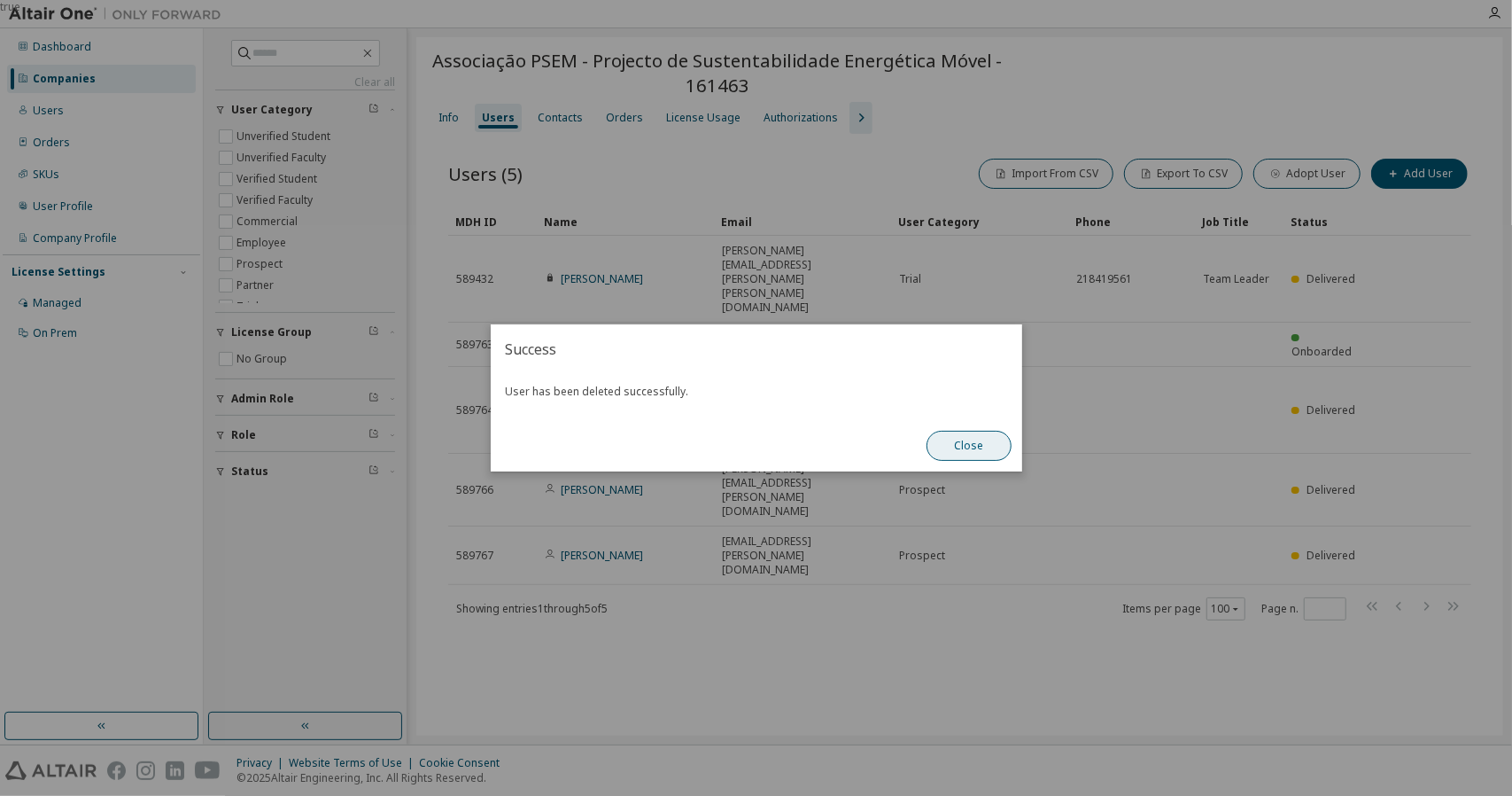
click at [965, 455] on button "Close" at bounding box center [969, 445] width 85 height 30
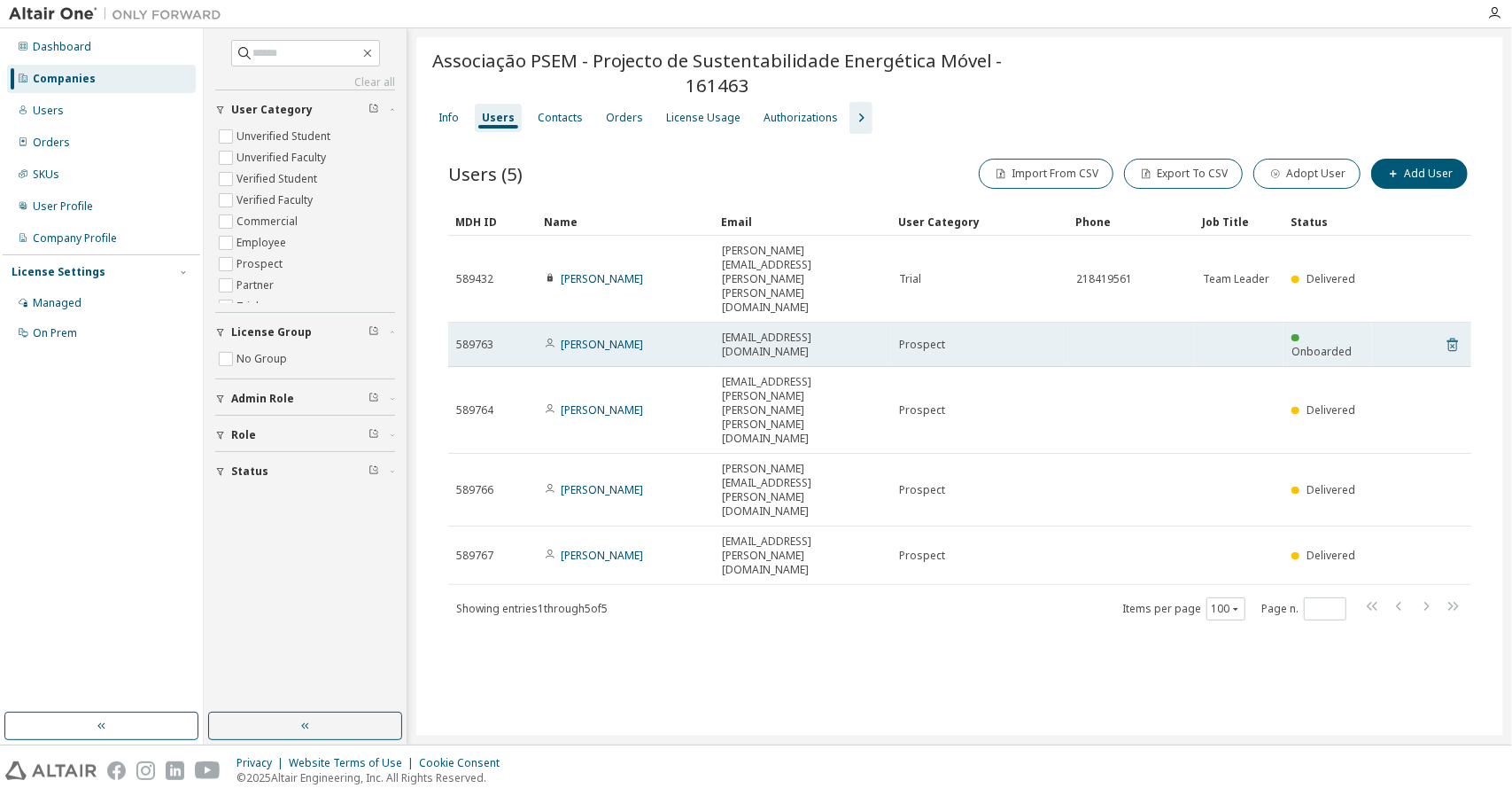
click at [1451, 344] on icon at bounding box center [1452, 346] width 5 height 5
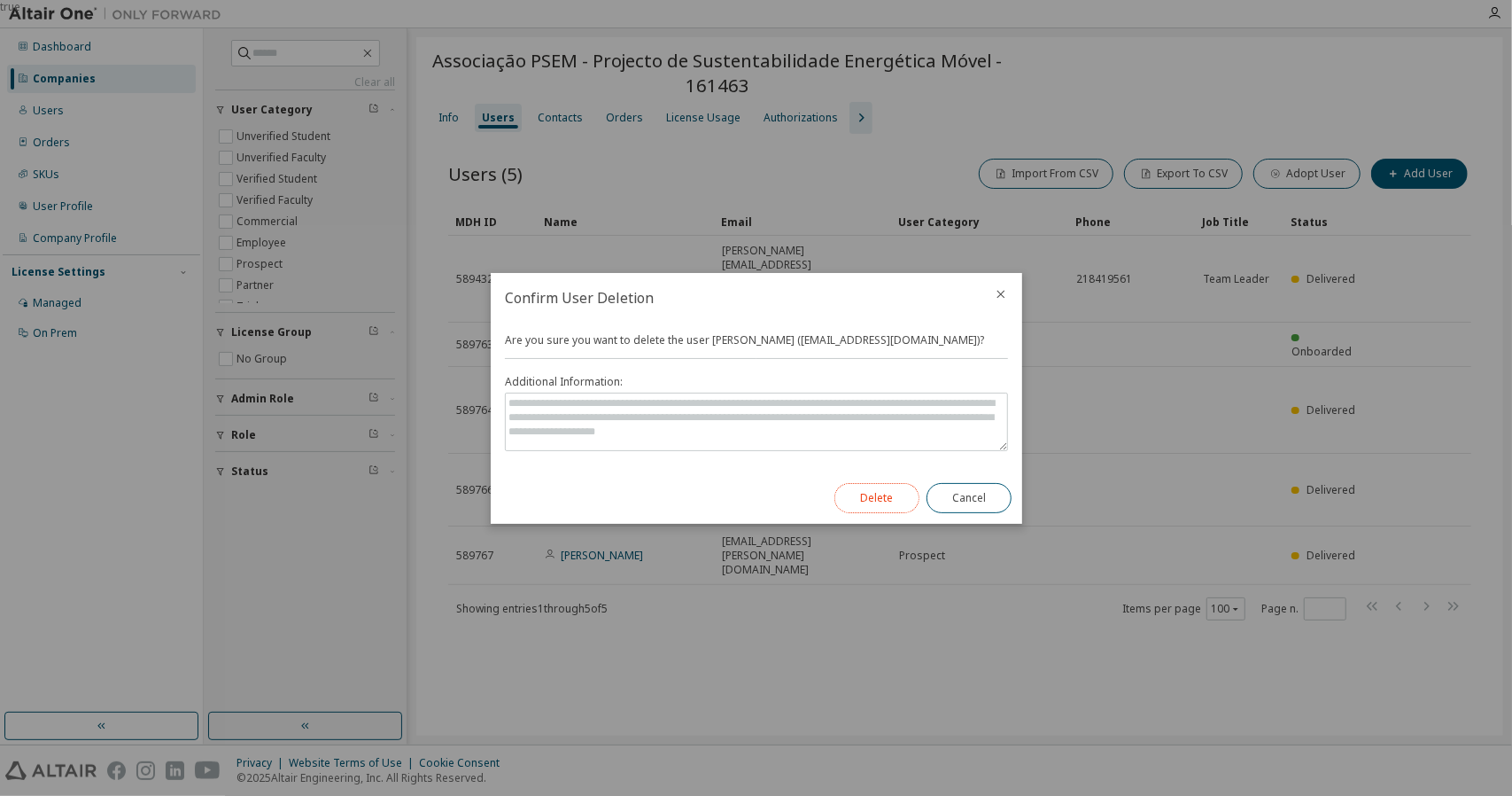
click at [885, 508] on button "Delete" at bounding box center [877, 497] width 85 height 30
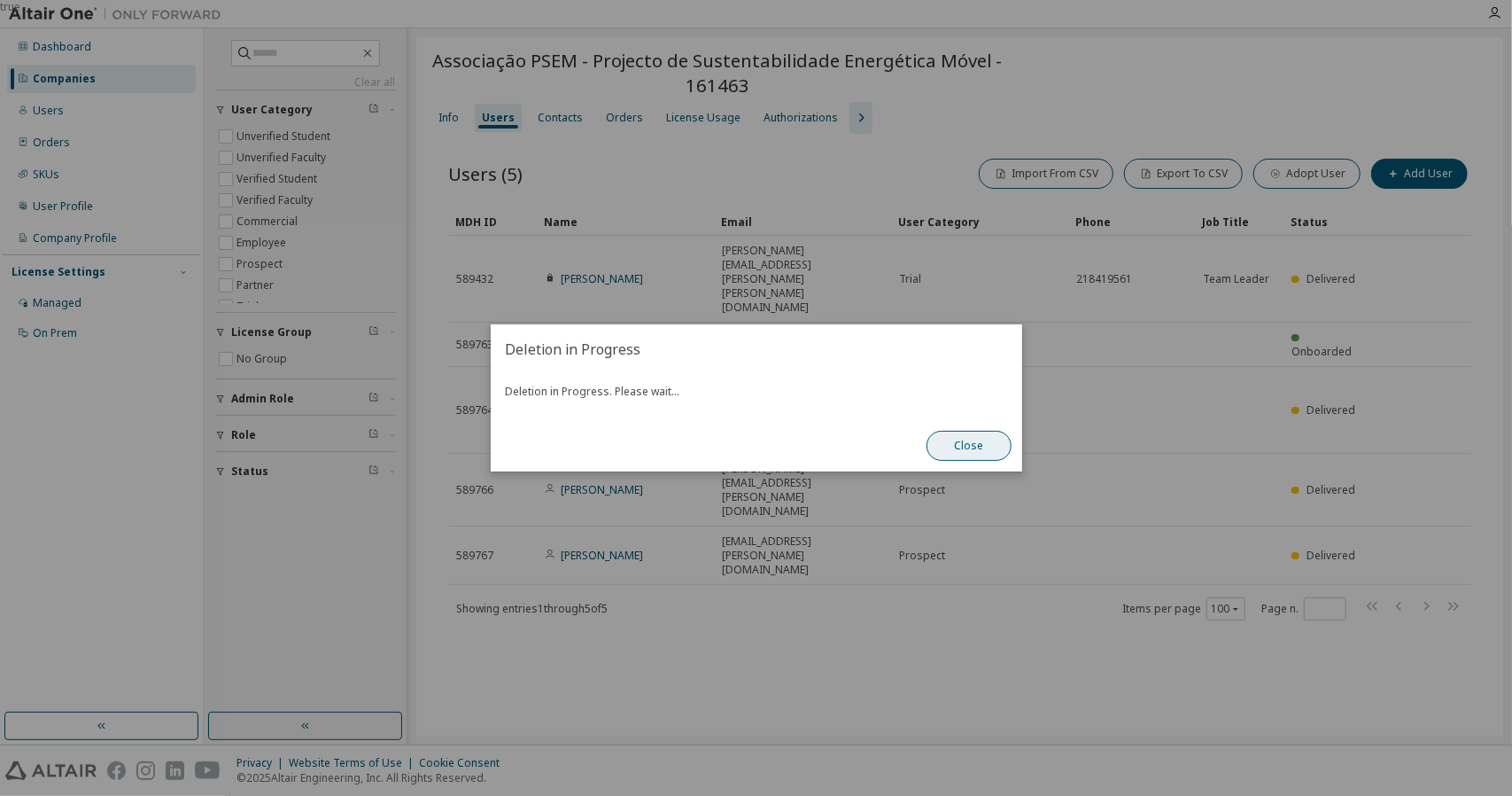
click at [984, 435] on button "Close" at bounding box center [969, 445] width 85 height 30
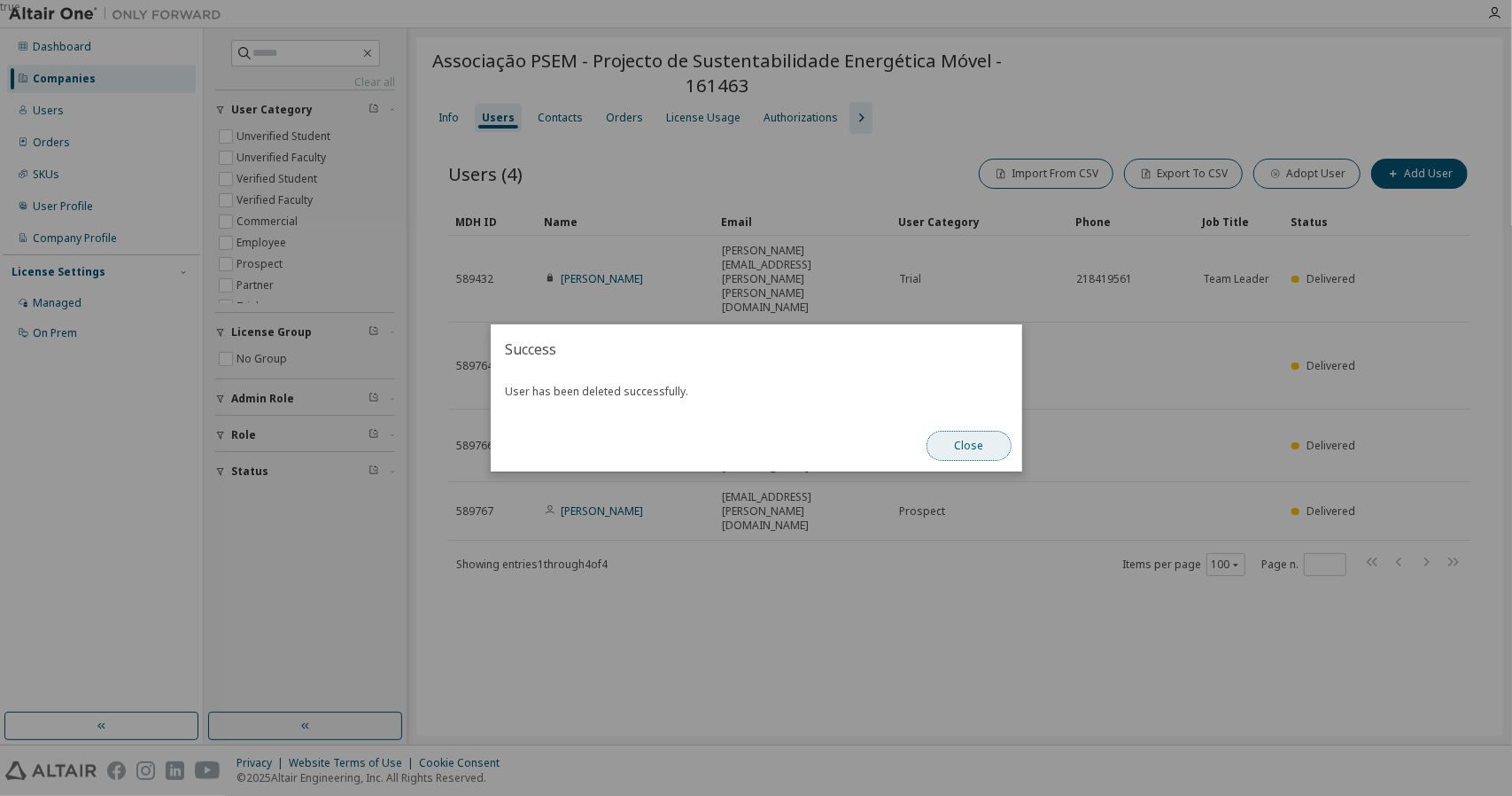
click at [962, 448] on button "Close" at bounding box center [969, 445] width 85 height 30
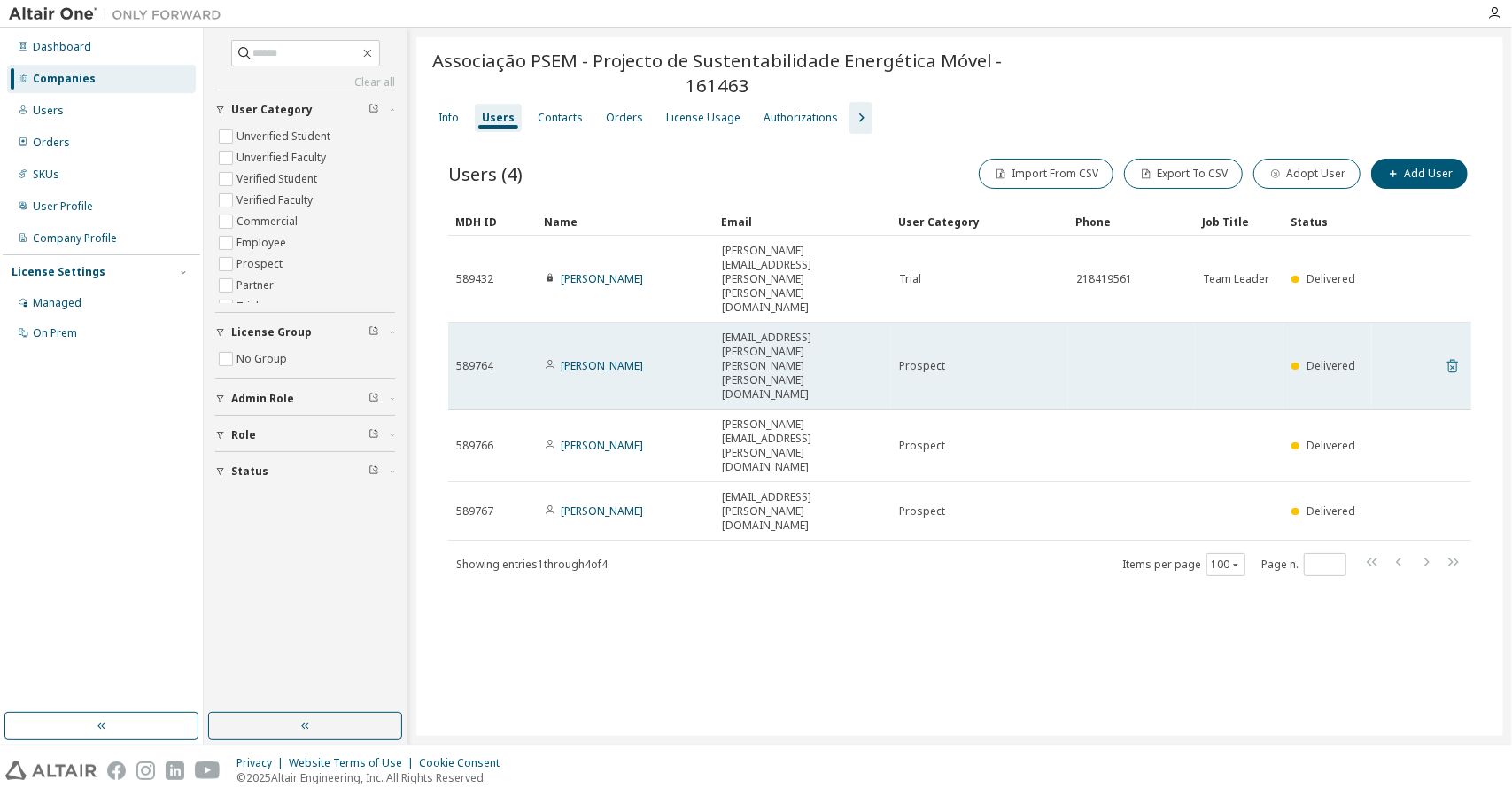
click at [1457, 356] on icon at bounding box center [1453, 366] width 16 height 21
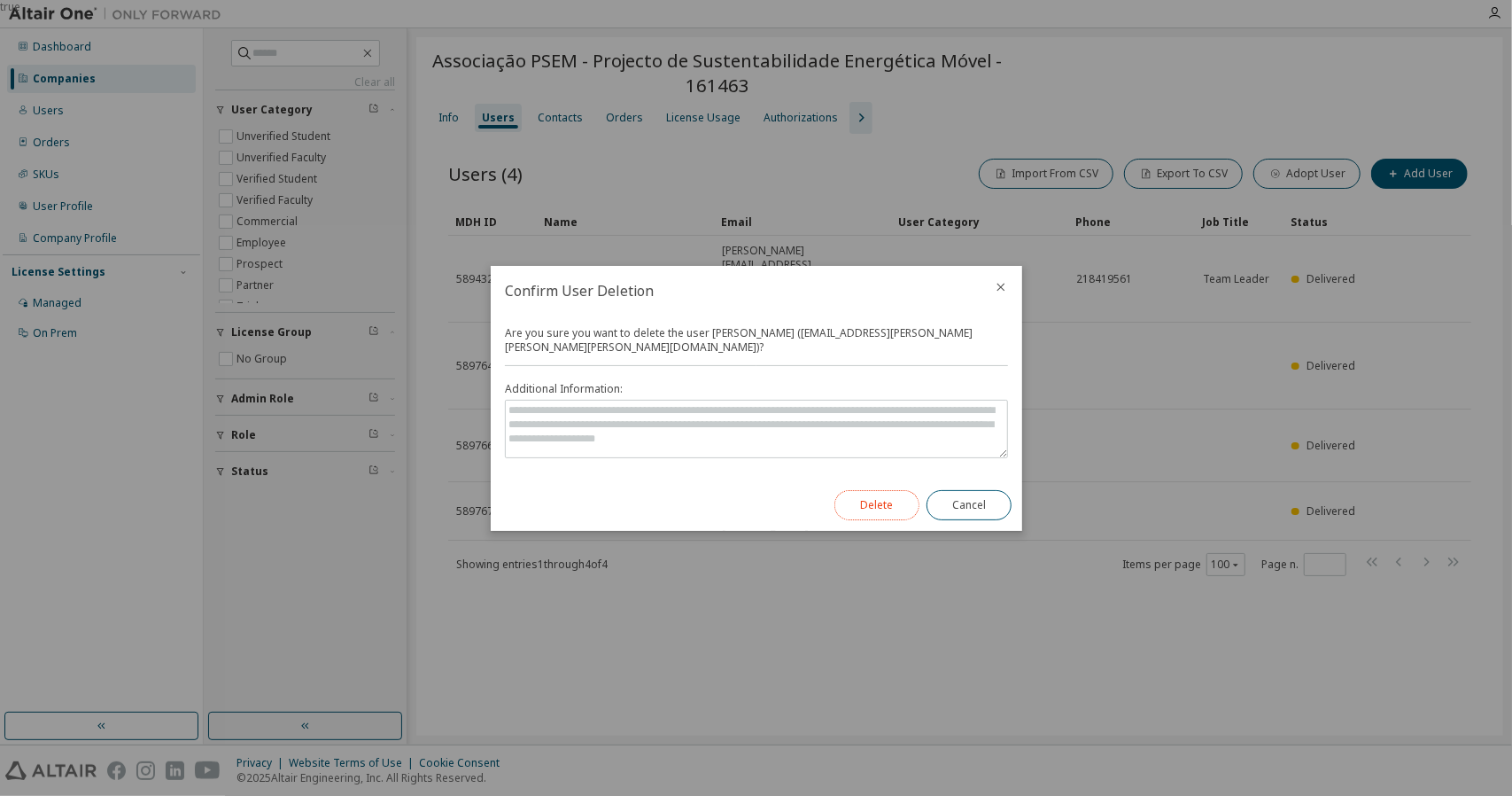
click at [862, 490] on button "Delete" at bounding box center [877, 504] width 85 height 30
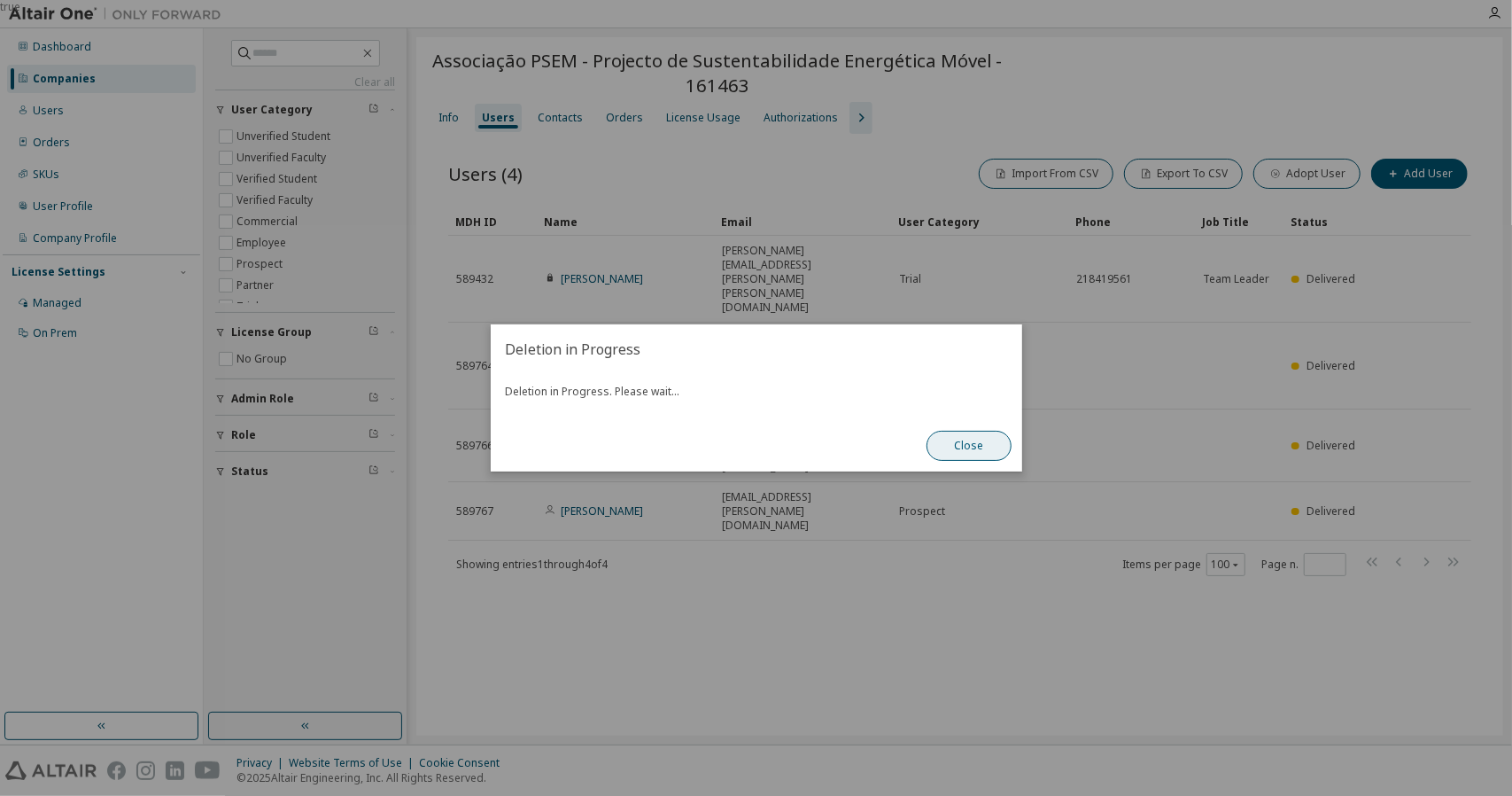
click at [964, 445] on button "Close" at bounding box center [969, 445] width 85 height 30
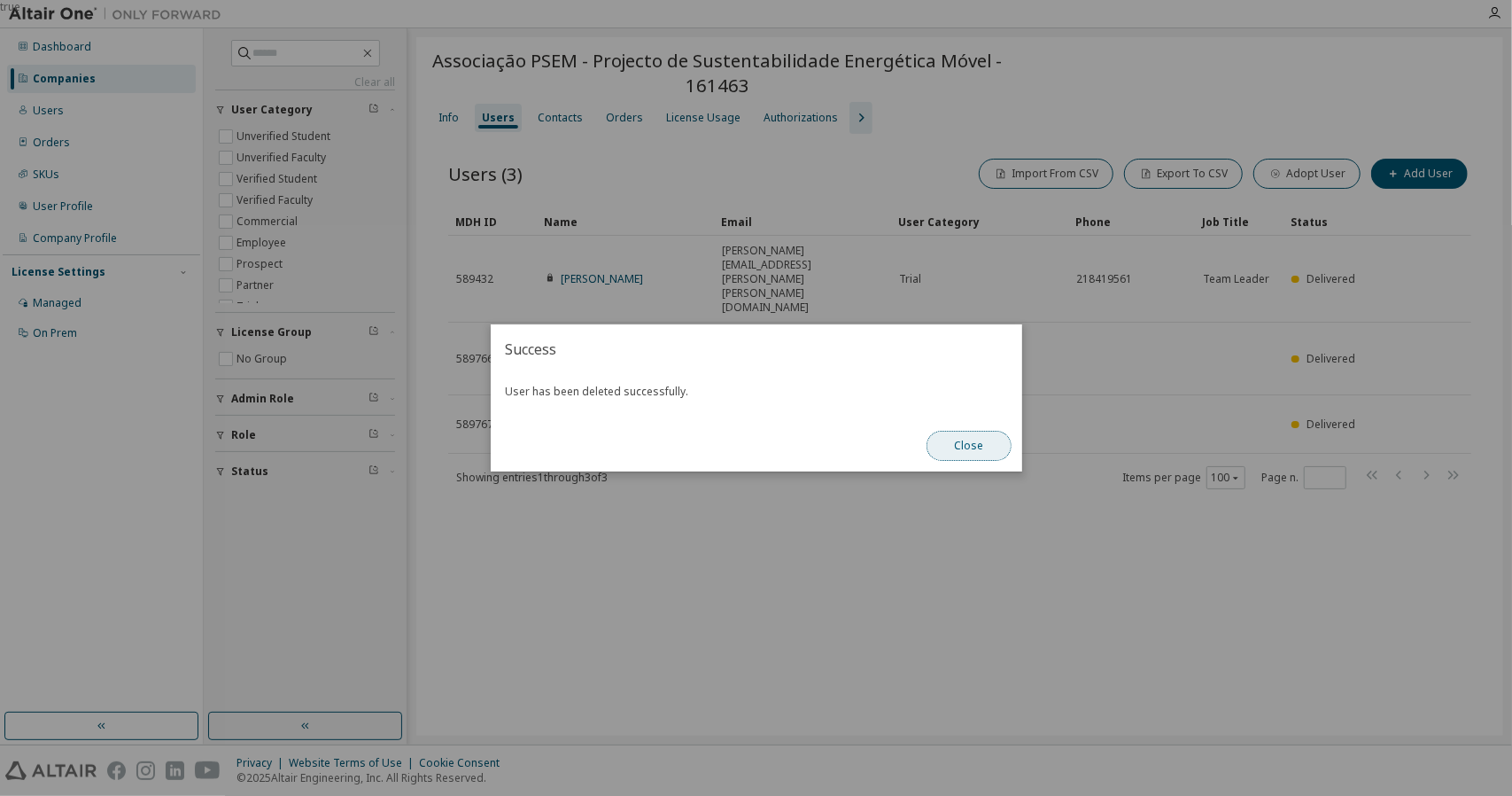
click at [966, 442] on button "Close" at bounding box center [969, 445] width 85 height 30
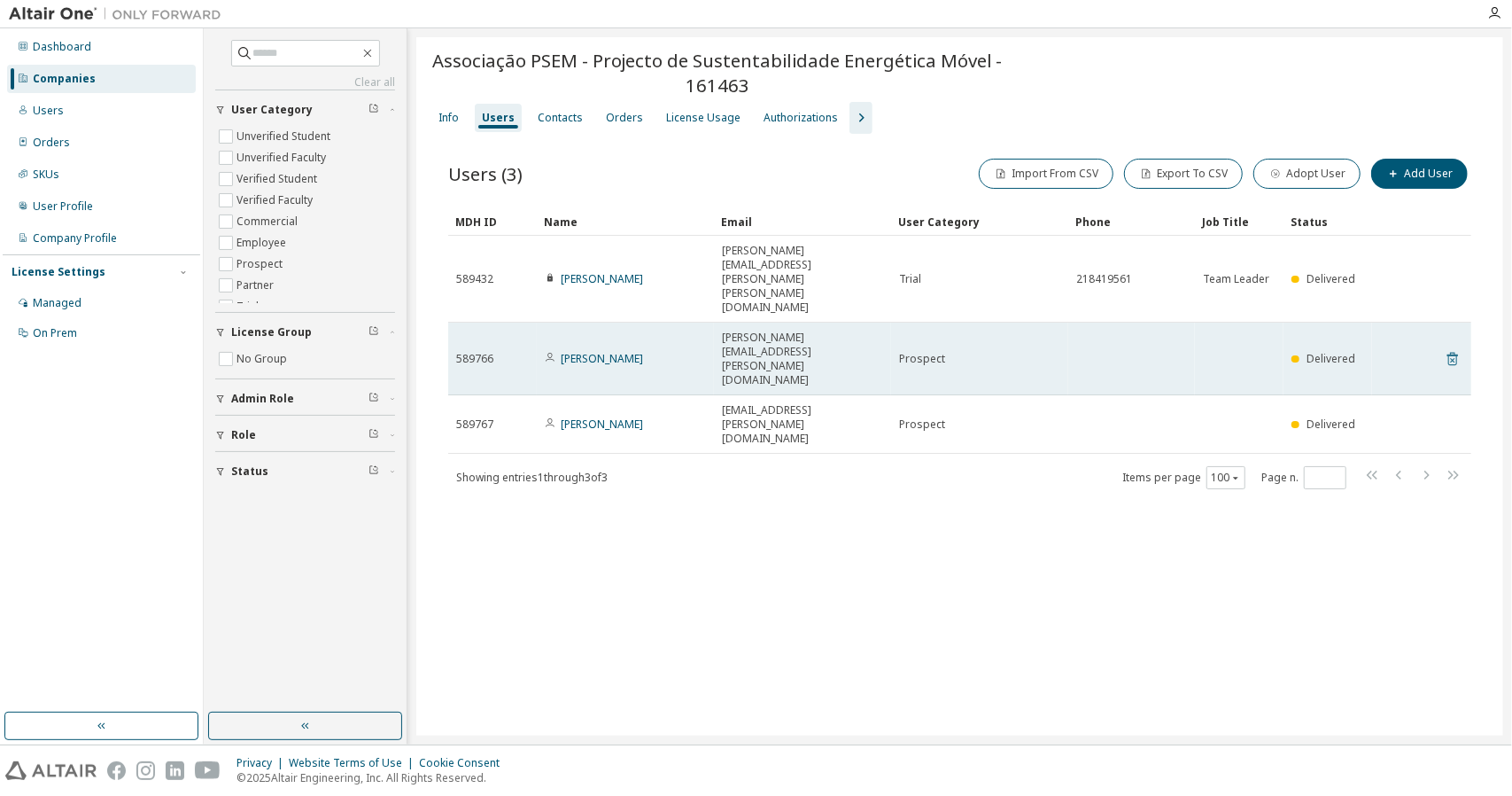
click at [1458, 348] on icon at bounding box center [1453, 358] width 16 height 21
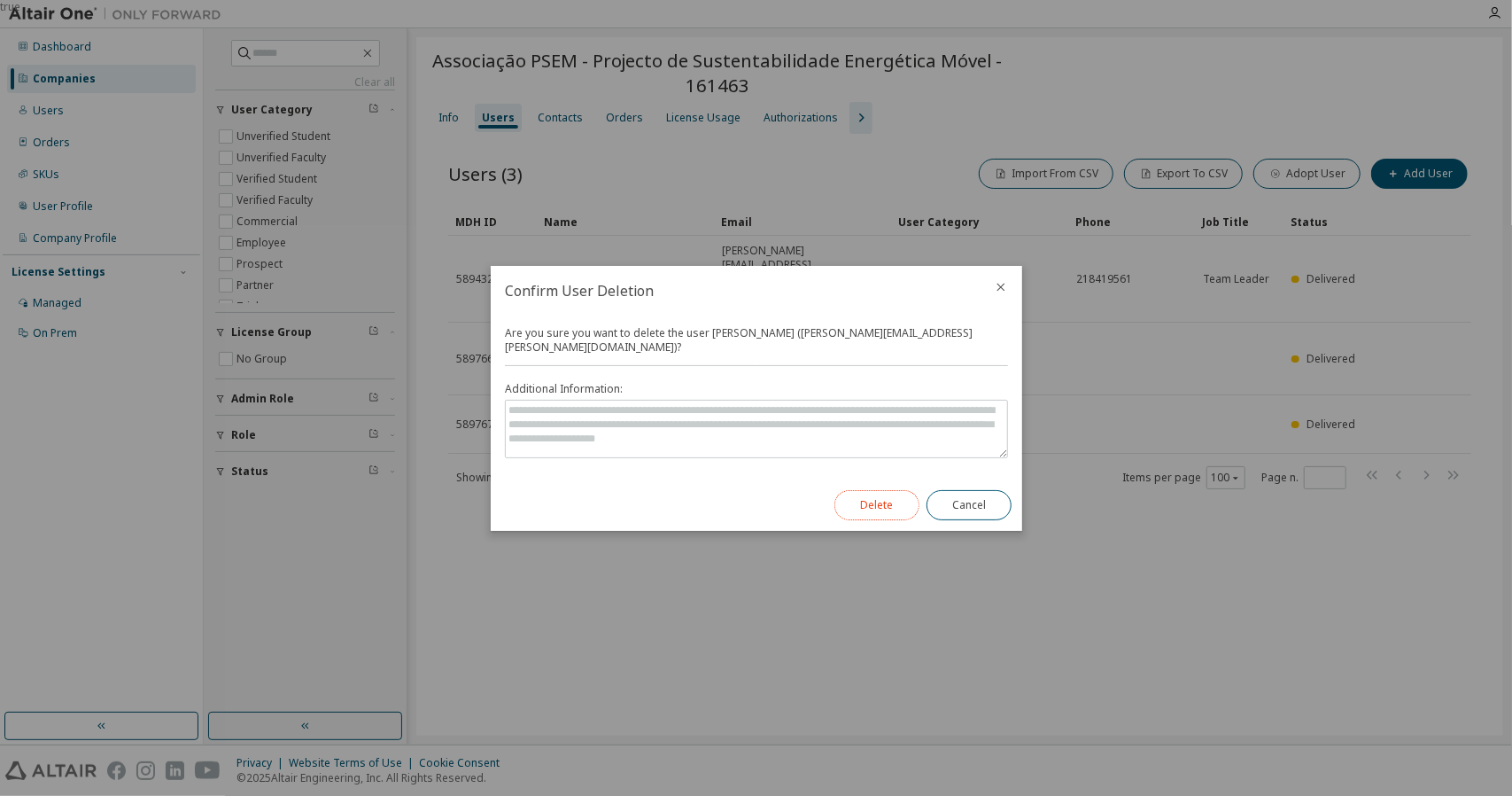
click at [881, 491] on button "Delete" at bounding box center [877, 504] width 85 height 30
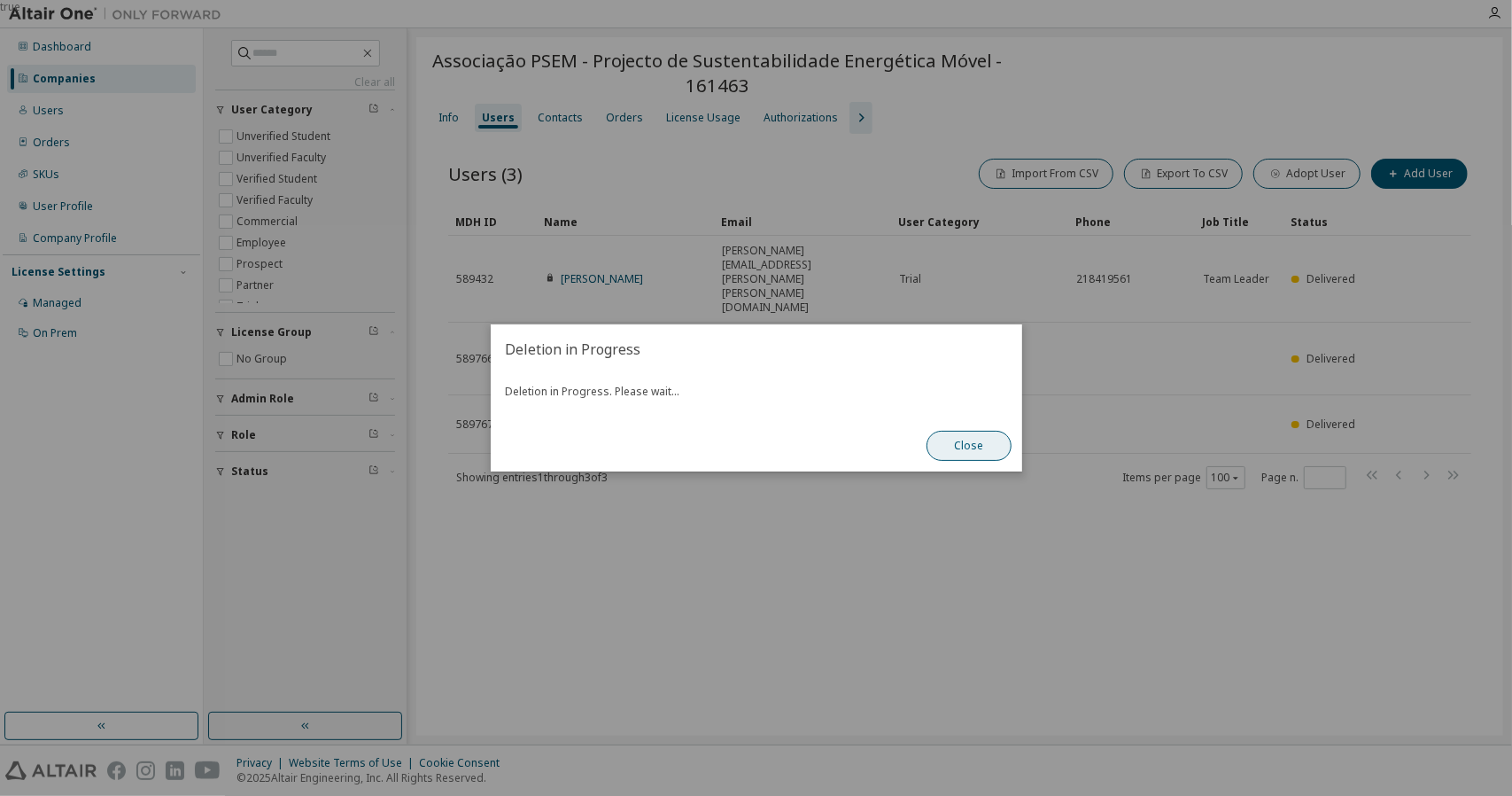
click at [968, 451] on button "Close" at bounding box center [969, 445] width 85 height 30
click at [978, 451] on button "Close" at bounding box center [969, 445] width 85 height 30
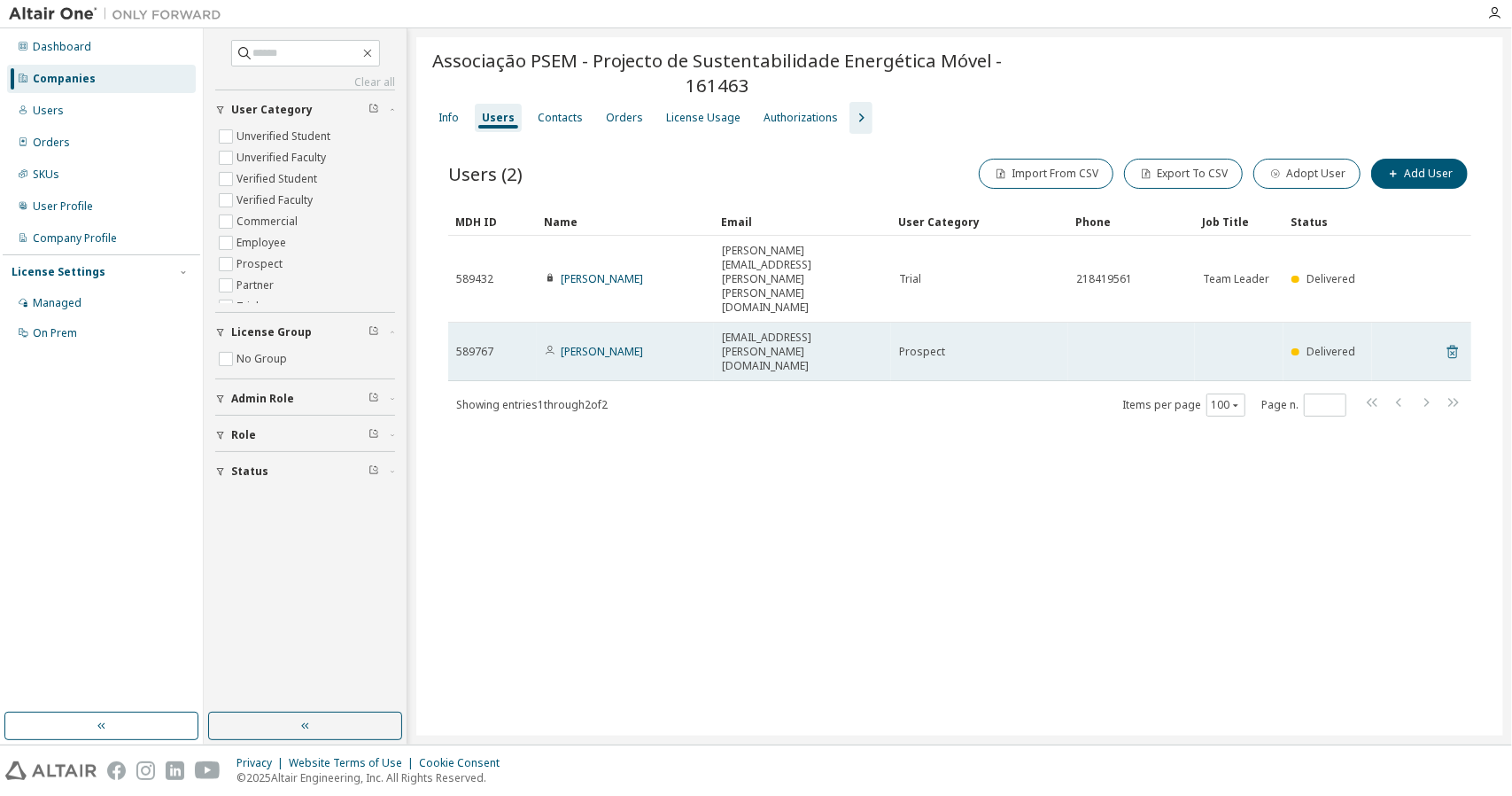
click at [1447, 341] on icon at bounding box center [1453, 352] width 16 height 21
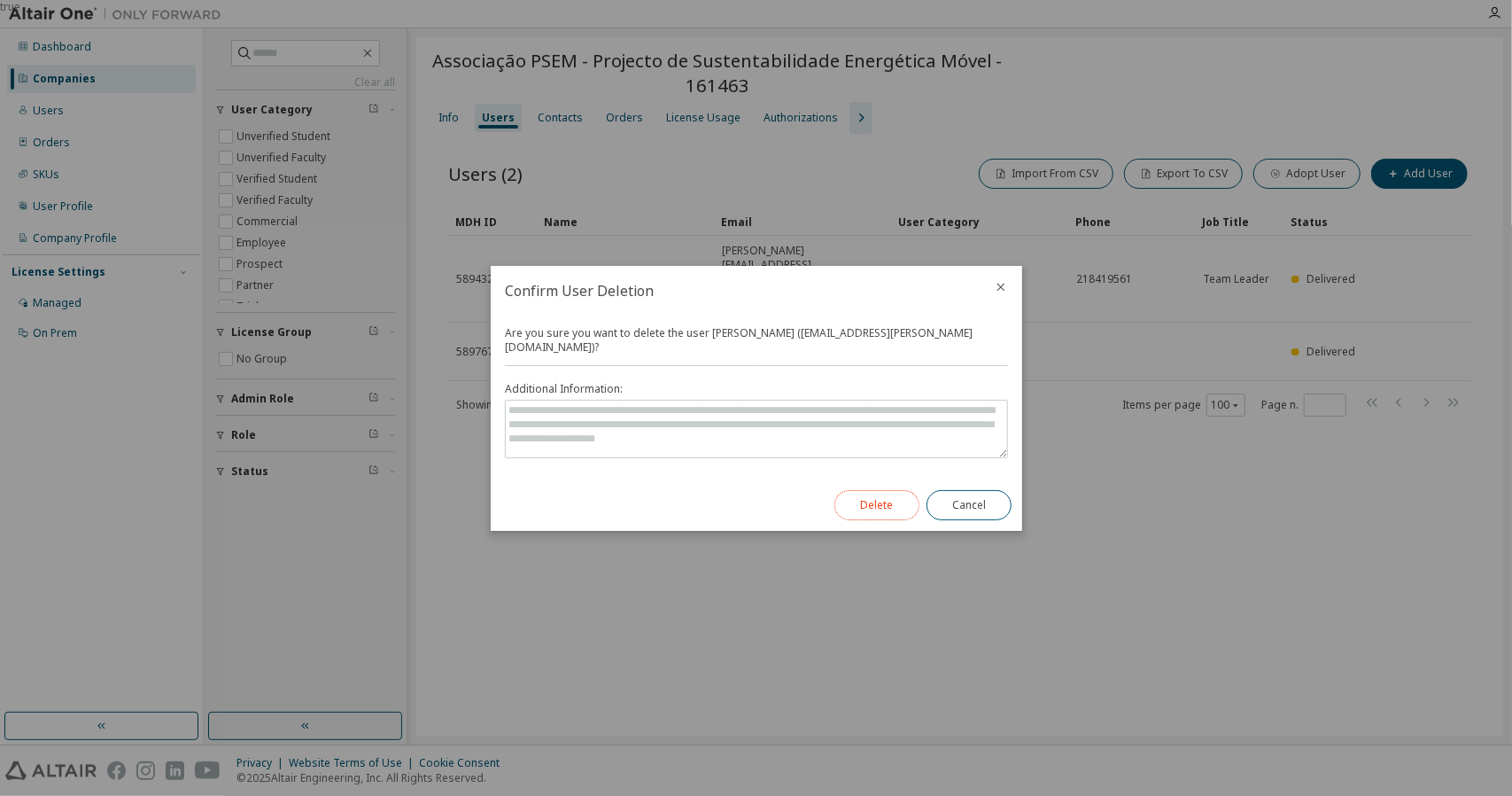
click at [889, 490] on button "Delete" at bounding box center [877, 504] width 85 height 30
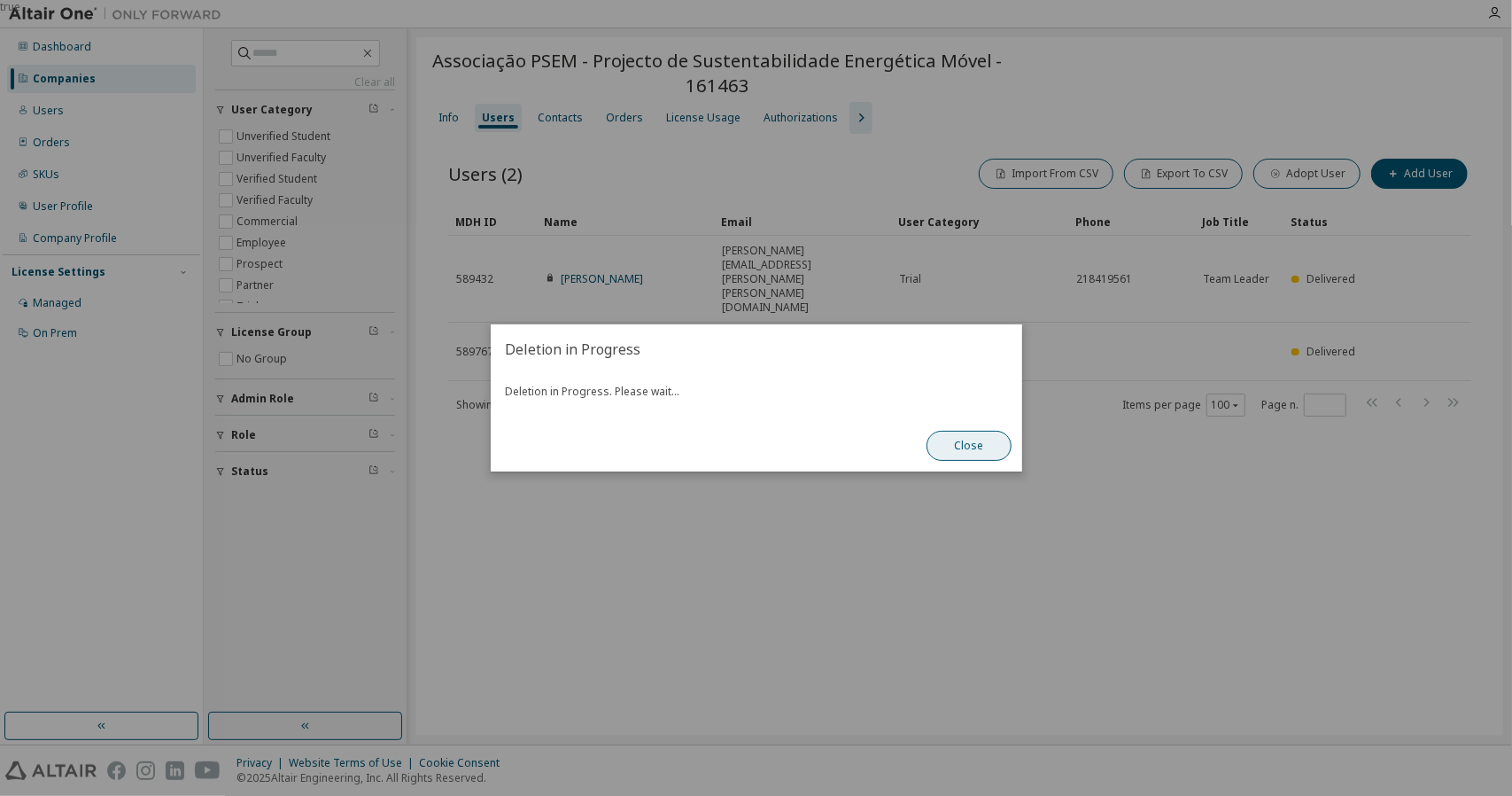
click at [986, 453] on button "Close" at bounding box center [969, 445] width 85 height 30
click at [1056, 174] on div "true" at bounding box center [756, 398] width 1512 height 796
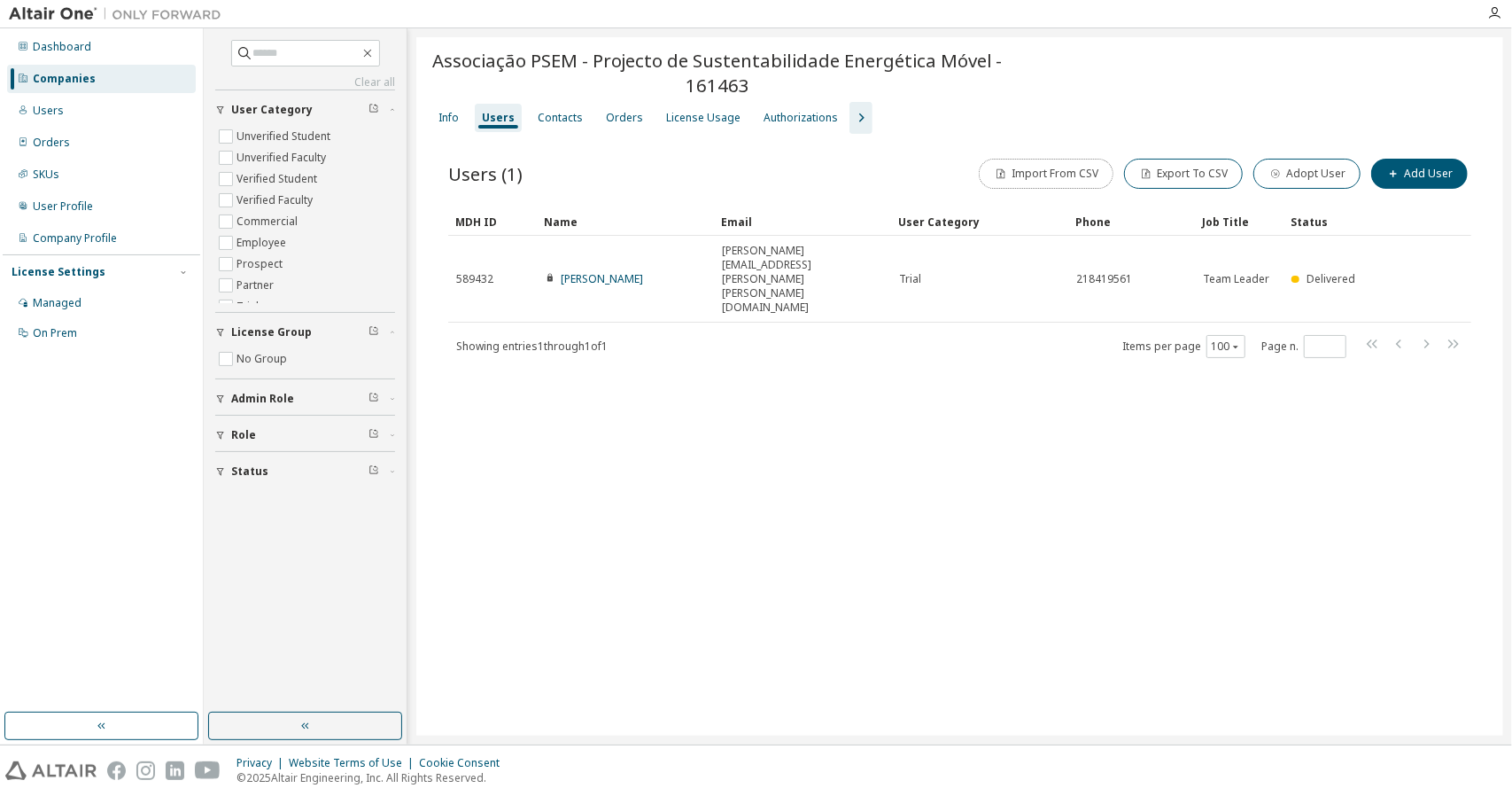
click at [1056, 174] on button "Import From CSV" at bounding box center [1047, 173] width 135 height 30
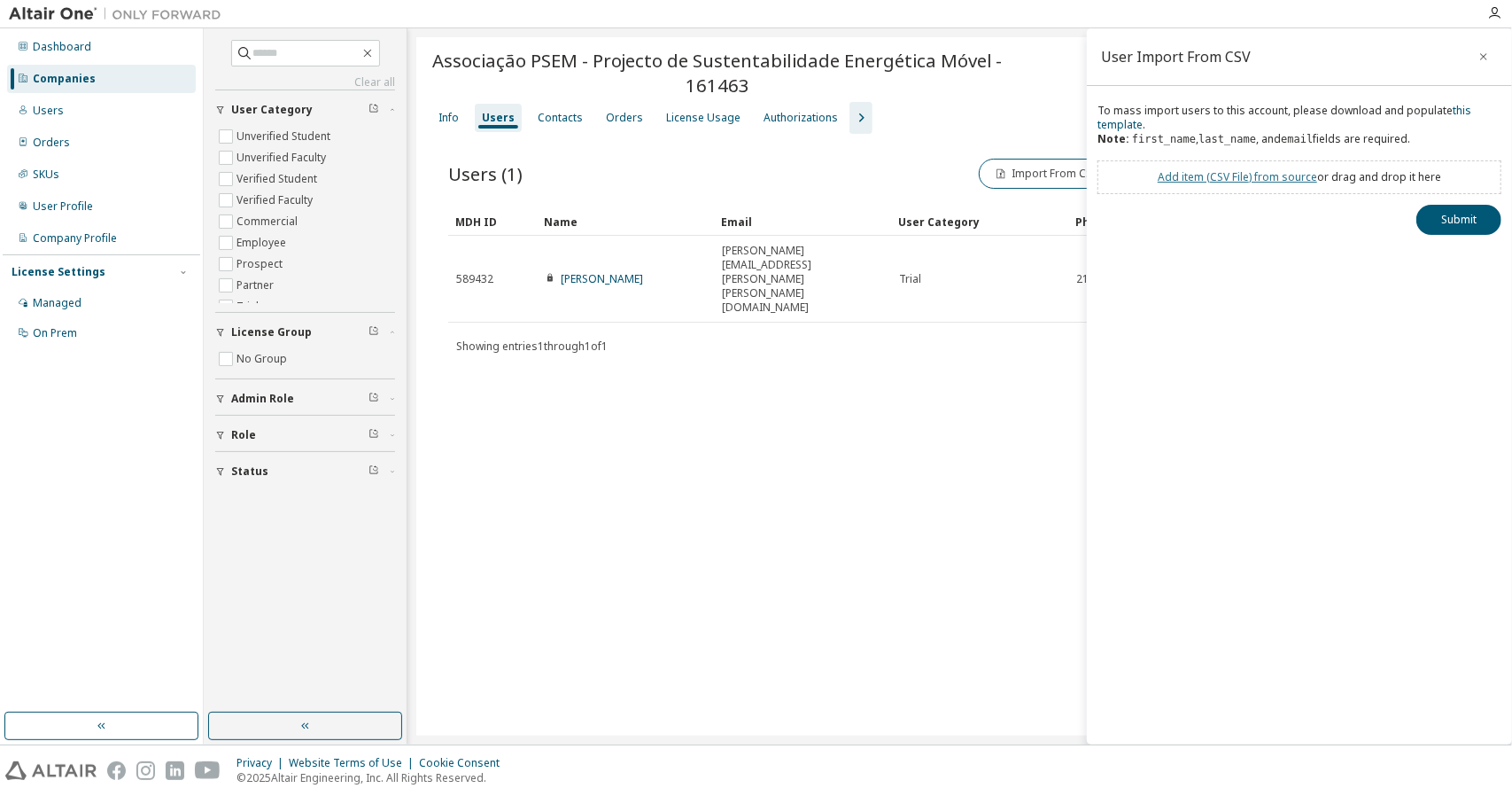
click at [1210, 170] on div "Add item ( CSV File ) from source or drag and drop it here" at bounding box center [1299, 176] width 404 height 34
click at [1204, 178] on link "Add item ( CSV File ) from source" at bounding box center [1237, 177] width 159 height 15
click at [1445, 258] on button "Submit" at bounding box center [1459, 251] width 85 height 30
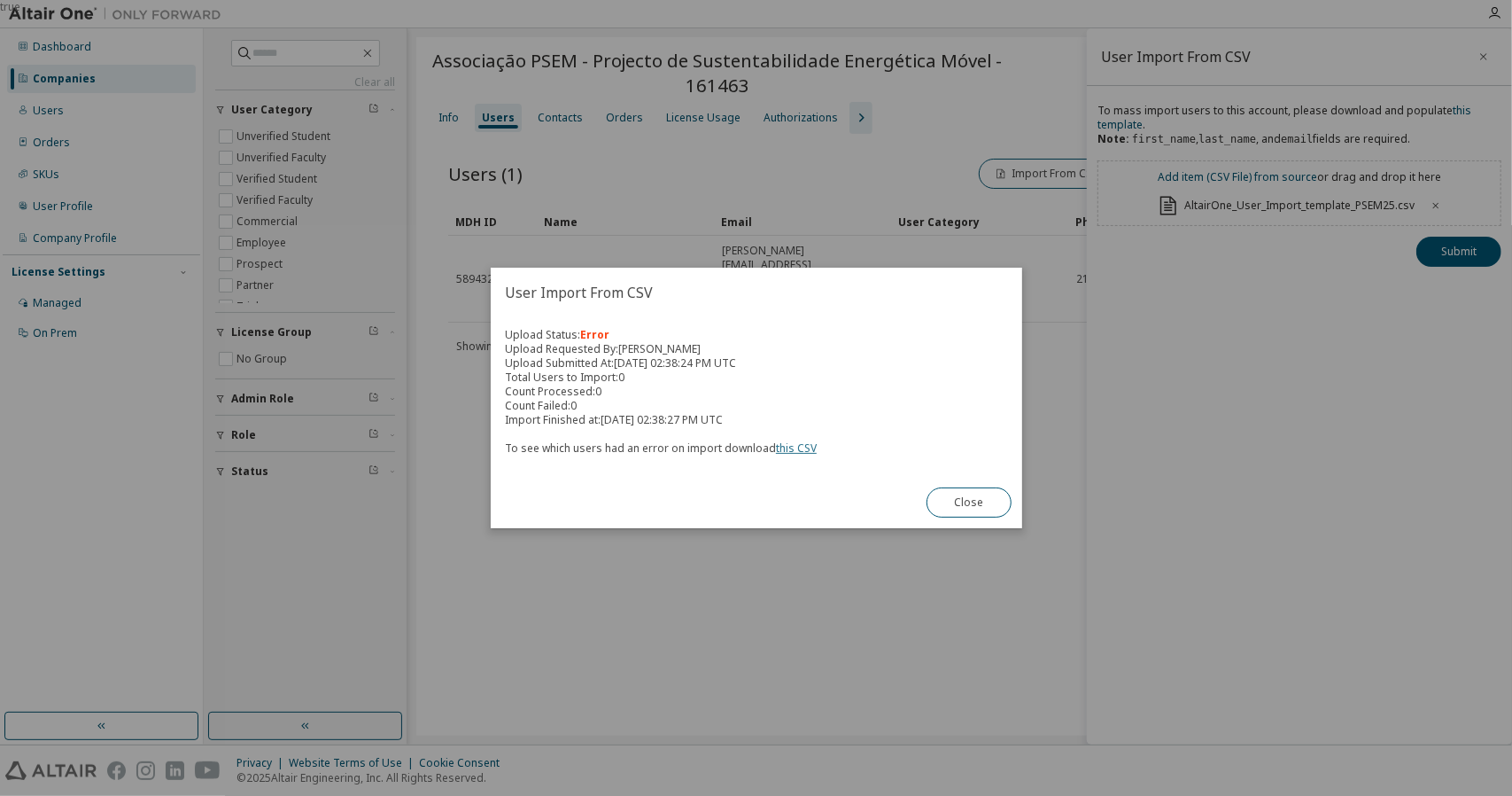
click at [799, 442] on link "this CSV" at bounding box center [796, 448] width 40 height 15
click at [986, 507] on button "Close" at bounding box center [969, 502] width 85 height 30
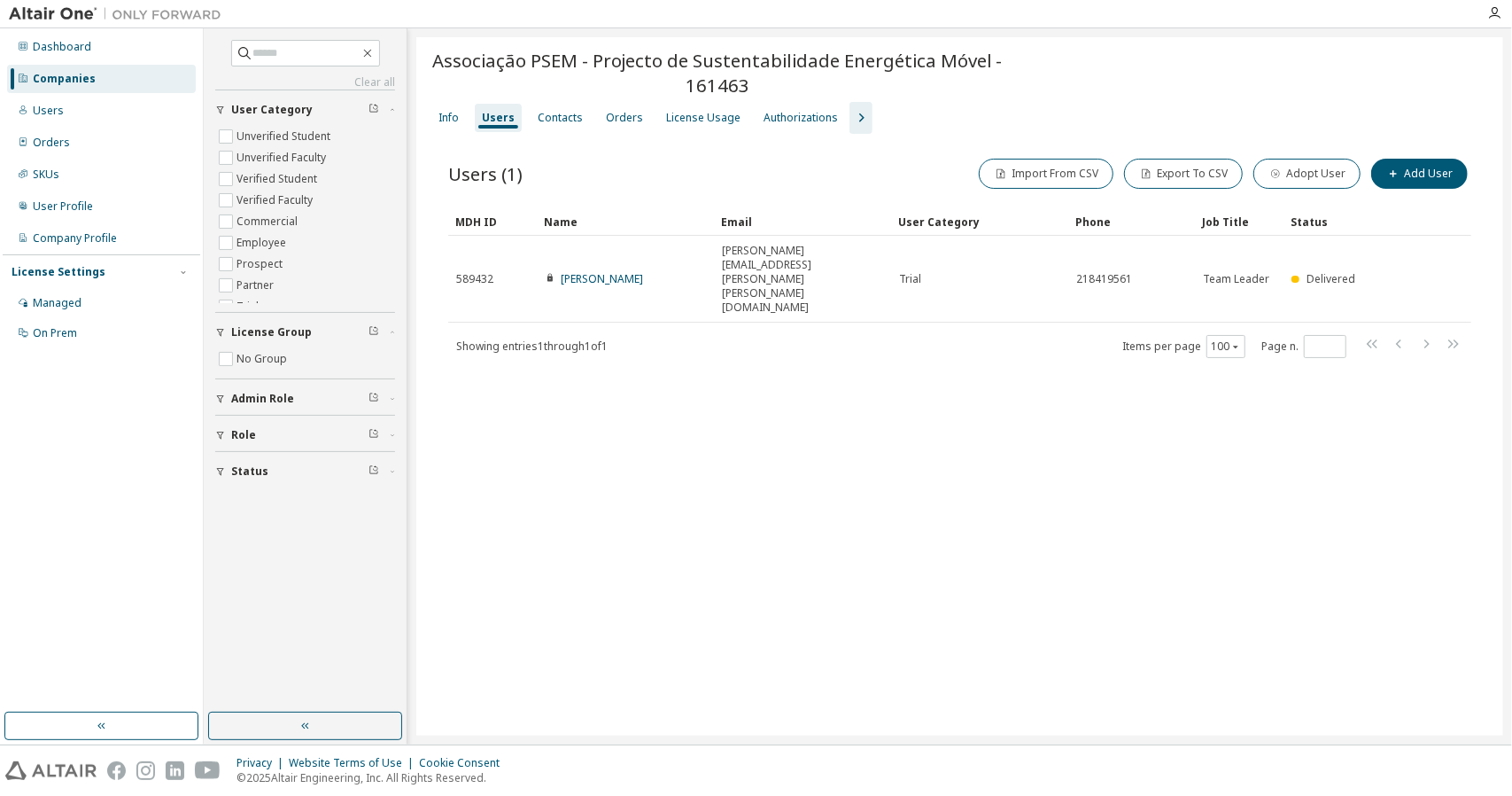
click at [1049, 158] on div "Import From CSV Export To CSV Adopt User Add User" at bounding box center [1216, 173] width 512 height 38
click at [1026, 166] on button "Import From CSV" at bounding box center [1047, 173] width 135 height 30
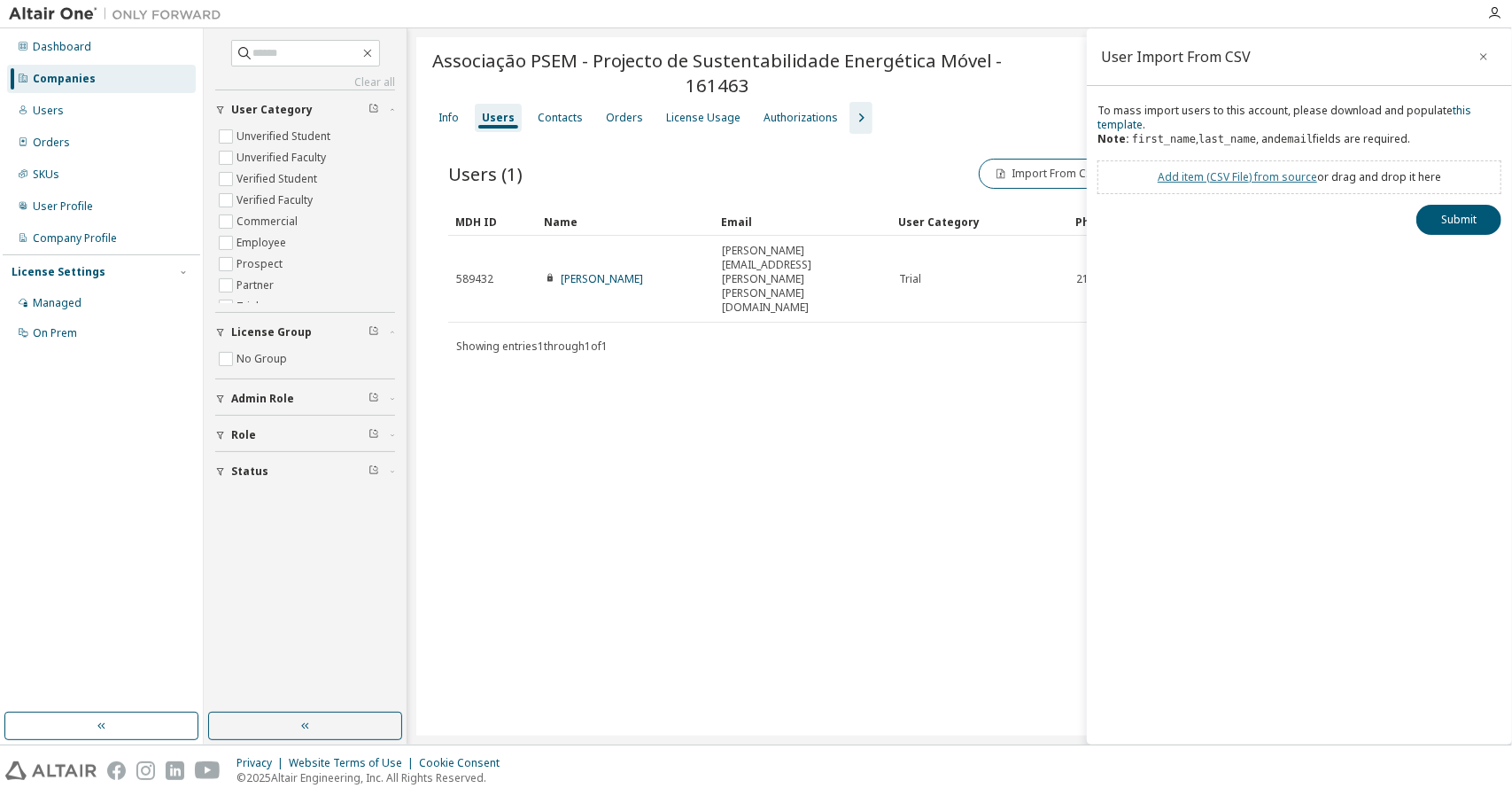
click at [1236, 173] on link "Add item ( CSV File ) from source" at bounding box center [1237, 177] width 159 height 15
click at [1453, 251] on button "Submit" at bounding box center [1459, 251] width 85 height 30
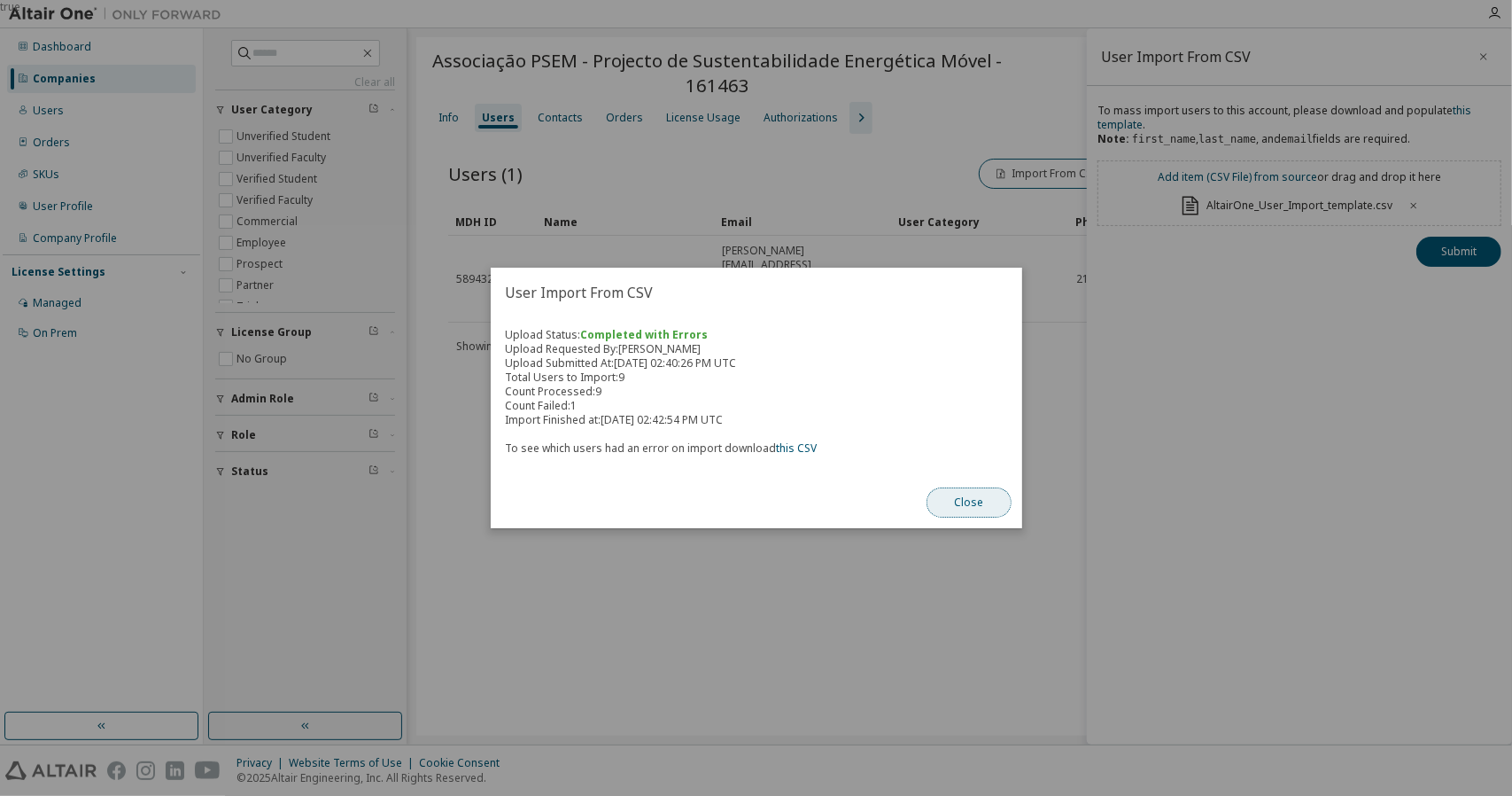
click at [984, 508] on button "Close" at bounding box center [969, 502] width 85 height 30
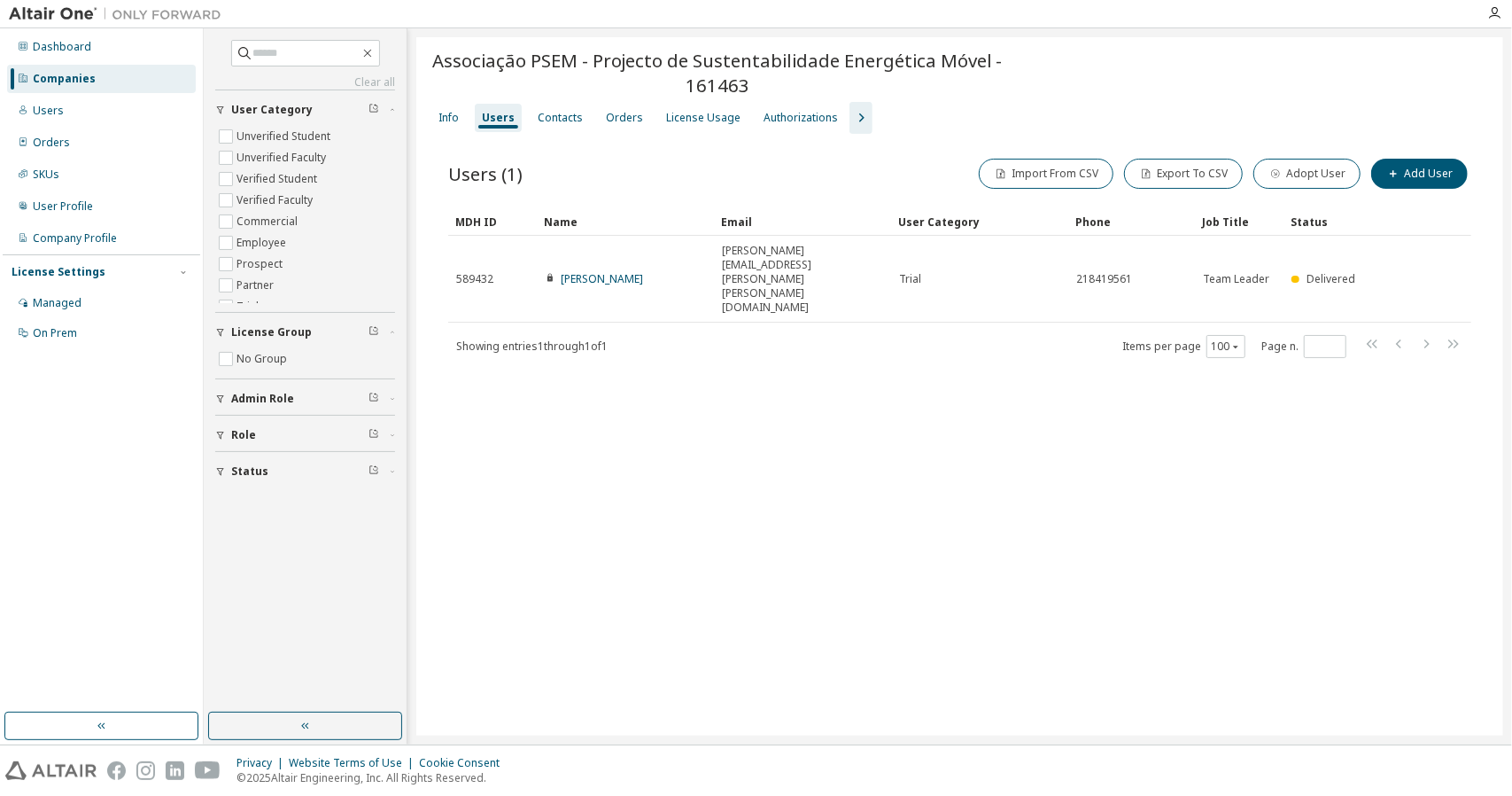
click at [699, 518] on div "Associação PSEM - Projecto de Sustentabilidade Energética Móvel - 161463 Clear …" at bounding box center [960, 386] width 1087 height 698
click at [542, 117] on div "Contacts" at bounding box center [560, 118] width 45 height 14
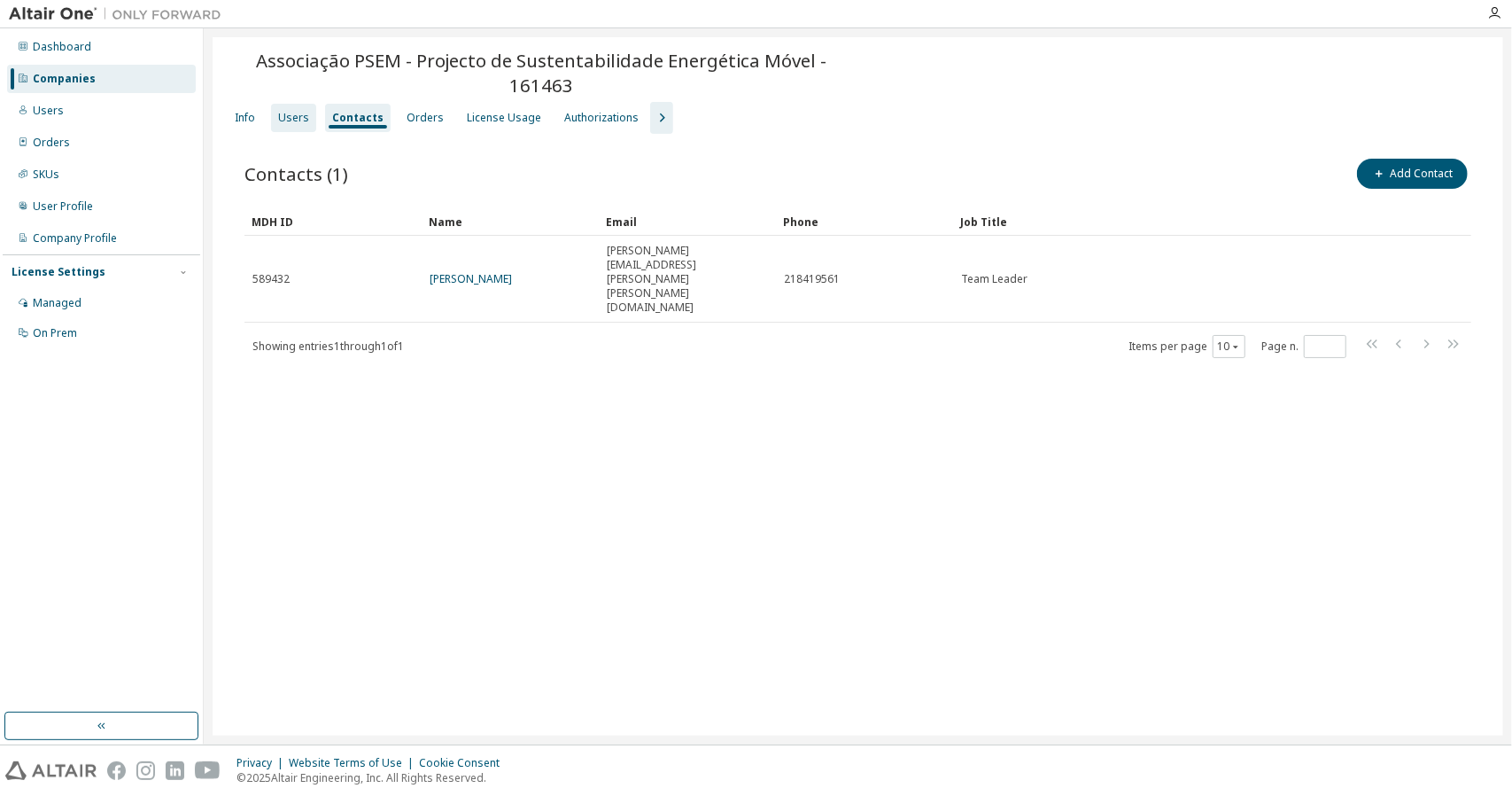
click at [302, 104] on div "Users" at bounding box center [293, 118] width 45 height 28
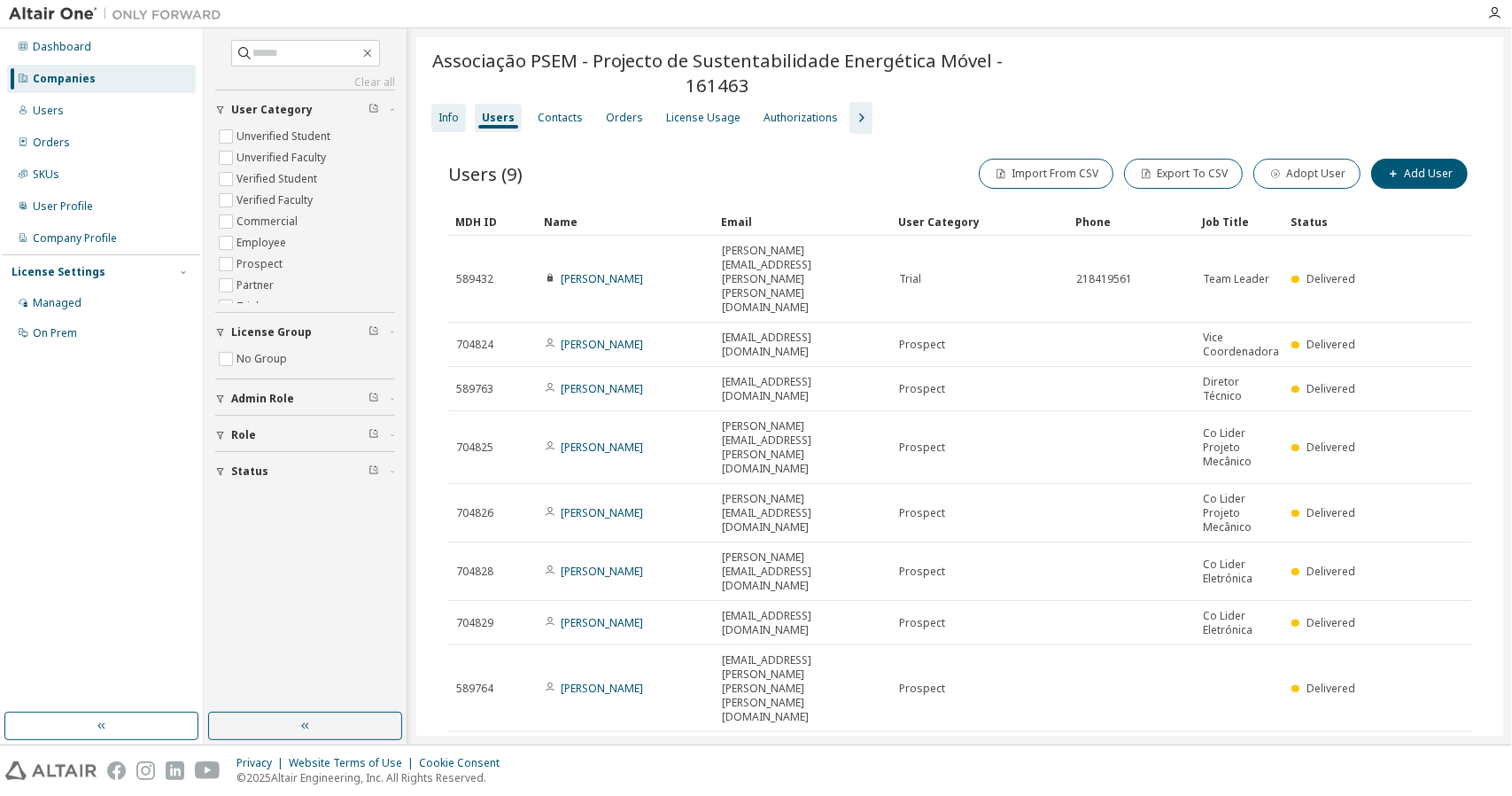
click at [453, 113] on div "Info" at bounding box center [448, 118] width 20 height 14
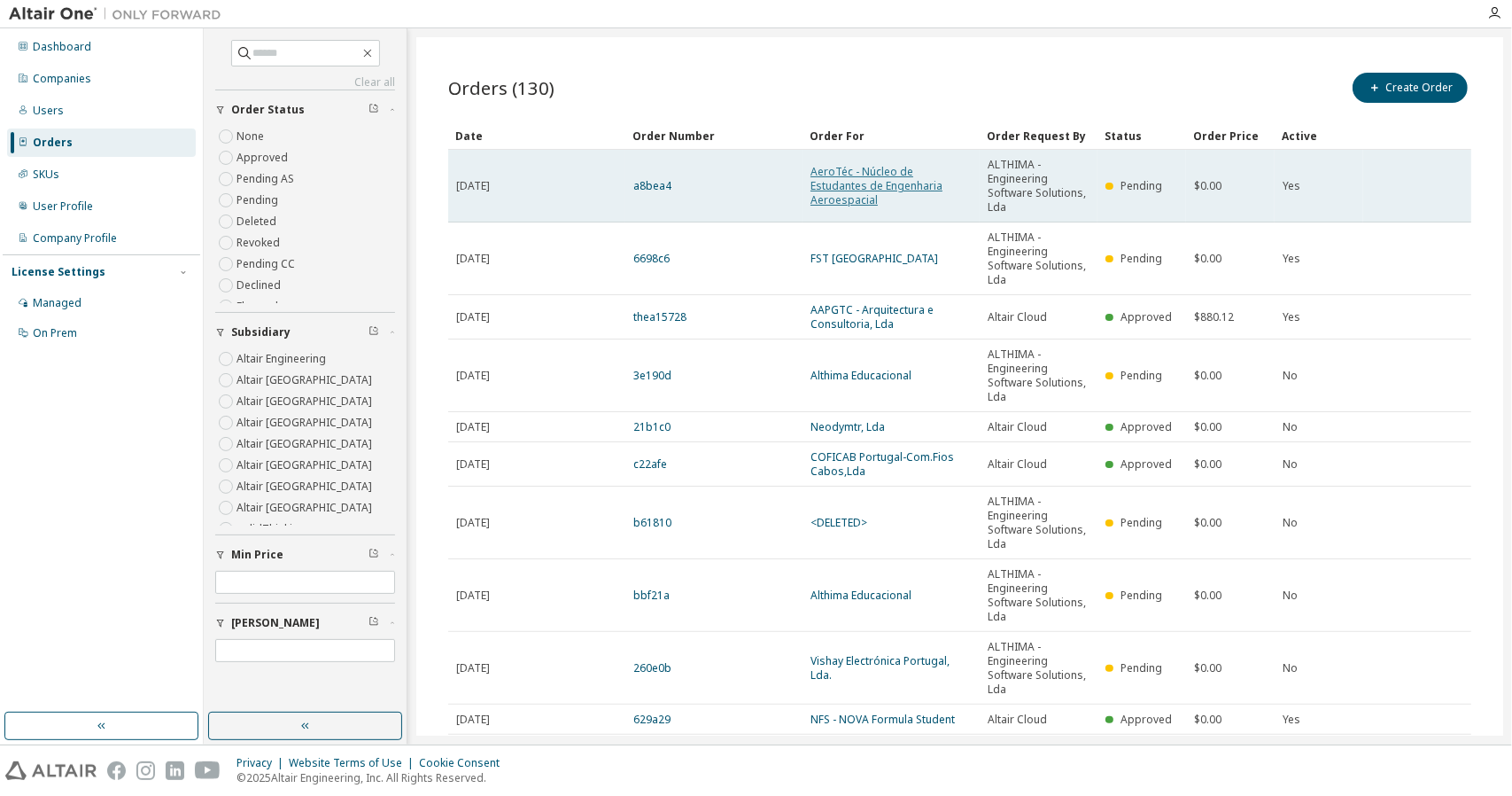
click at [850, 178] on link "AeroTéc - Núcleo de Estudantes de Engenharia Aeroespacial" at bounding box center [876, 185] width 132 height 43
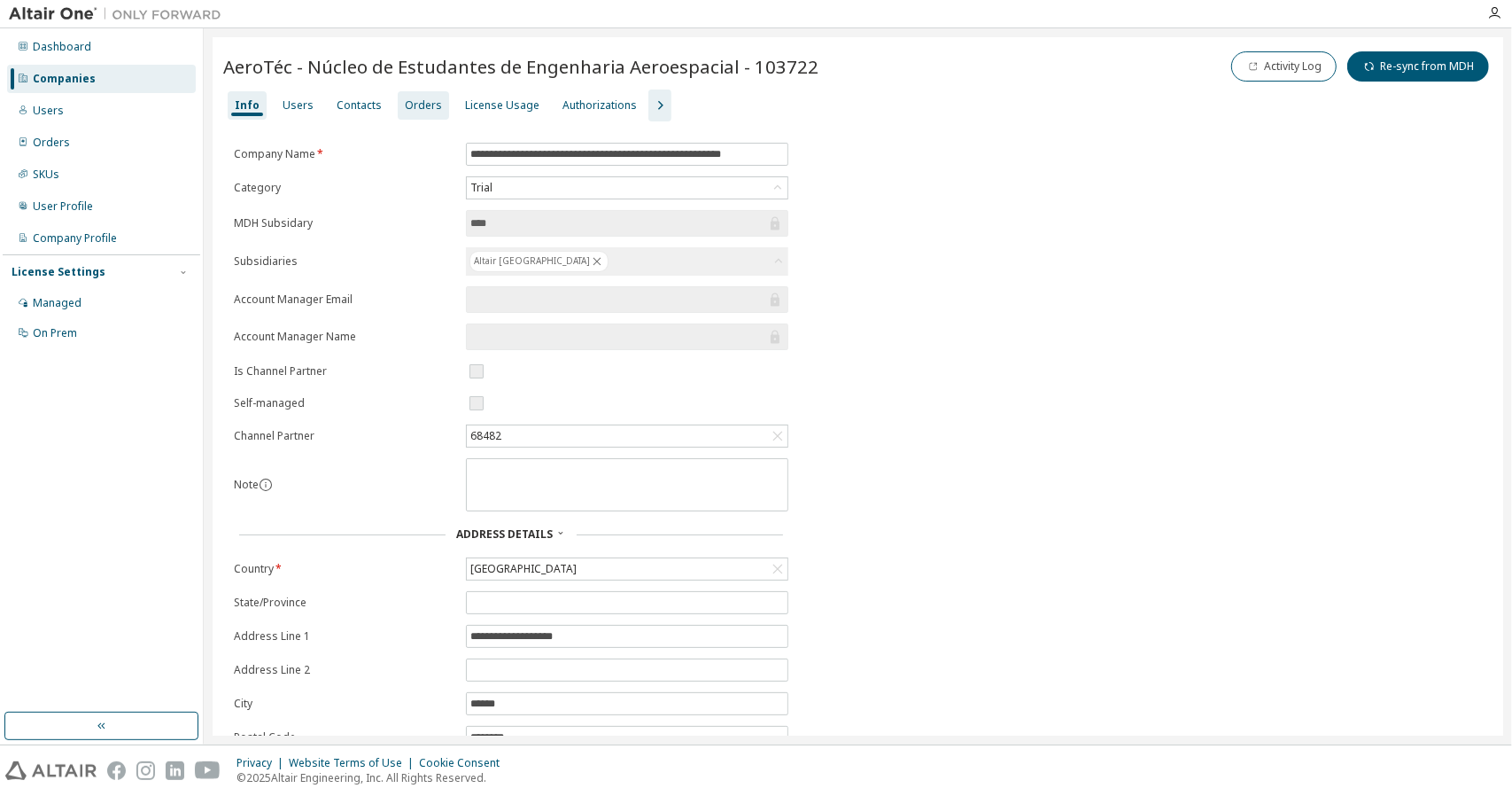
click at [413, 96] on div "Orders" at bounding box center [423, 105] width 51 height 28
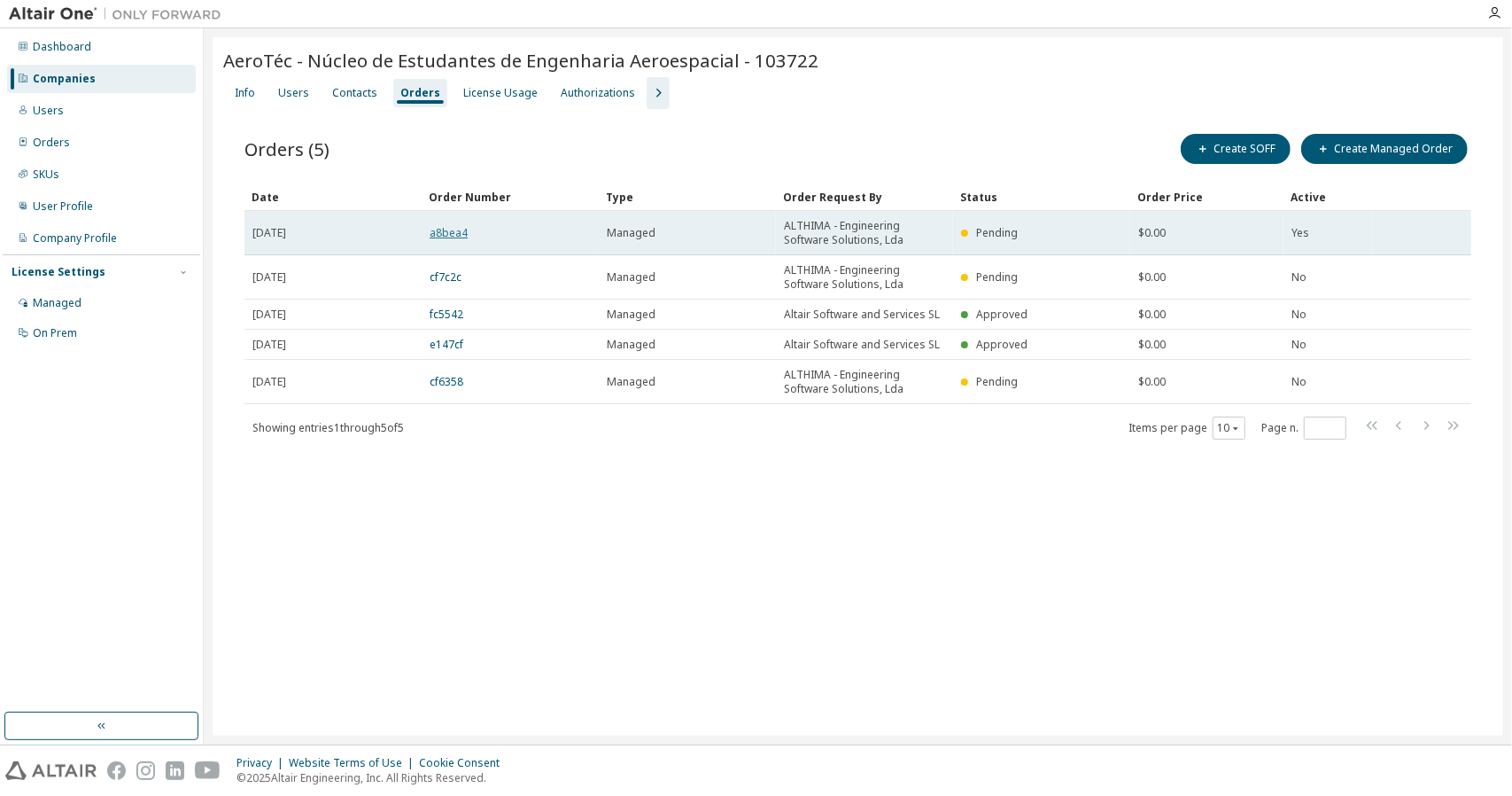
click at [450, 231] on link "a8bea4" at bounding box center [449, 233] width 39 height 15
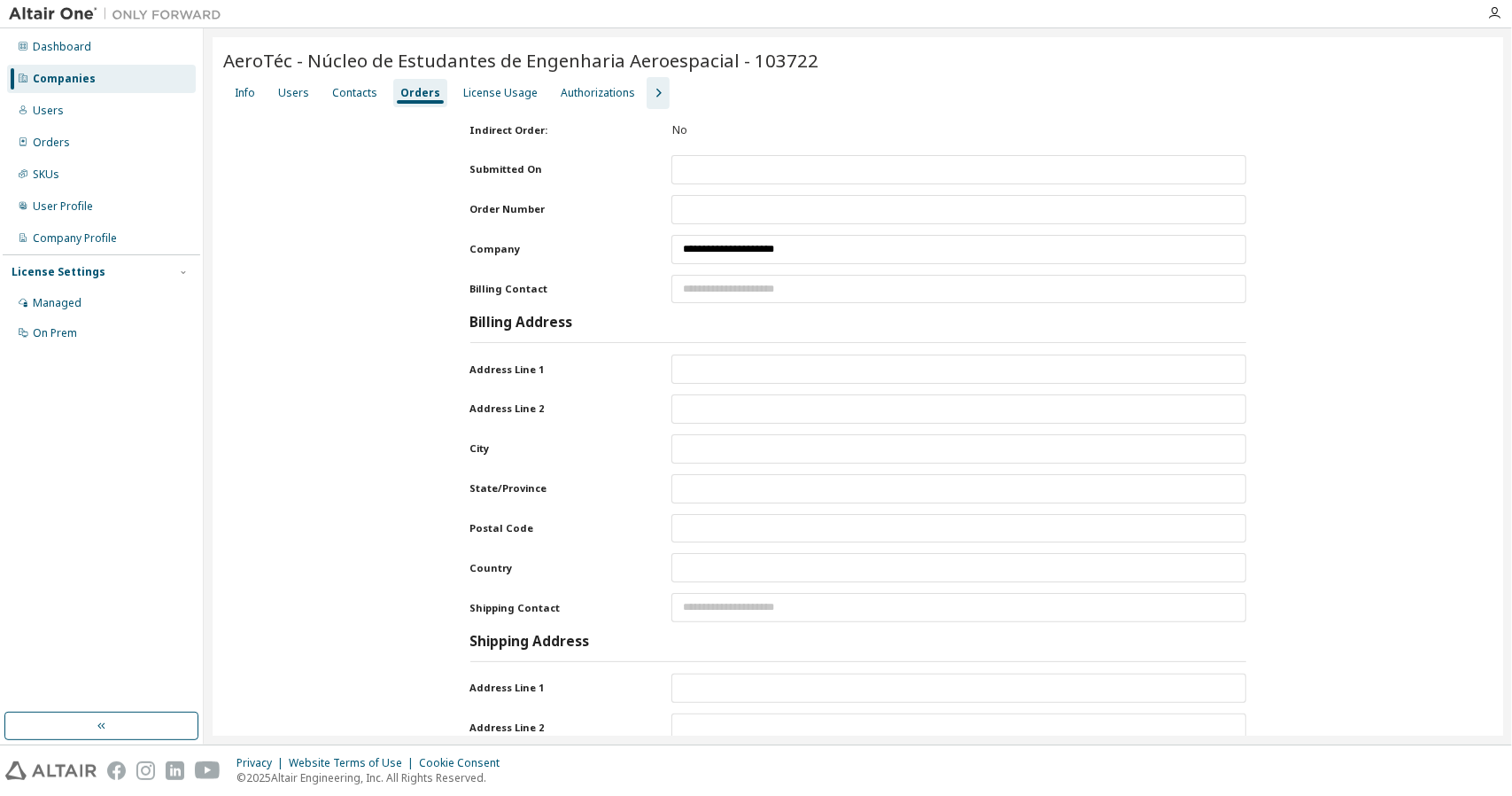
type input "**********"
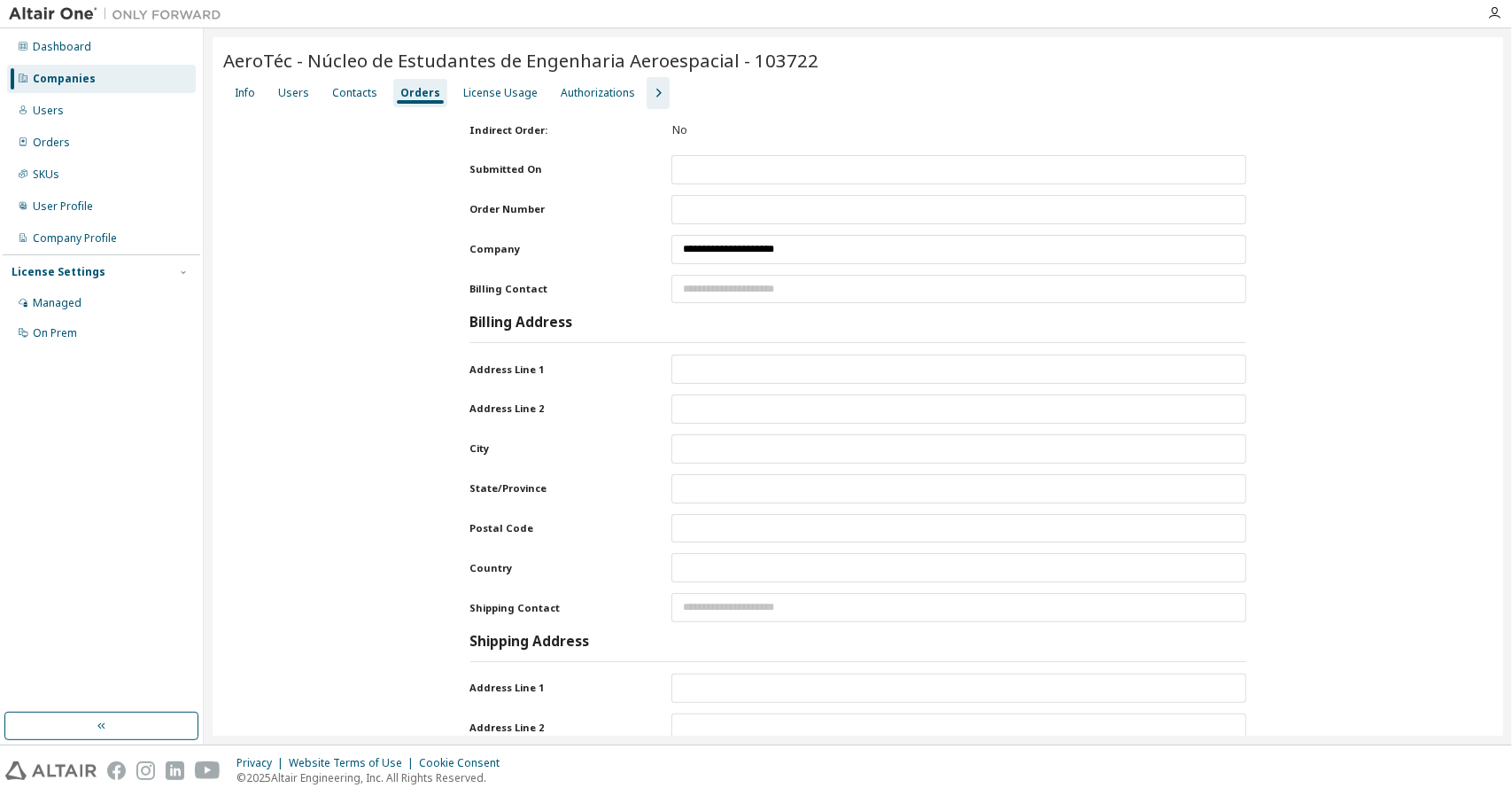
type input "**********"
type input "********"
type input "**********"
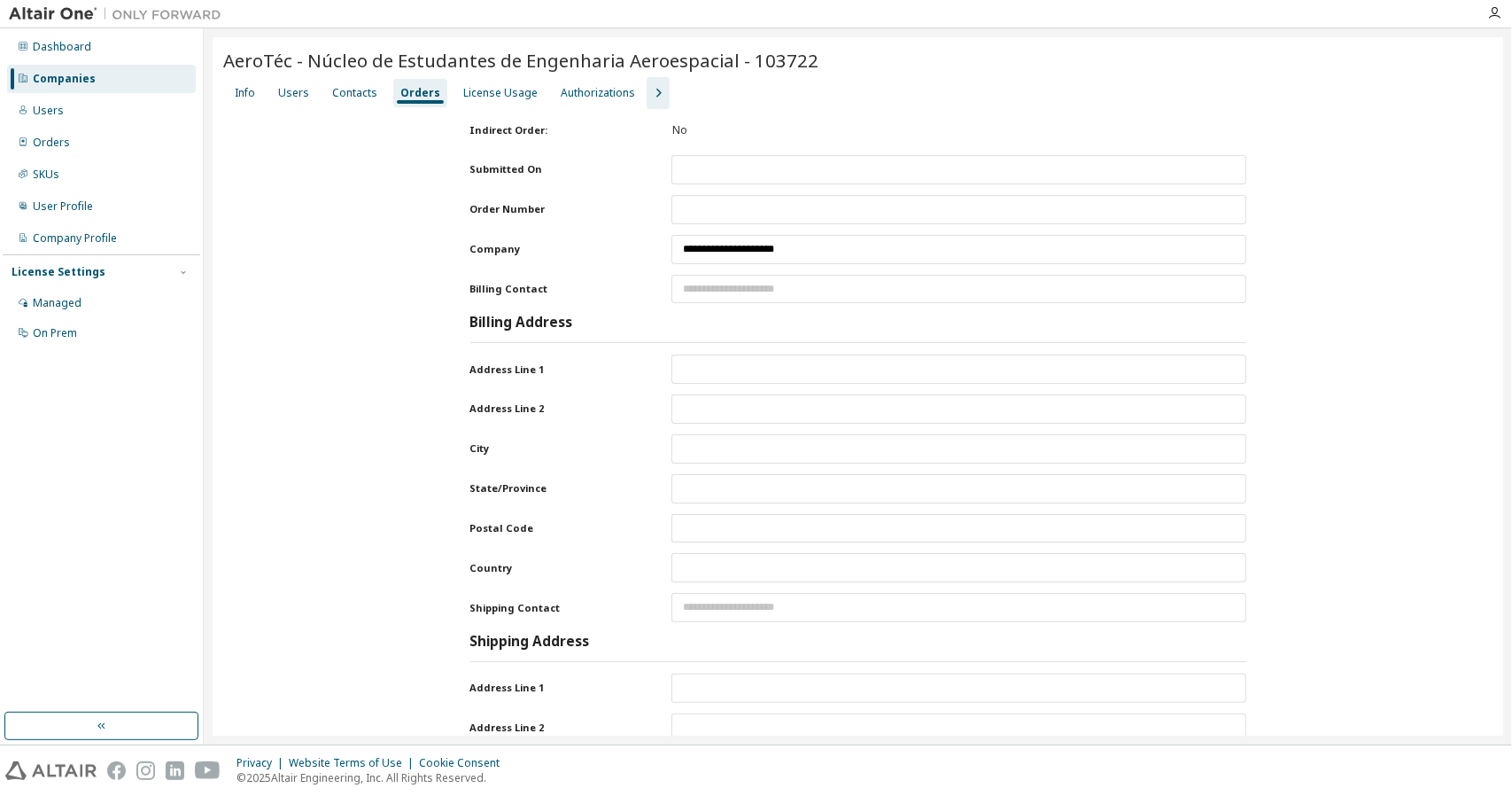
type input "******"
type input "********"
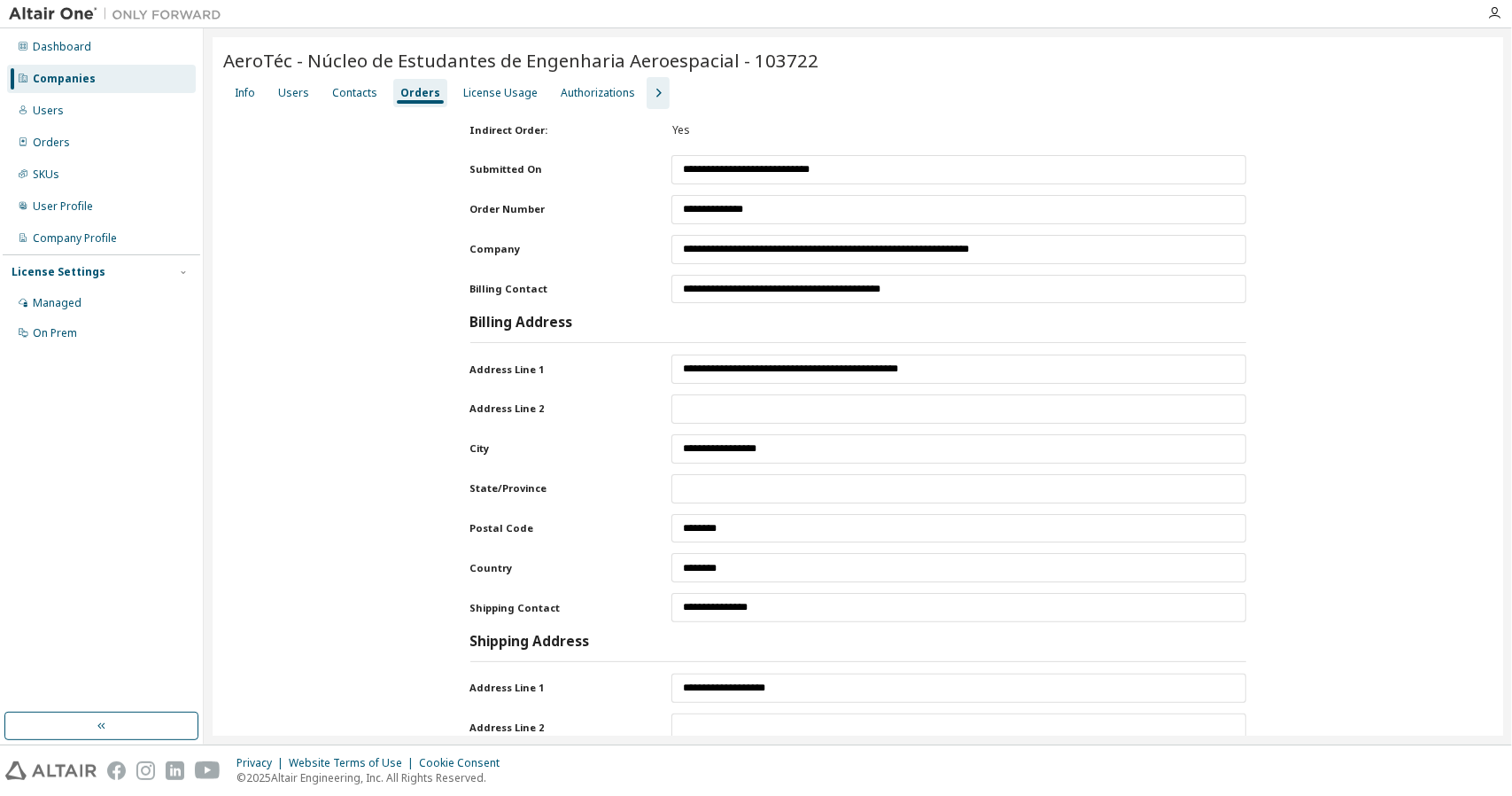
type textarea "**********"
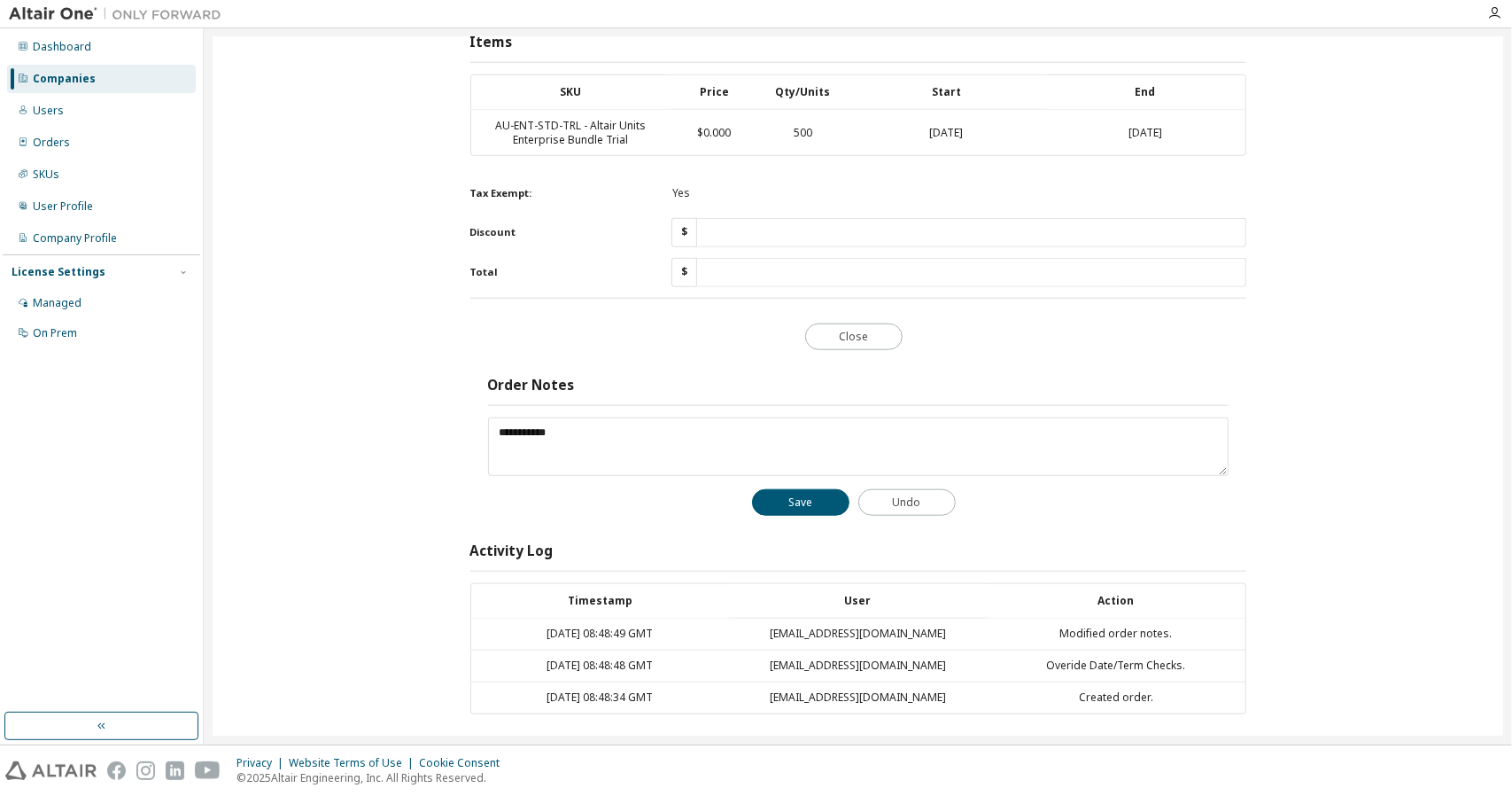
scroll to position [1046, 0]
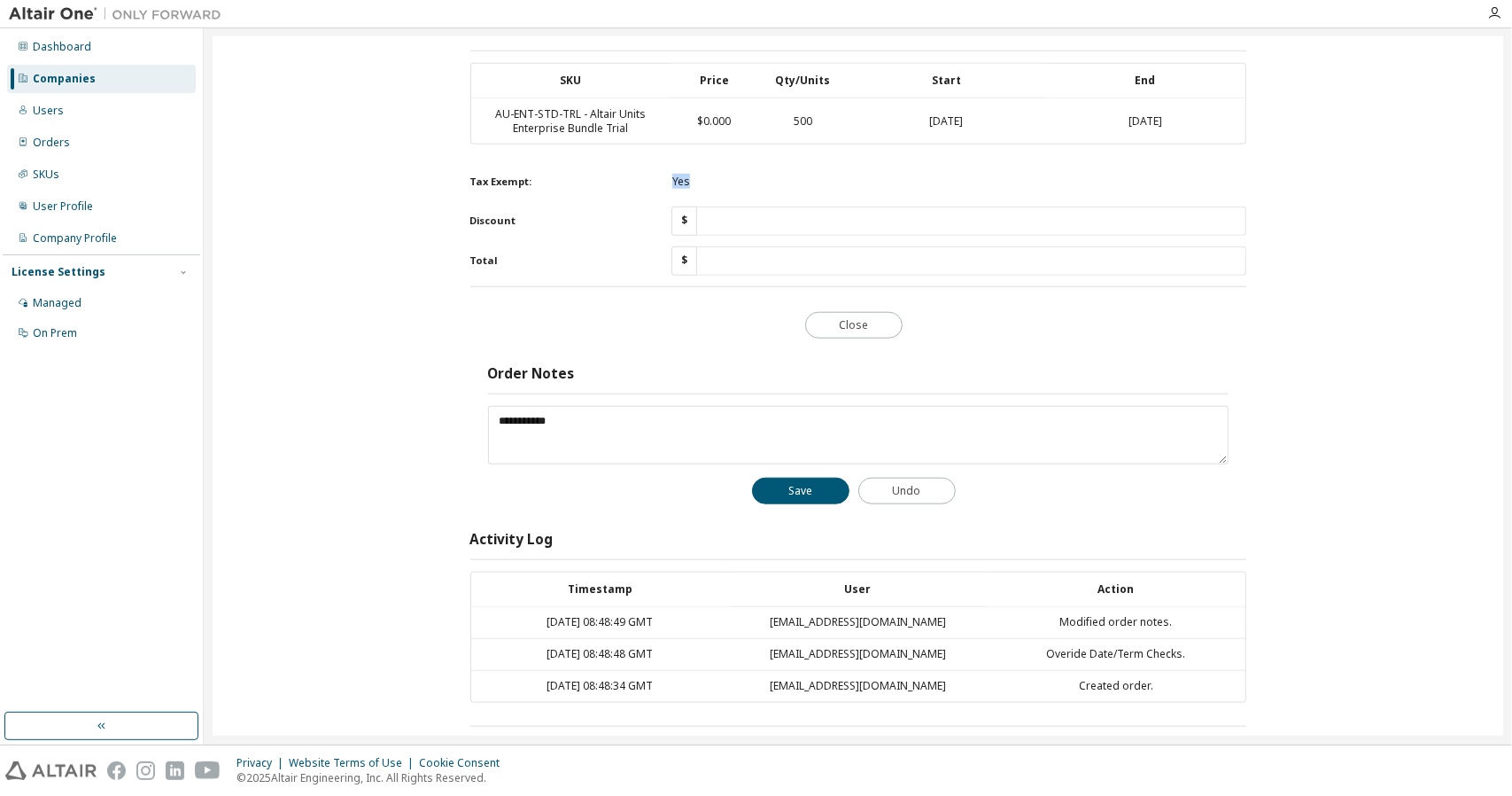
drag, startPoint x: 702, startPoint y: 168, endPoint x: 610, endPoint y: 166, distance: 92.0
click at [610, 168] on div "Tax Exempt: Yes" at bounding box center [858, 181] width 776 height 28
click at [742, 174] on div "Yes" at bounding box center [959, 181] width 573 height 14
